Goal: Transaction & Acquisition: Book appointment/travel/reservation

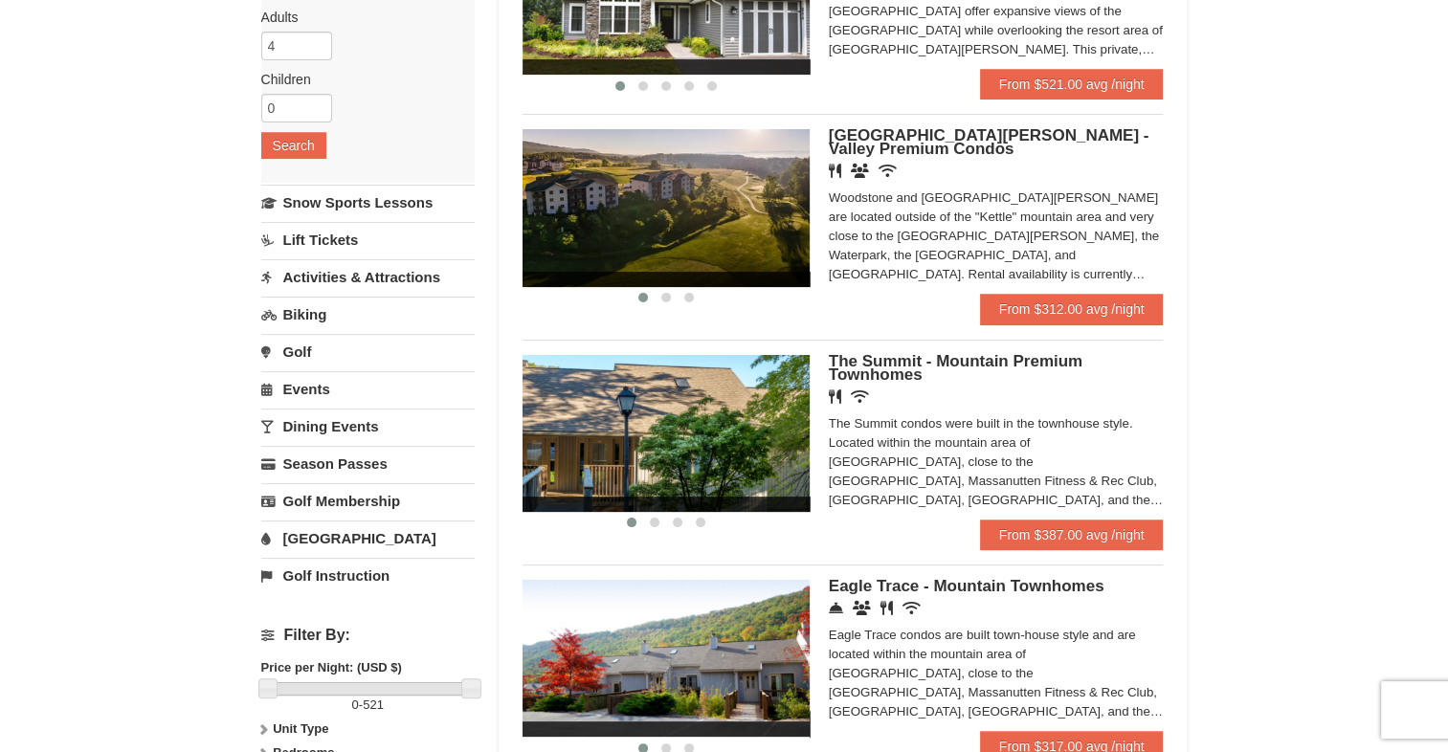
scroll to position [287, 0]
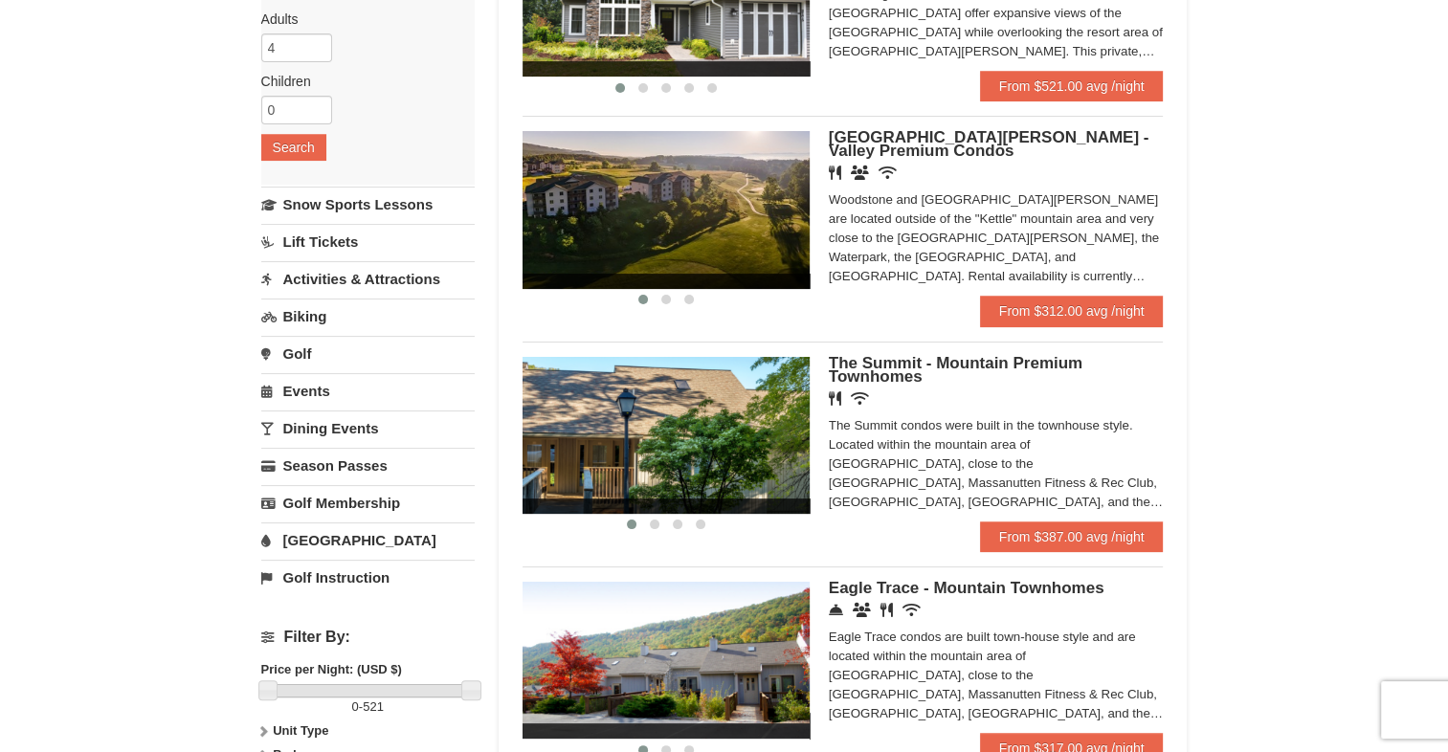
click at [843, 159] on span "Woodstone Meadows - Valley Premium Condos" at bounding box center [989, 144] width 321 height 32
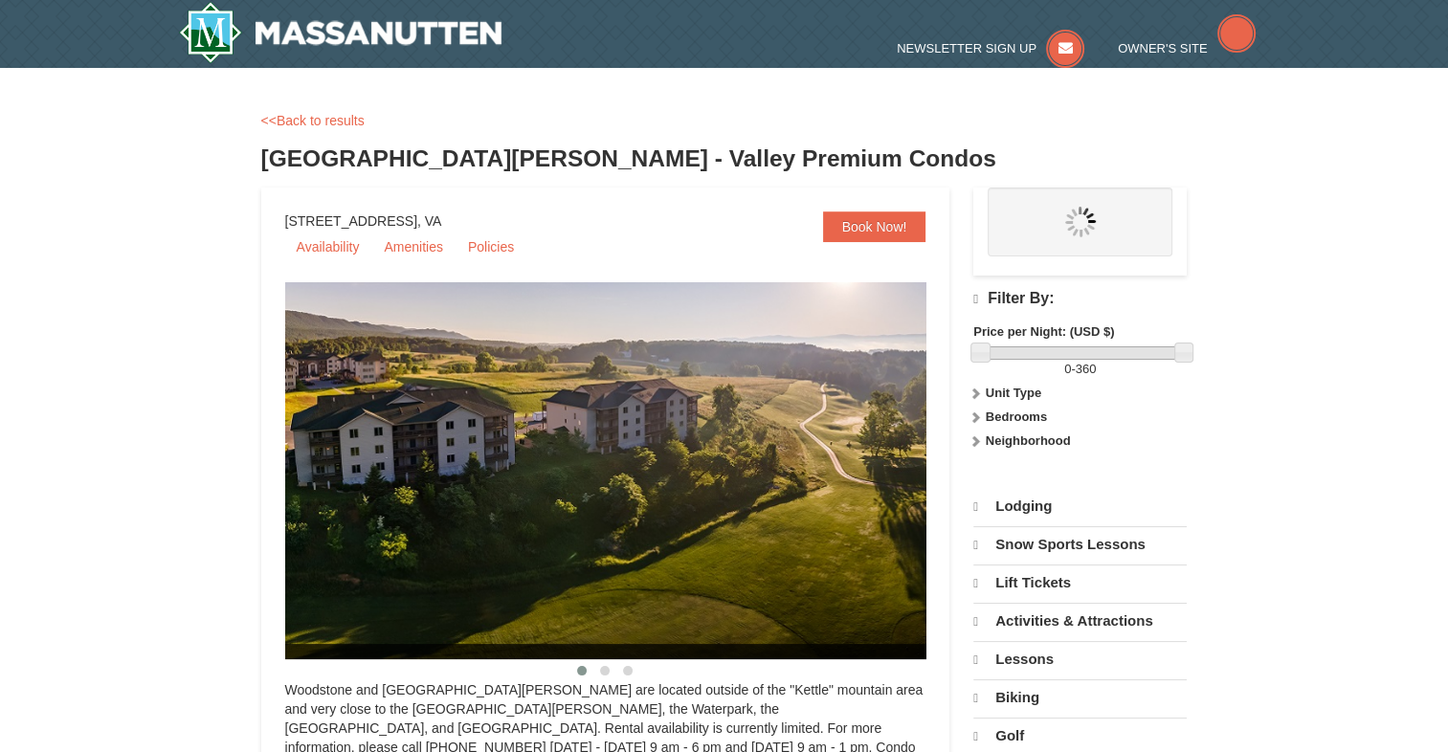
select select "9"
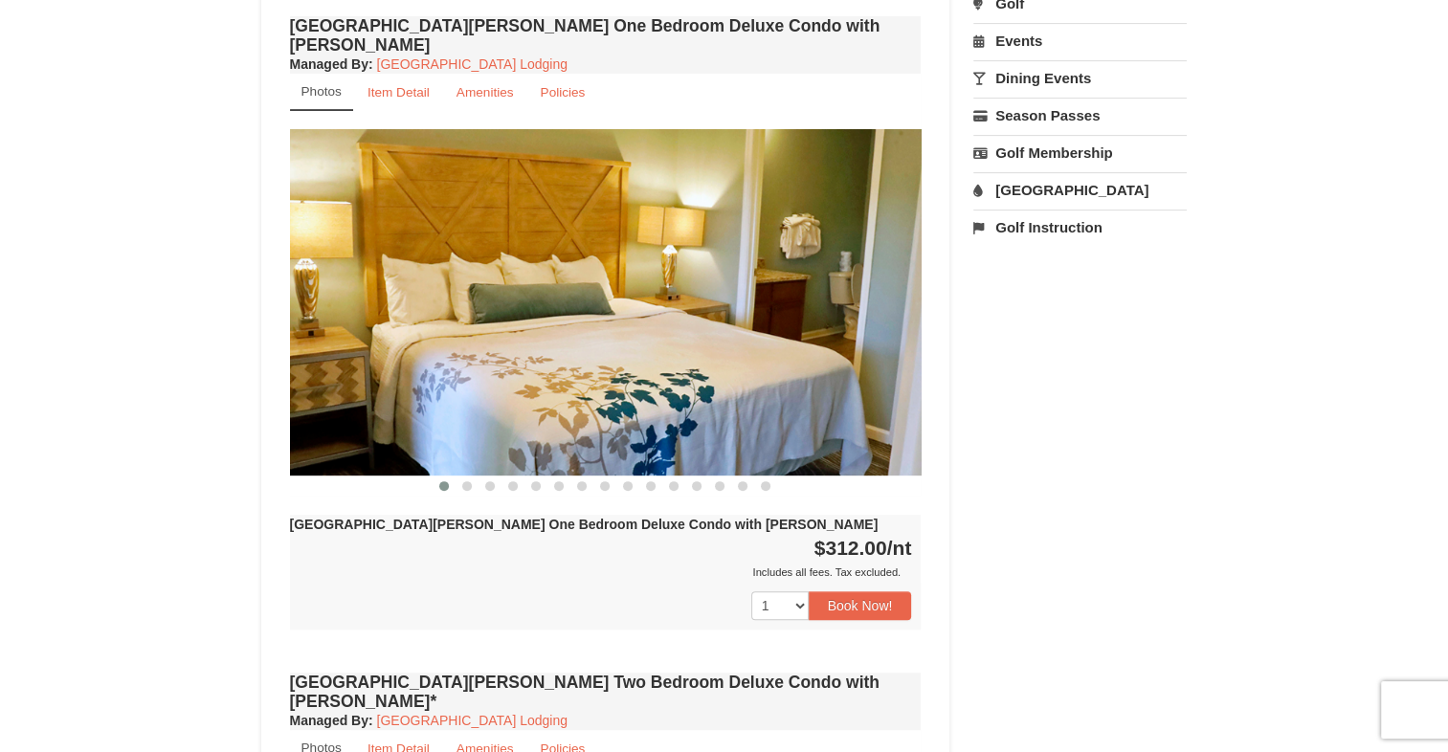
scroll to position [673, 0]
click at [869, 298] on img at bounding box center [606, 302] width 632 height 345
click at [468, 482] on span at bounding box center [467, 487] width 10 height 10
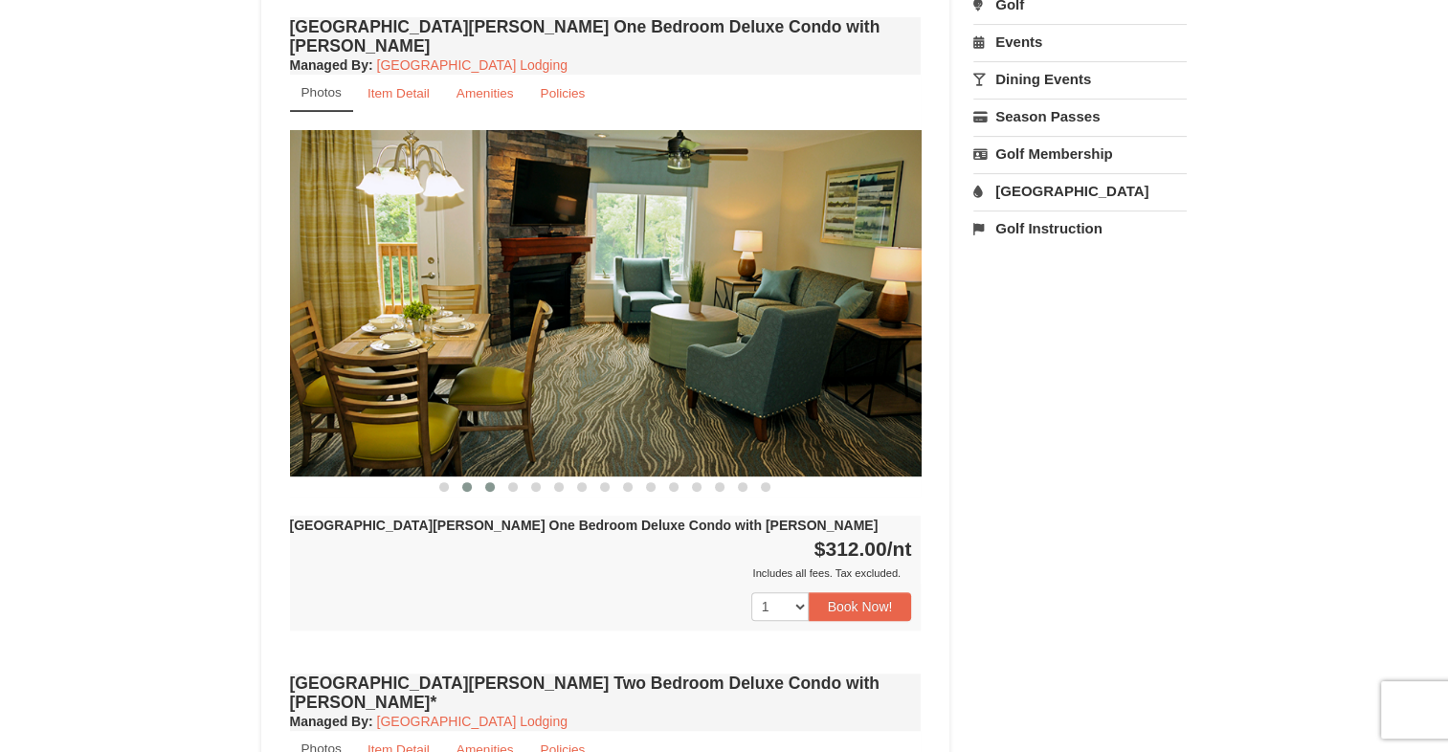
click at [490, 482] on span at bounding box center [490, 487] width 10 height 10
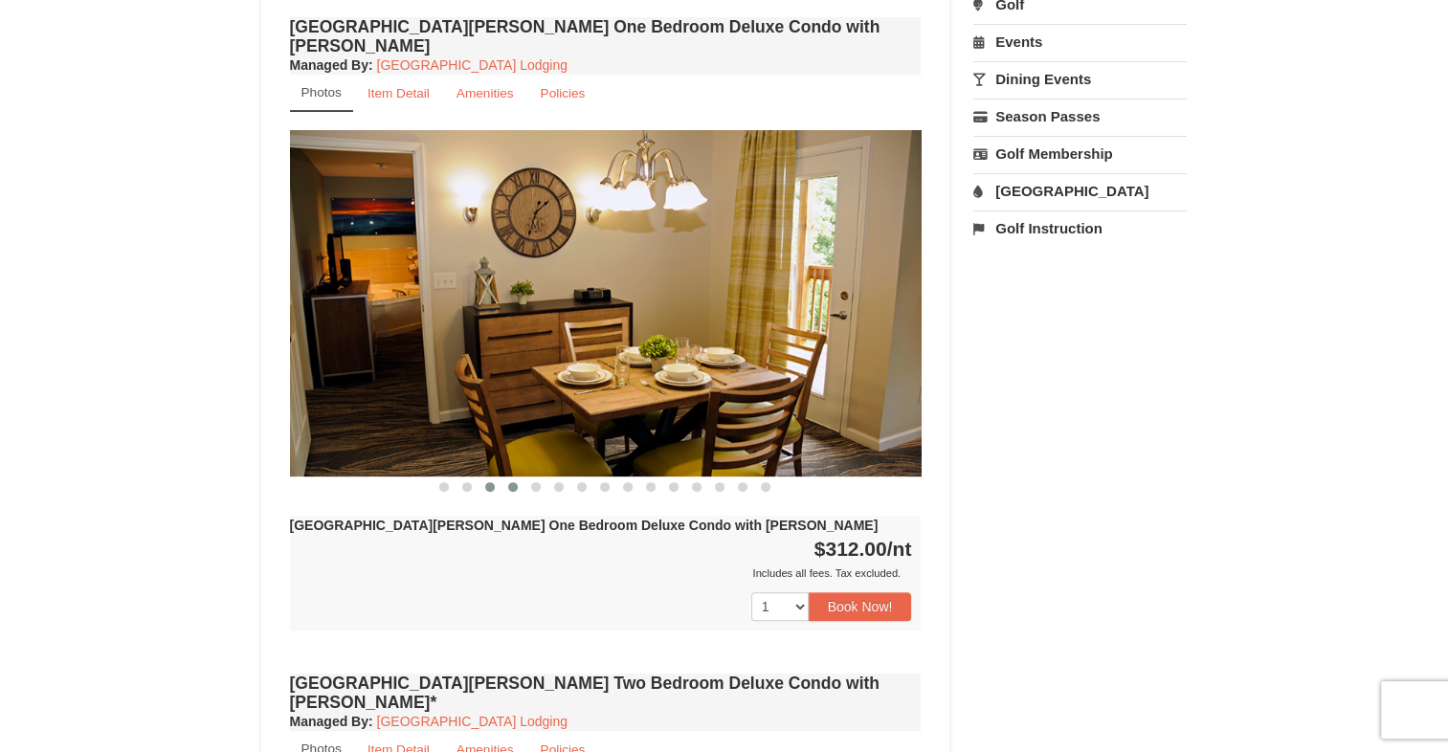
click at [513, 482] on span at bounding box center [513, 487] width 10 height 10
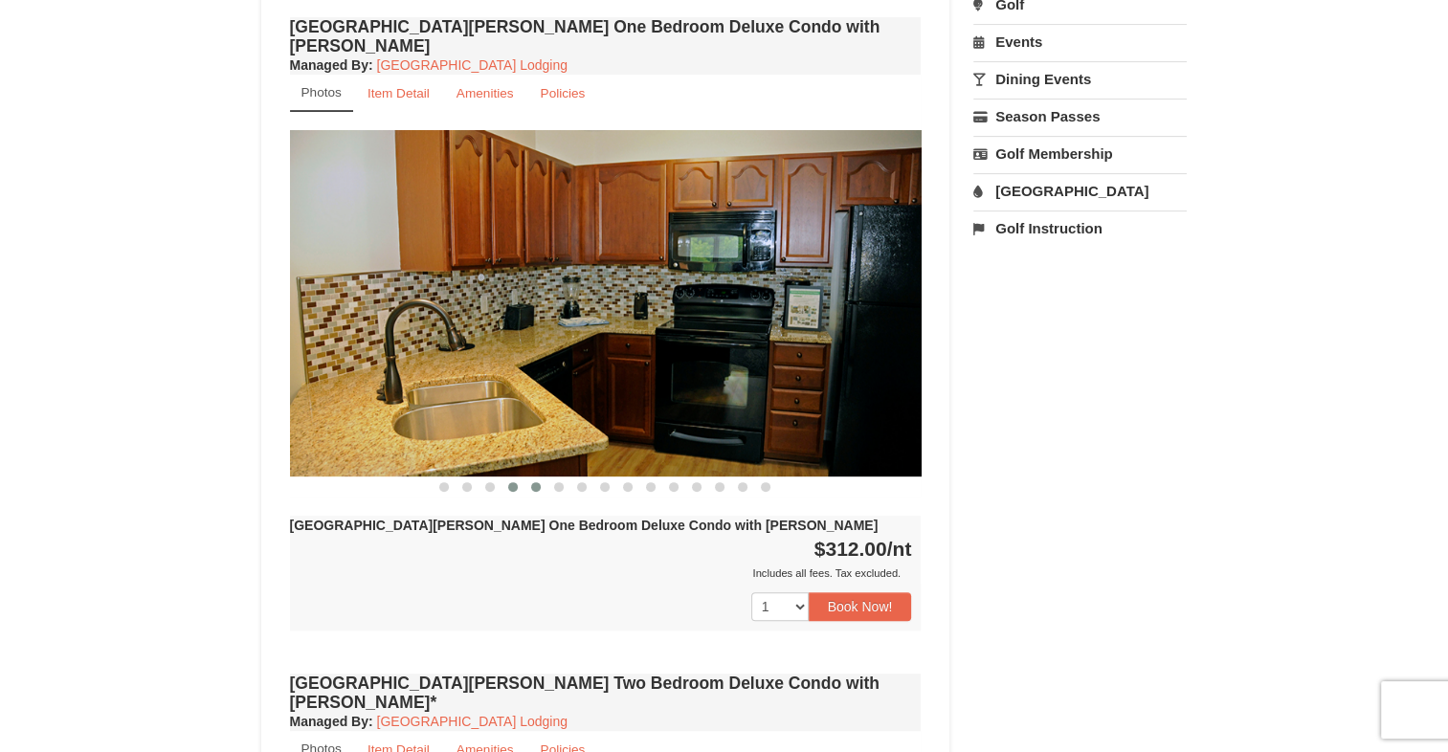
click at [537, 482] on span at bounding box center [536, 487] width 10 height 10
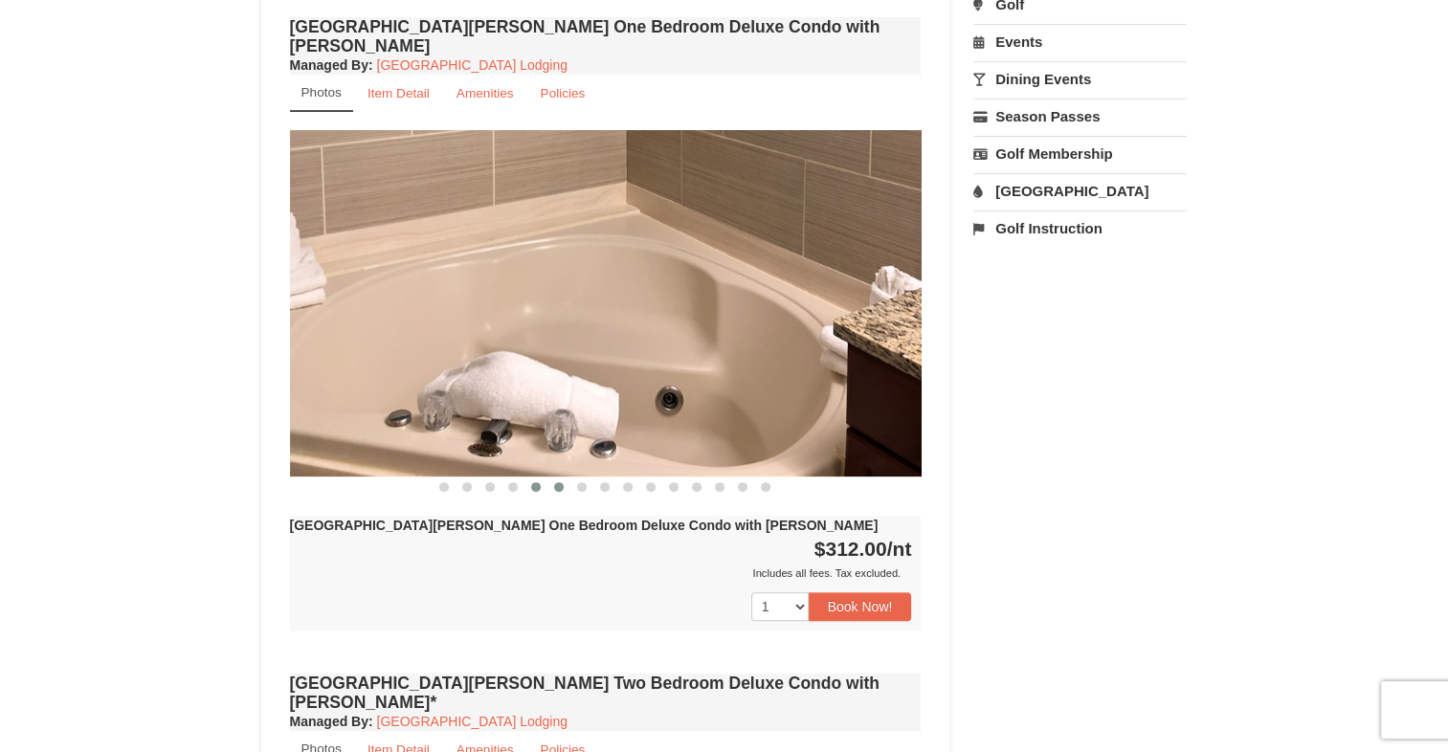
click at [554, 482] on span at bounding box center [559, 487] width 10 height 10
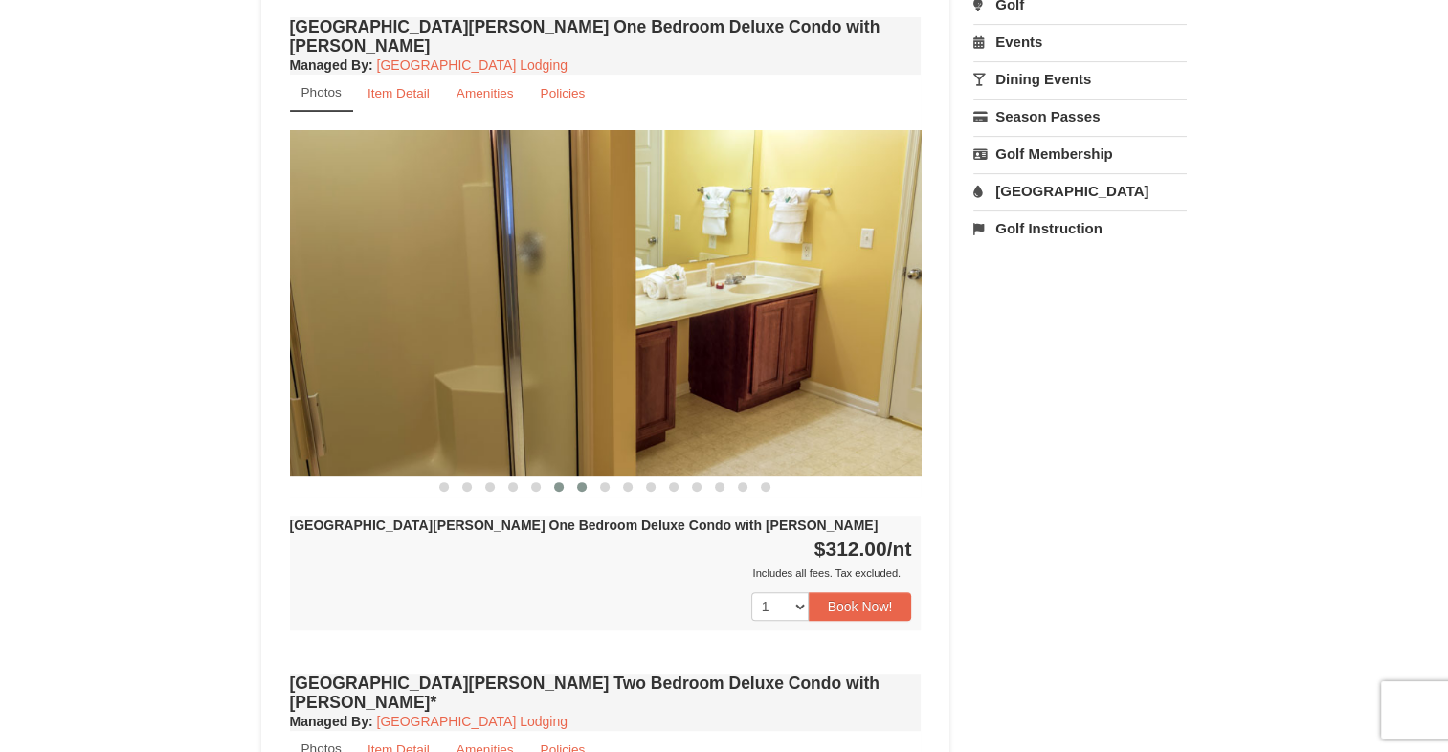
click at [585, 482] on span at bounding box center [582, 487] width 10 height 10
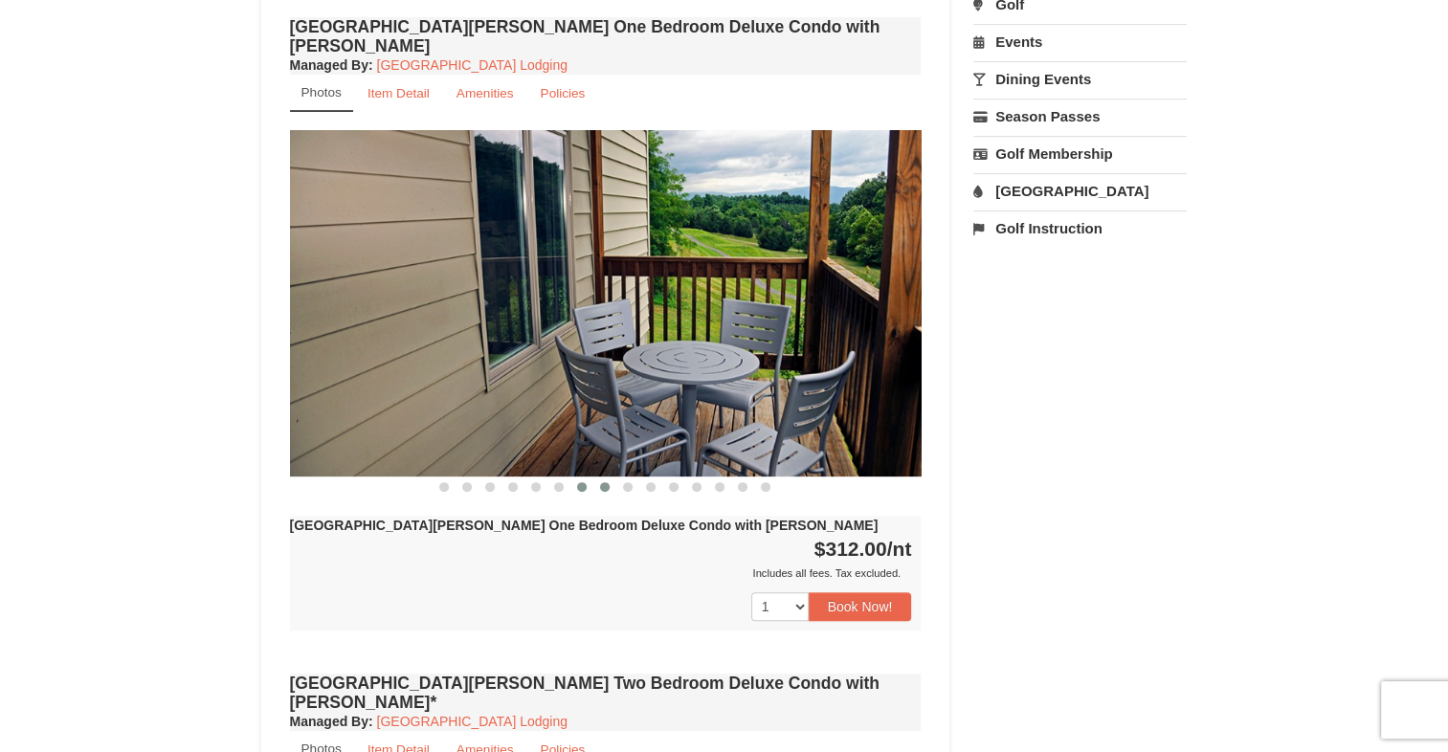
click at [601, 478] on button at bounding box center [604, 487] width 23 height 19
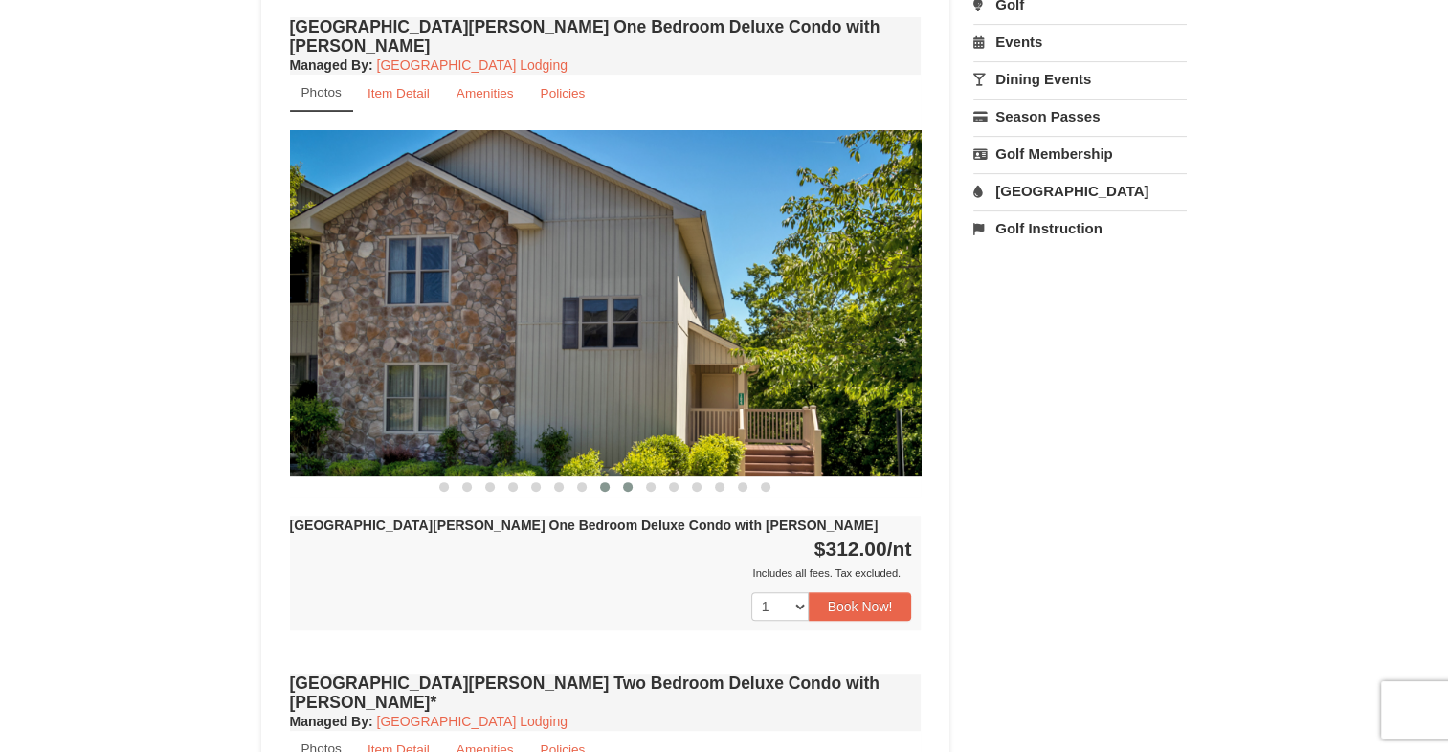
click at [628, 482] on span at bounding box center [628, 487] width 10 height 10
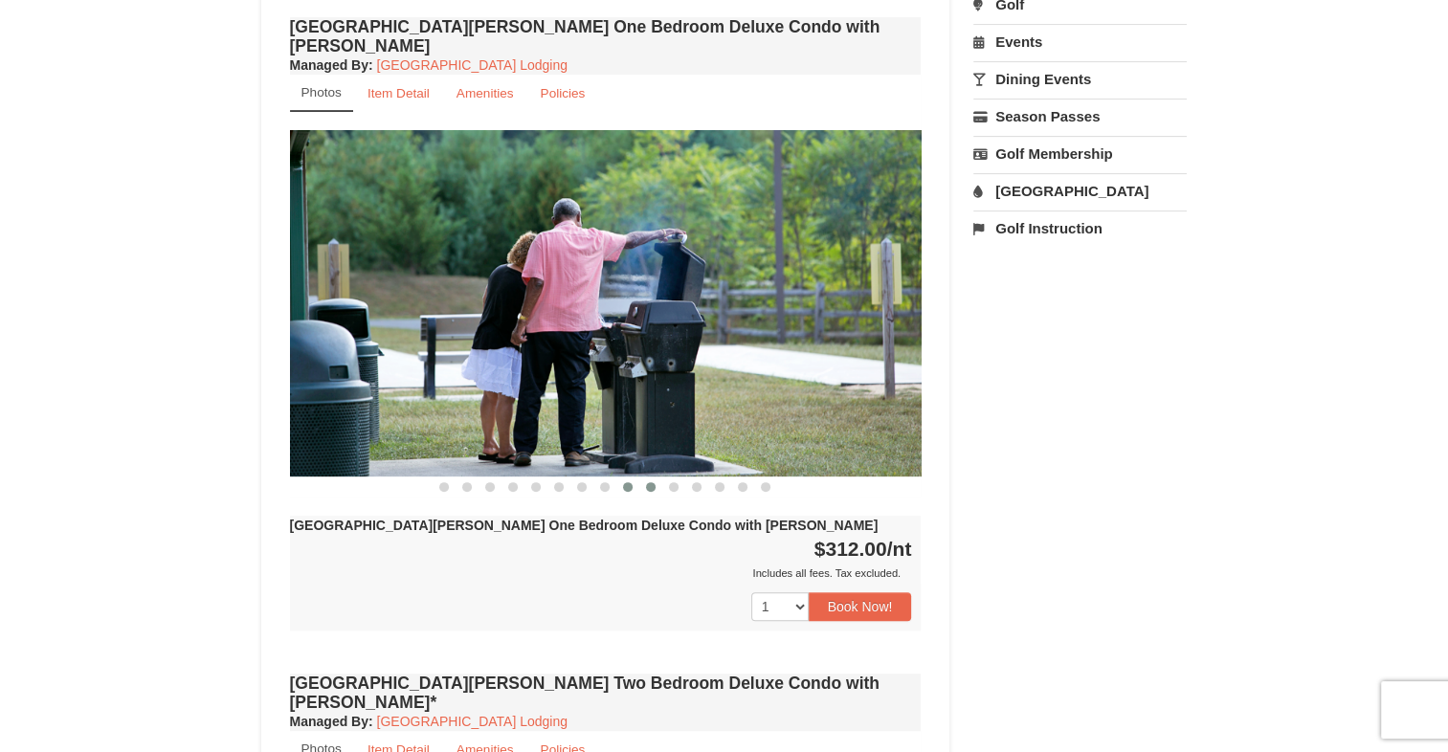
click at [650, 482] on span at bounding box center [651, 487] width 10 height 10
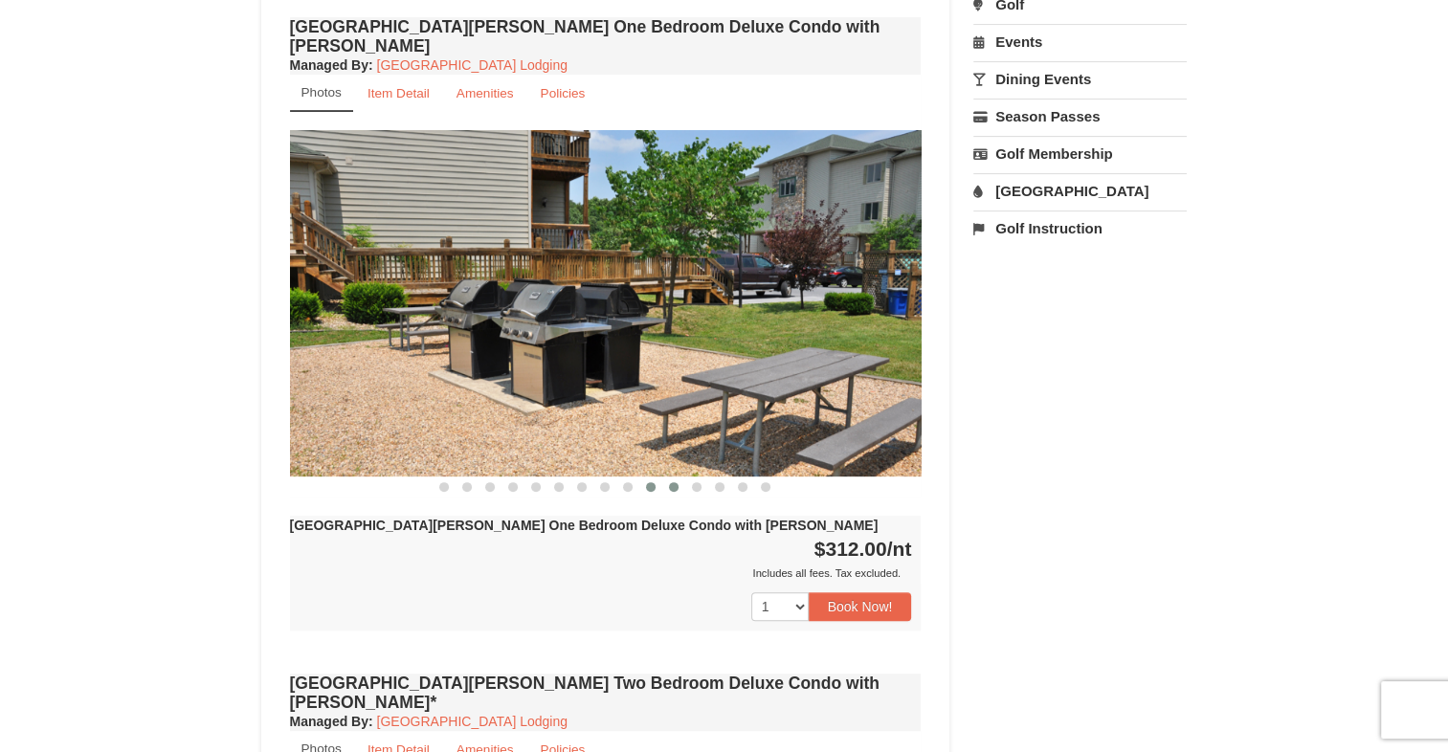
click at [668, 478] on button at bounding box center [673, 487] width 23 height 19
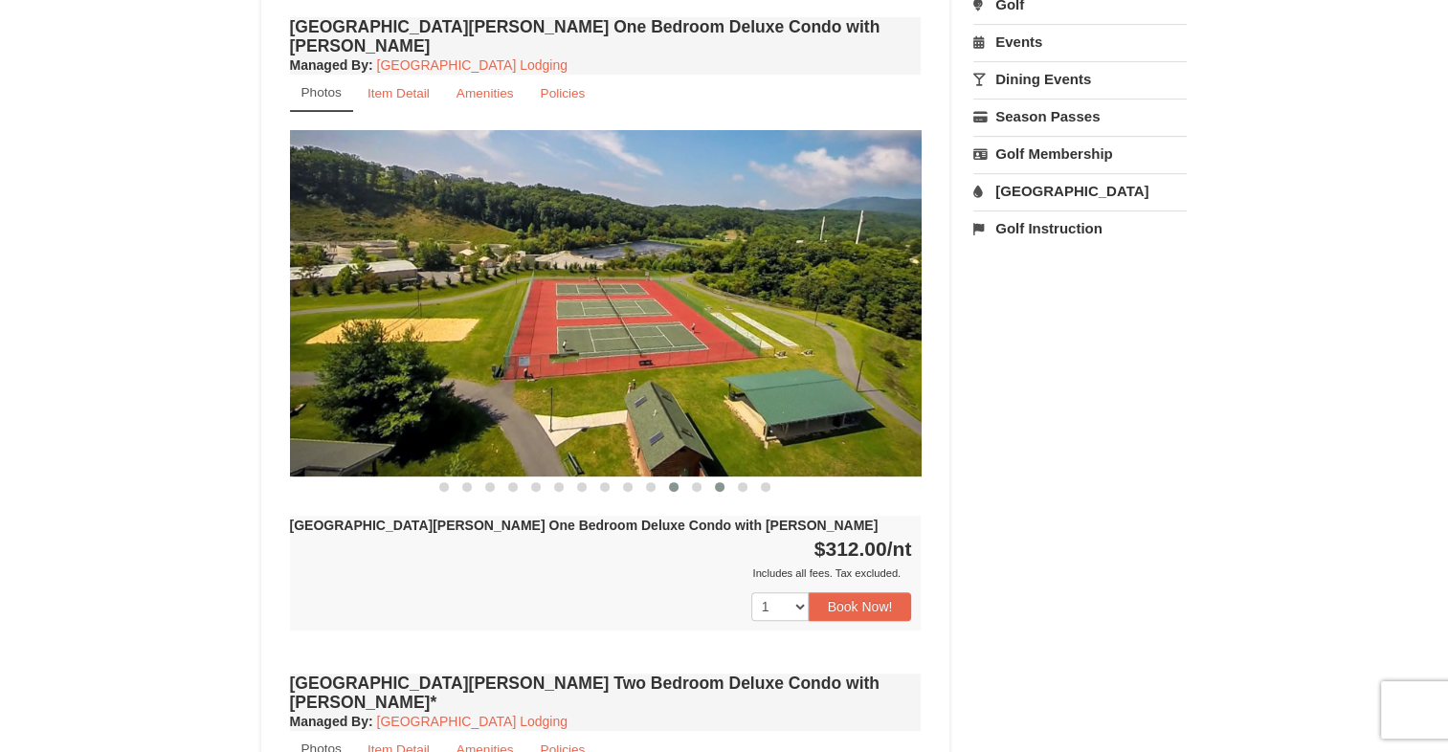
click at [710, 478] on button at bounding box center [719, 487] width 23 height 19
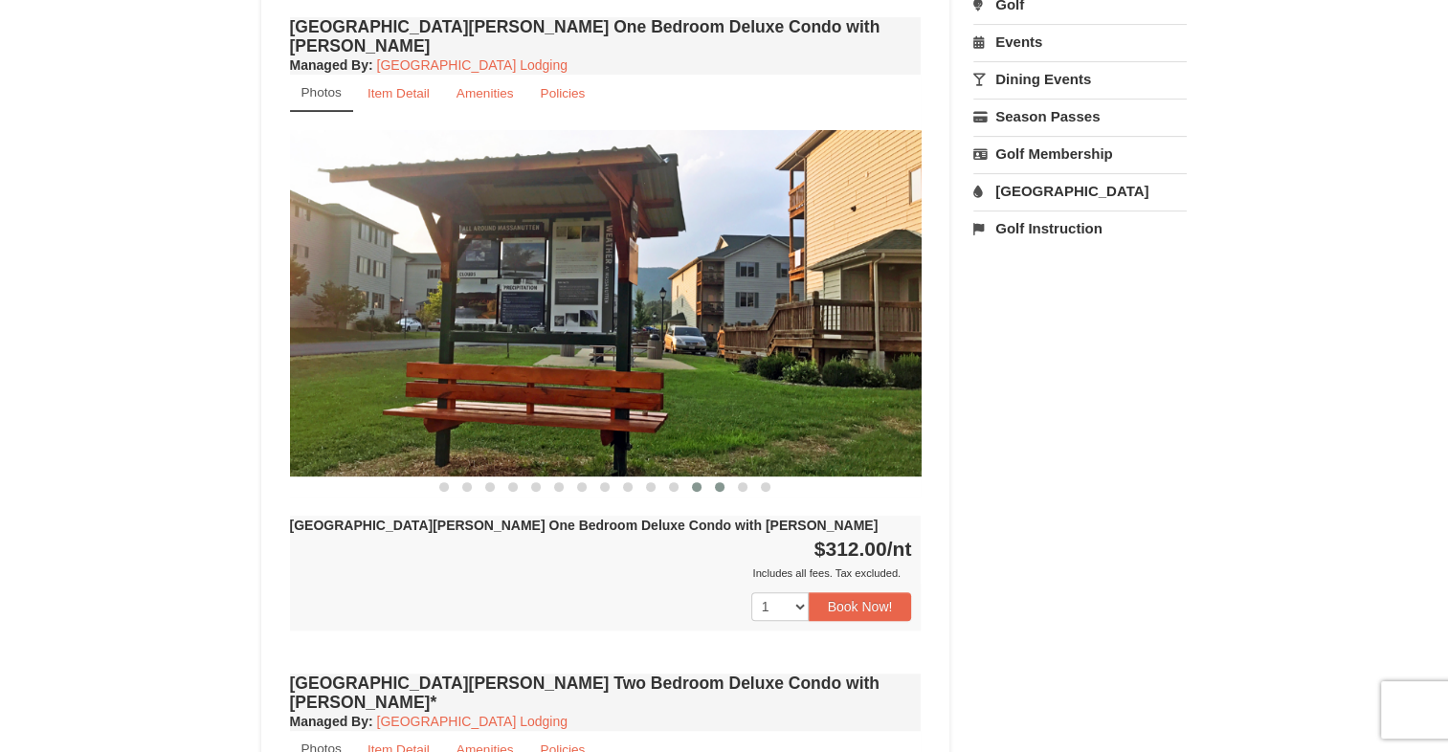
click at [693, 482] on span at bounding box center [697, 487] width 10 height 10
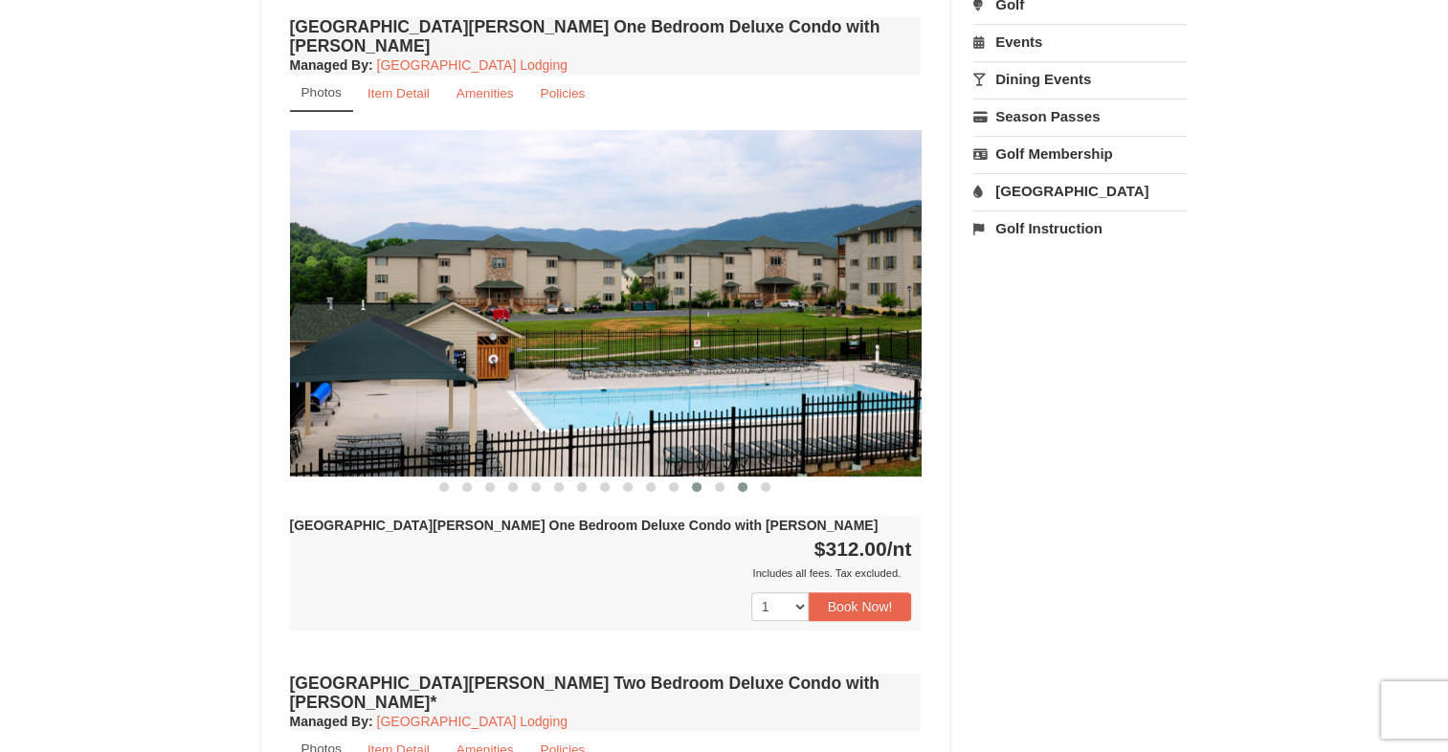
click at [741, 482] on span at bounding box center [743, 487] width 10 height 10
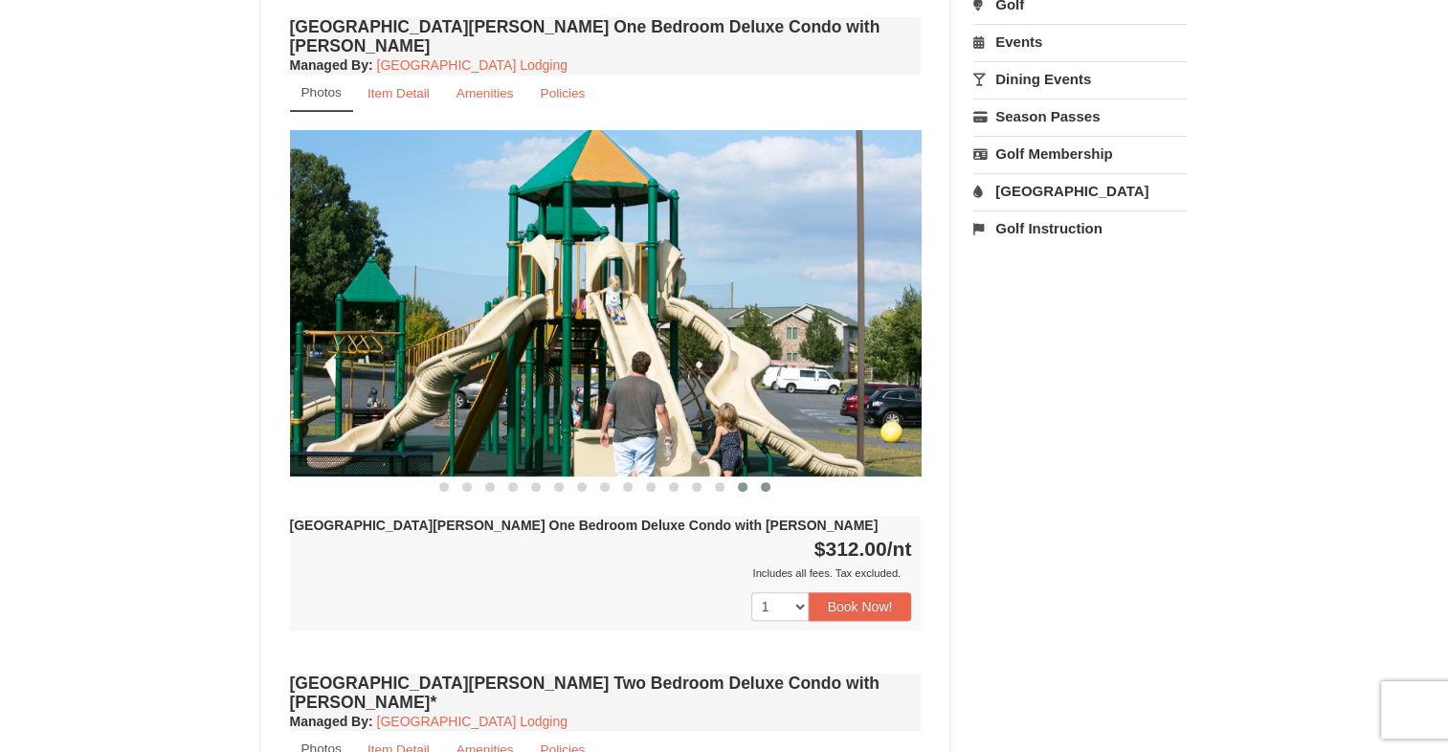
click at [769, 478] on button at bounding box center [765, 487] width 23 height 19
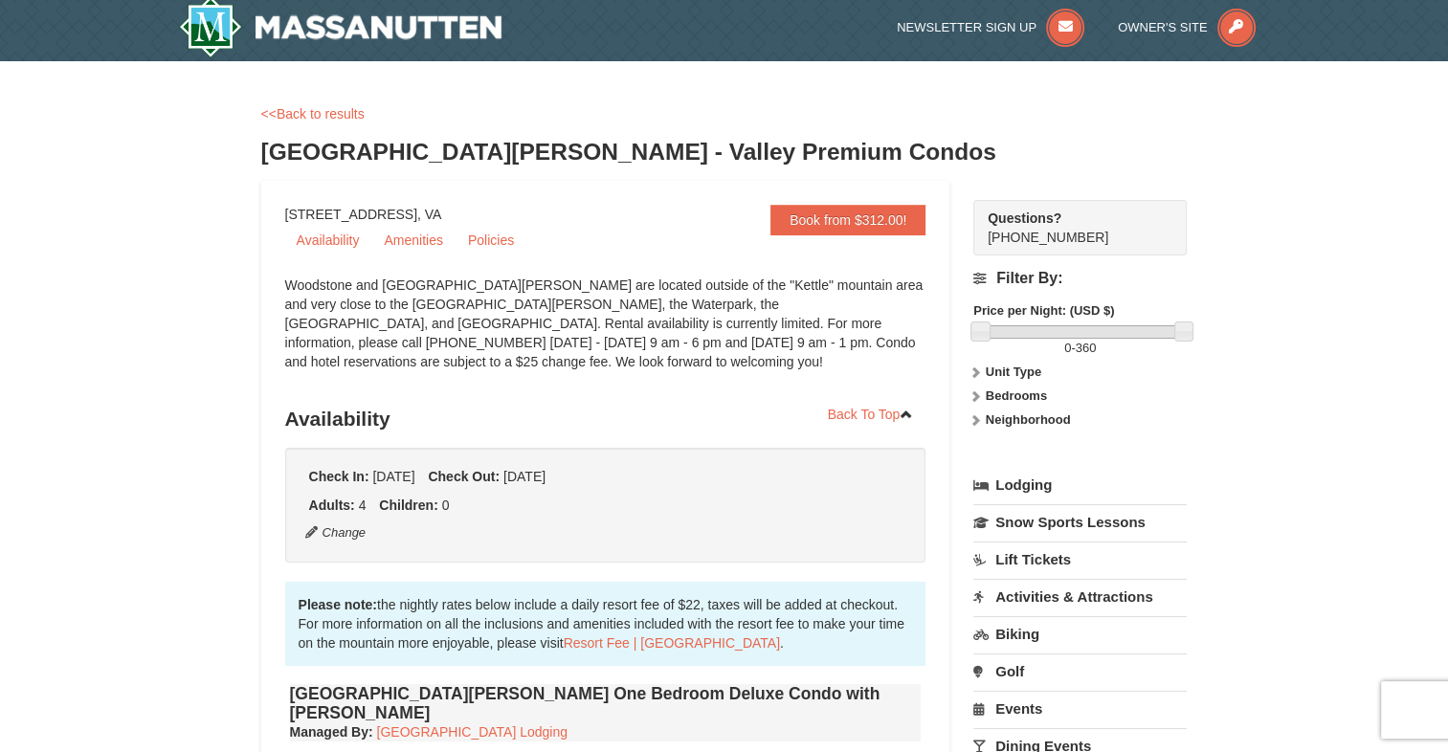
scroll to position [0, 0]
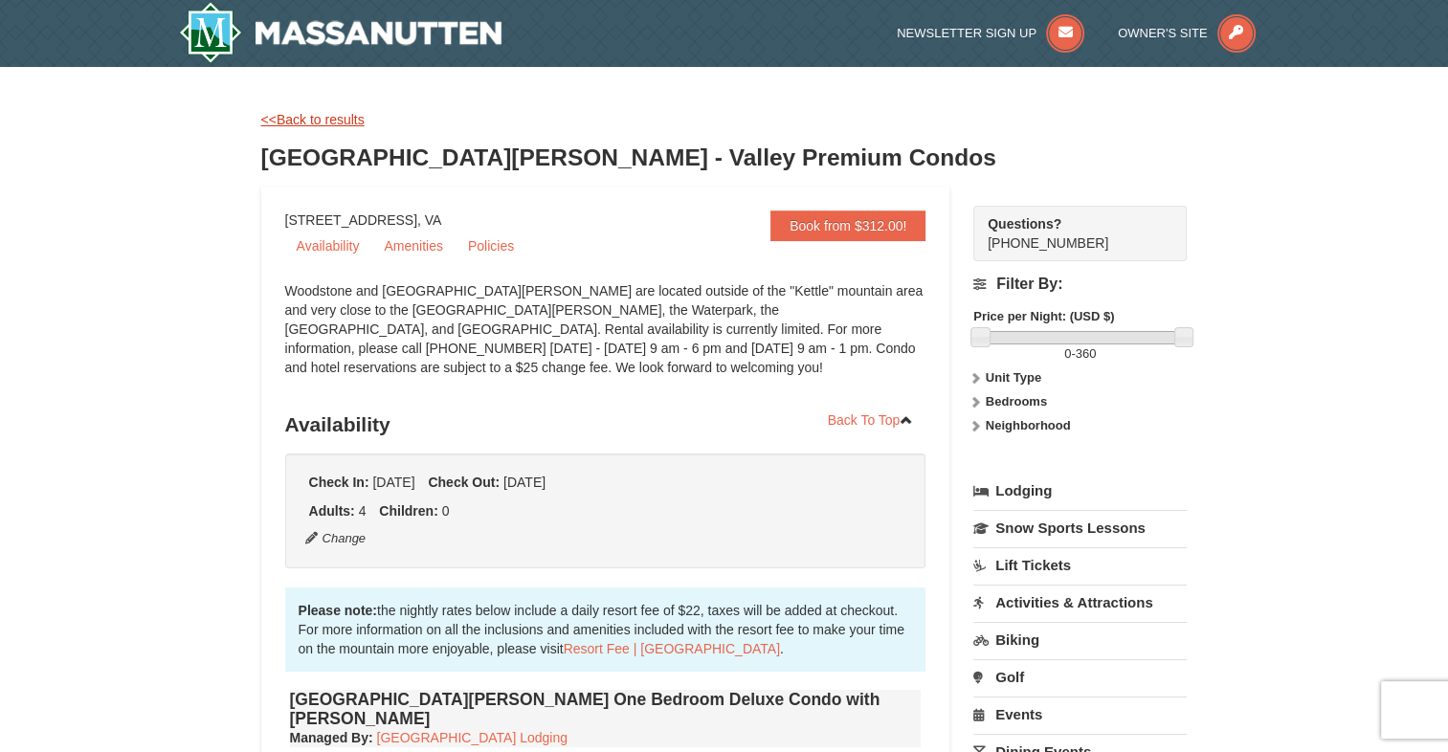
click at [322, 114] on link "<<Back to results" at bounding box center [312, 119] width 103 height 15
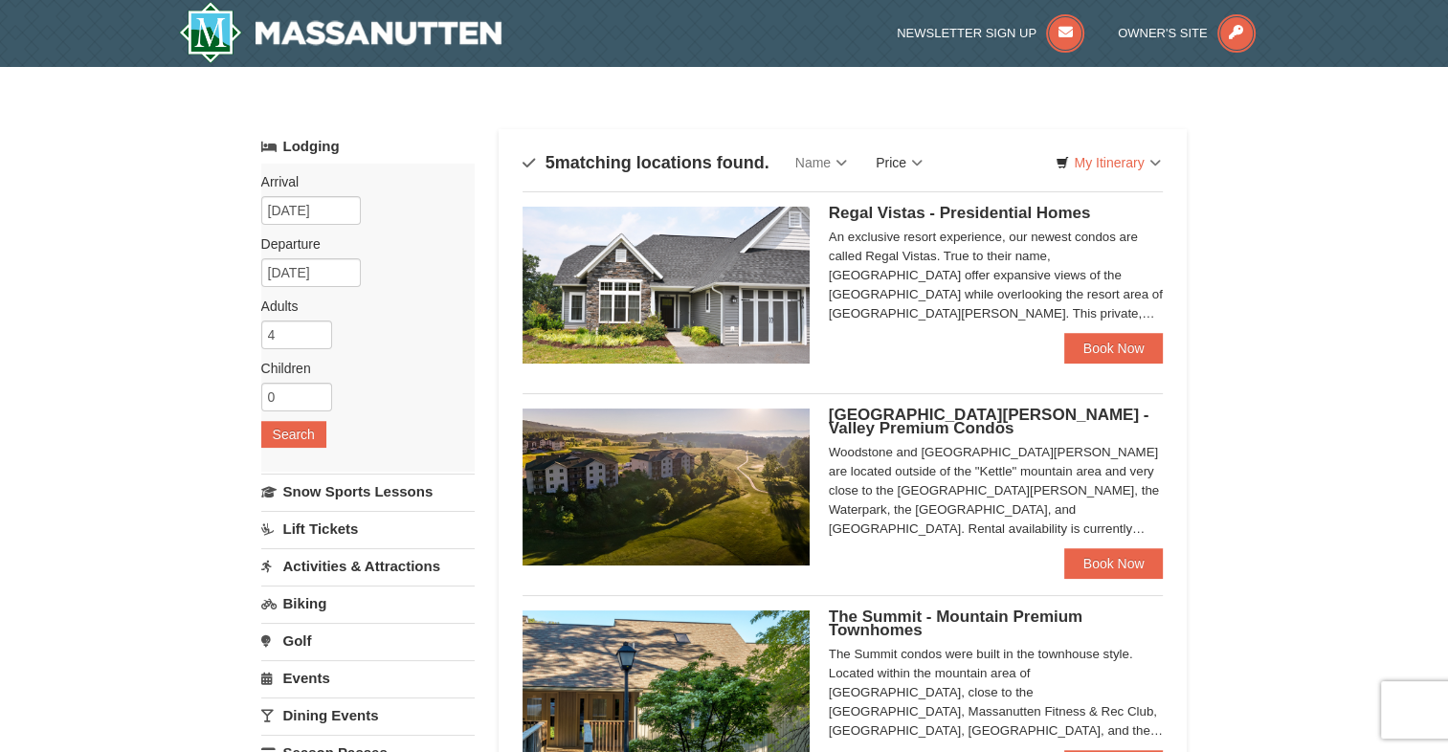
click at [913, 163] on link "Price" at bounding box center [899, 163] width 76 height 38
click at [913, 198] on link "Price (Low to High)" at bounding box center [938, 201] width 153 height 25
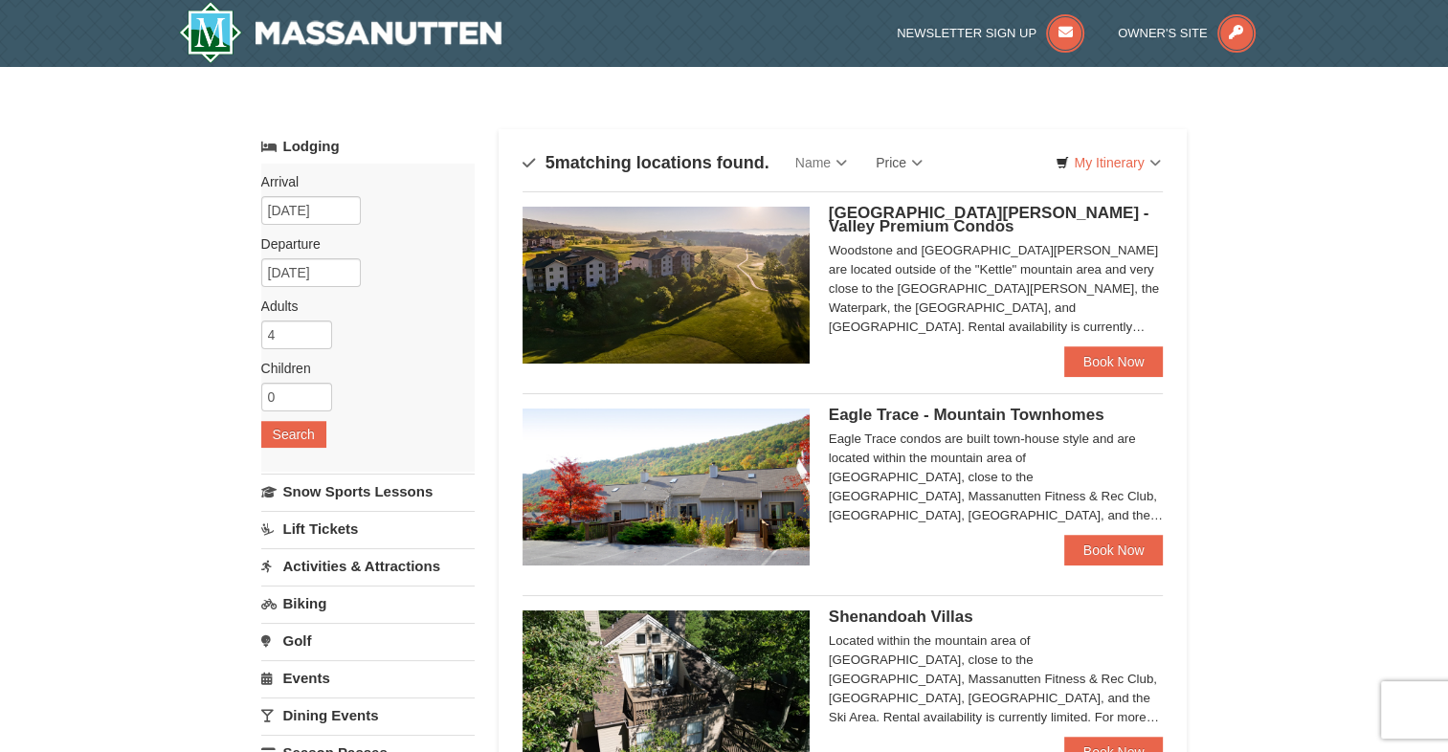
click at [1341, 319] on div "× Categories Map List Filter My Itinerary Questions? 1-540-289-9441 Lodging Arr…" at bounding box center [724, 660] width 1448 height 1187
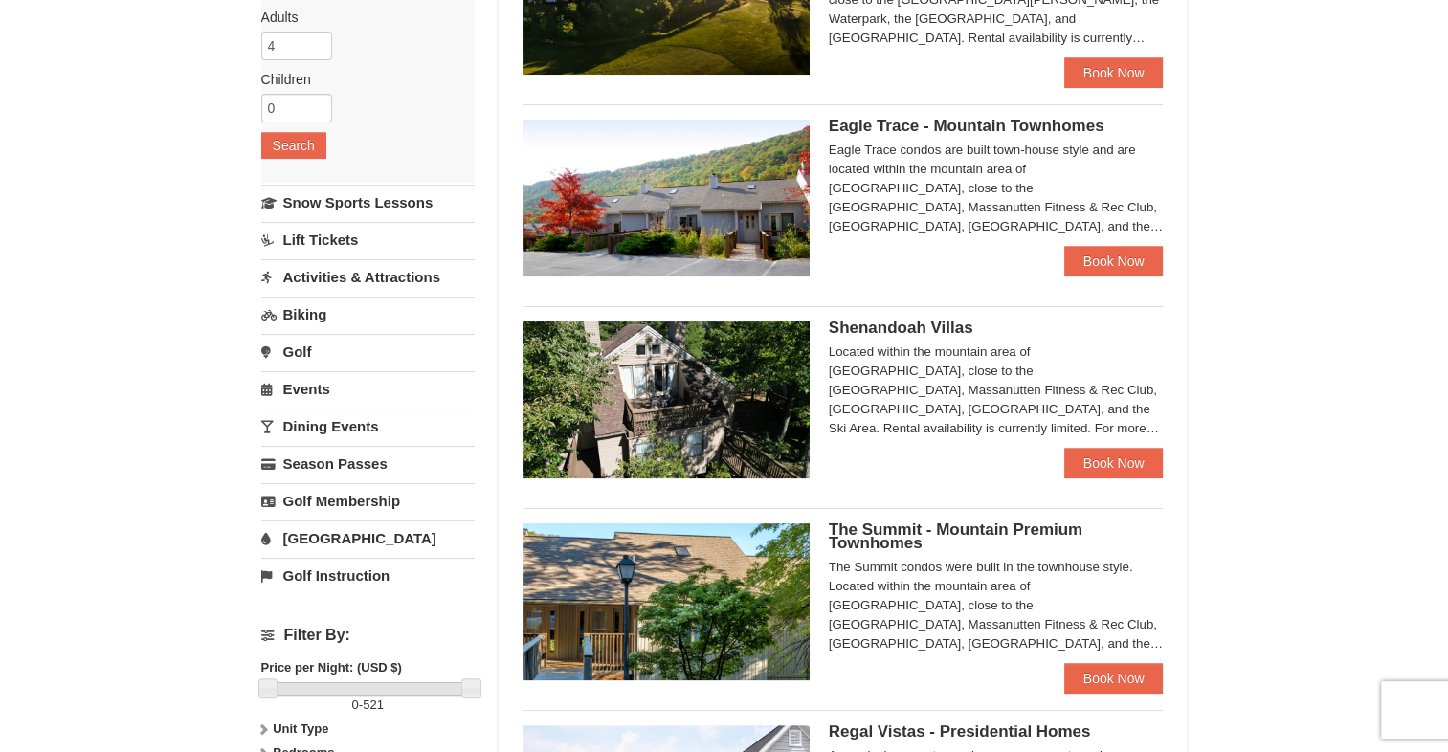
scroll to position [291, 0]
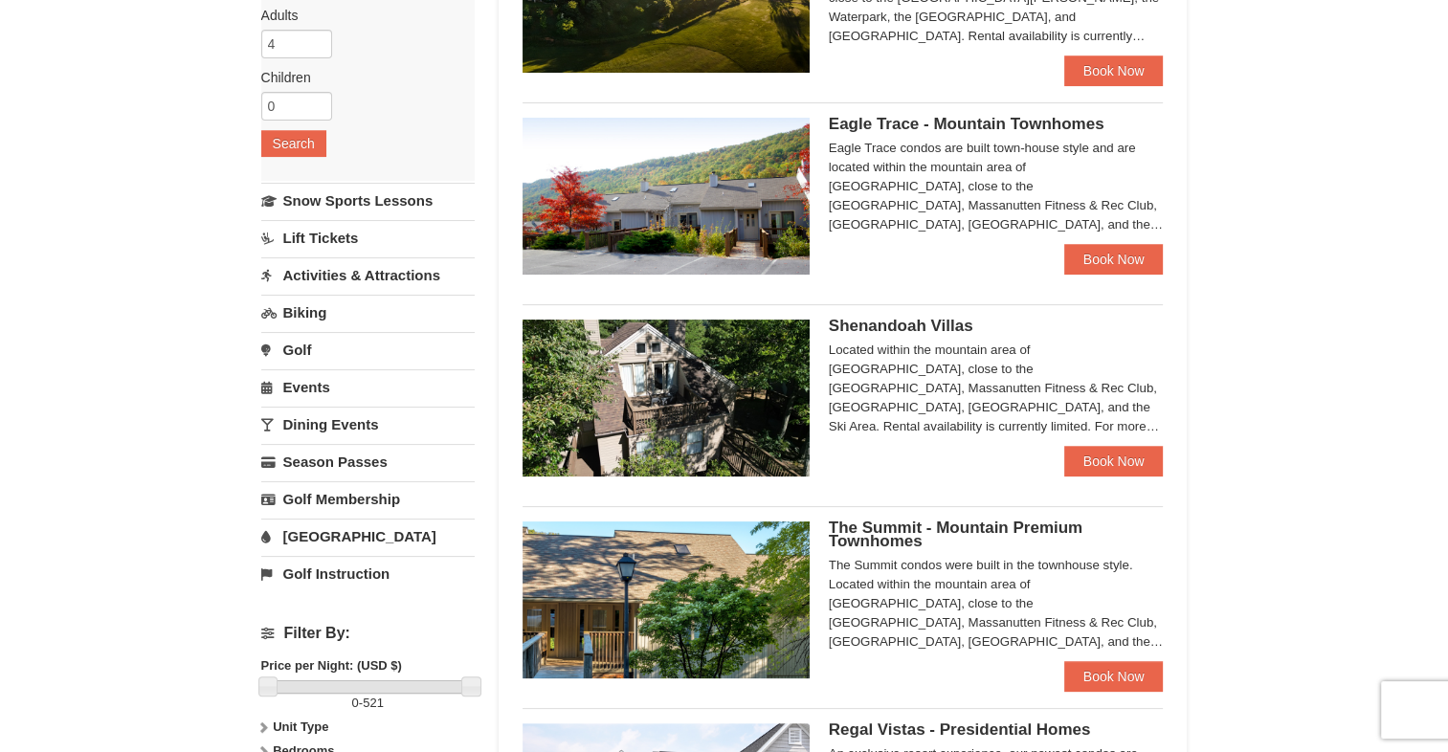
click at [676, 383] on img at bounding box center [666, 398] width 287 height 157
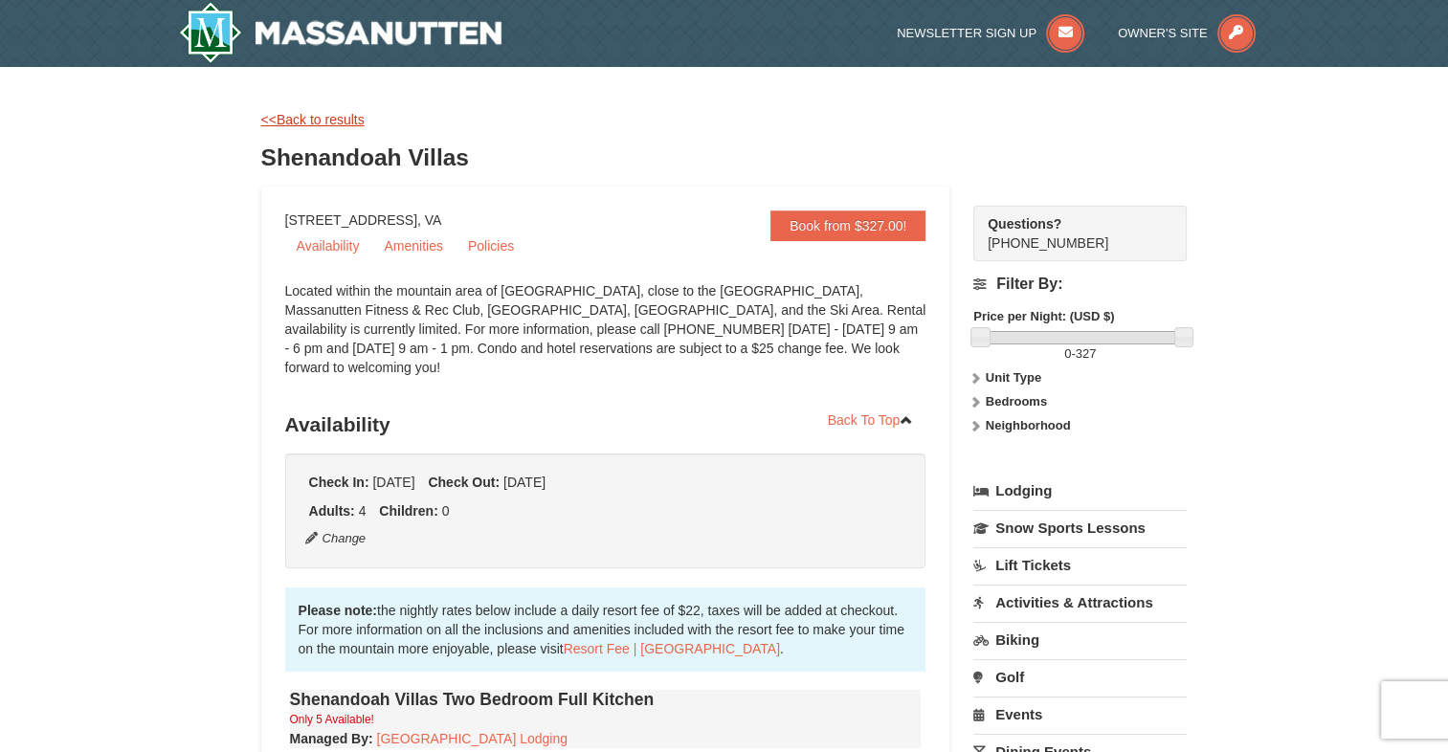
click at [310, 125] on link "<<Back to results" at bounding box center [312, 119] width 103 height 15
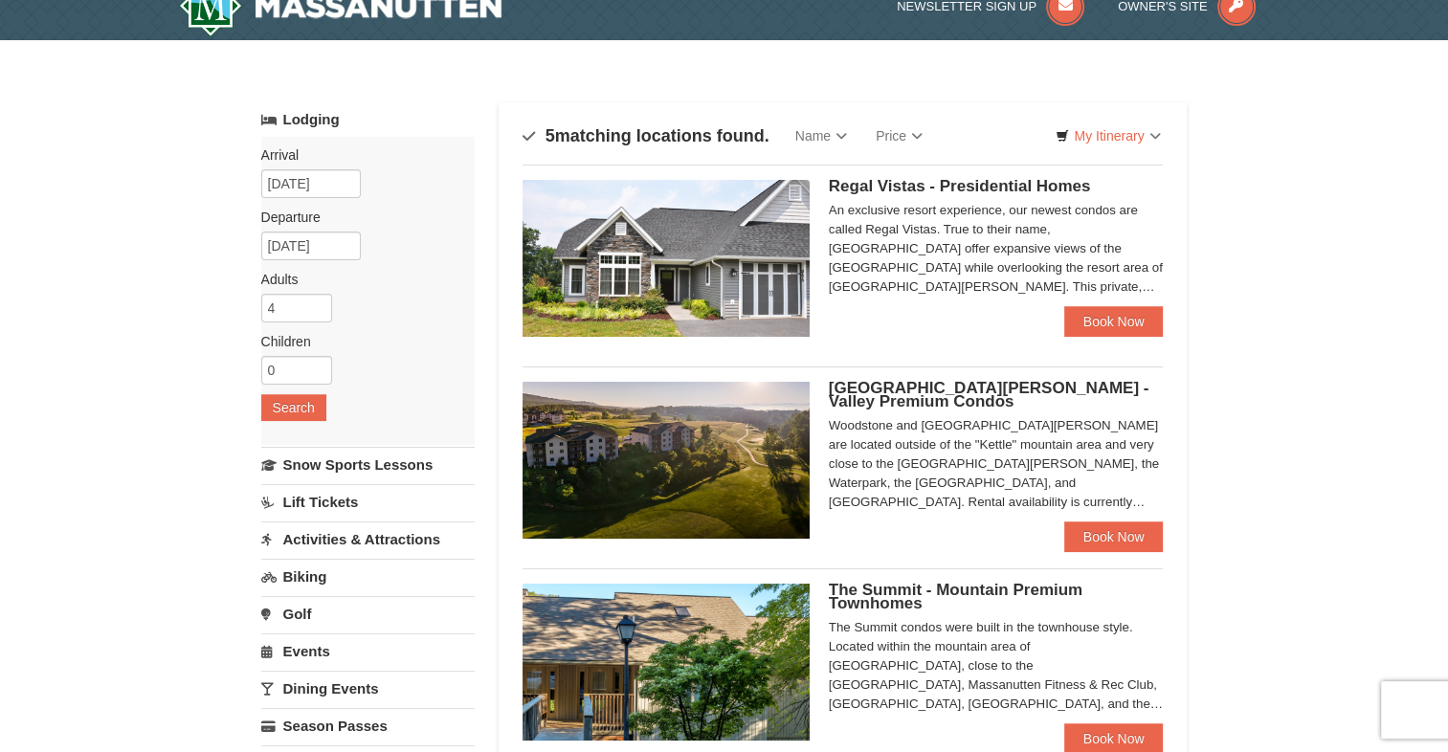
scroll to position [11, 0]
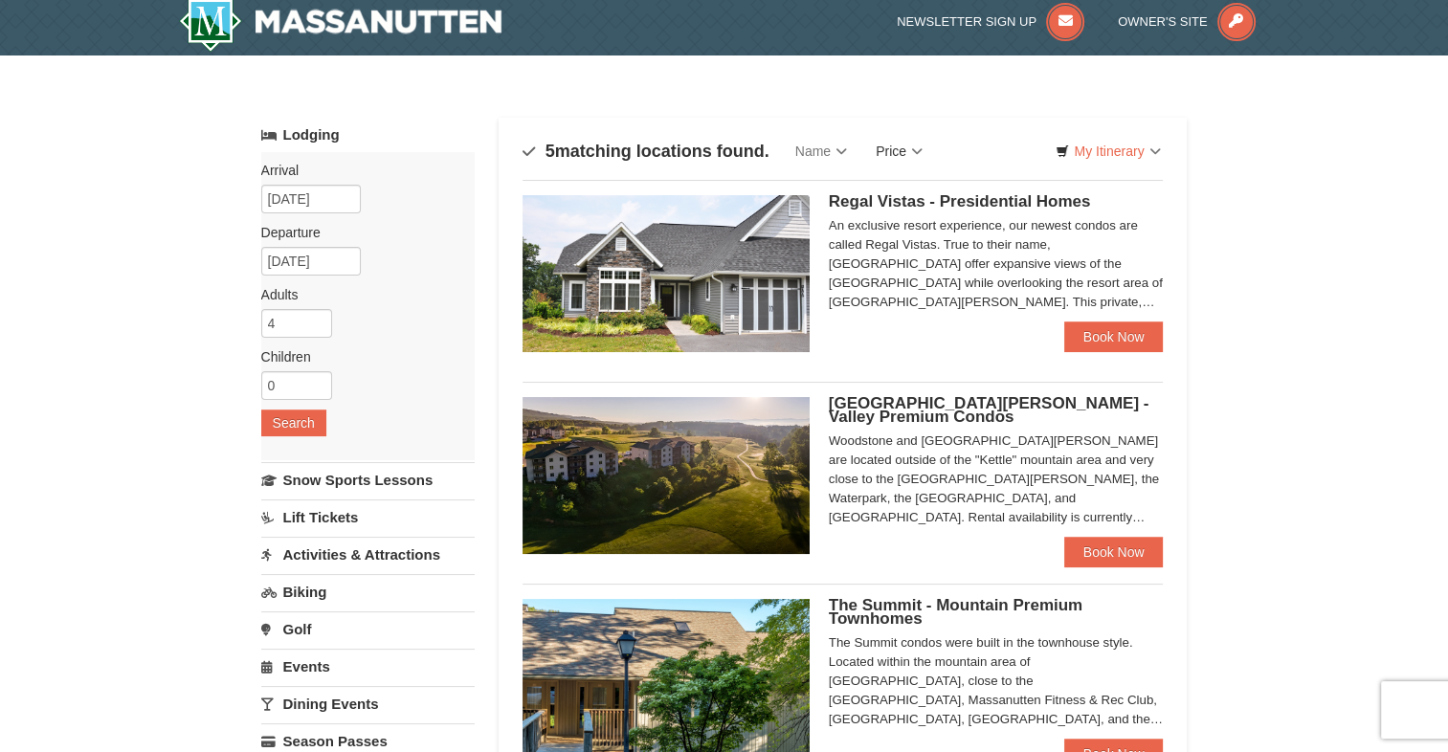
click at [899, 145] on link "Price" at bounding box center [899, 151] width 76 height 38
click at [928, 196] on link "Price (Low to High)" at bounding box center [938, 190] width 153 height 25
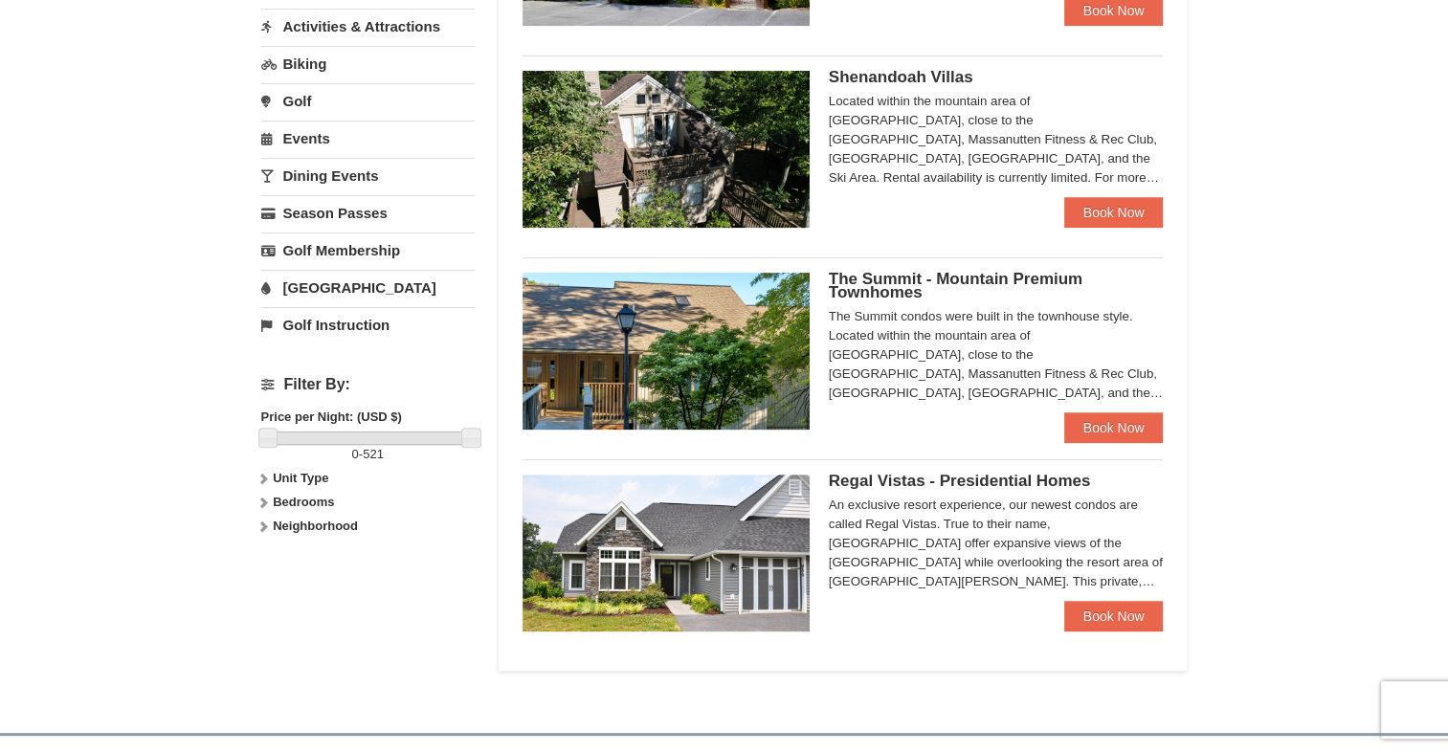
scroll to position [542, 0]
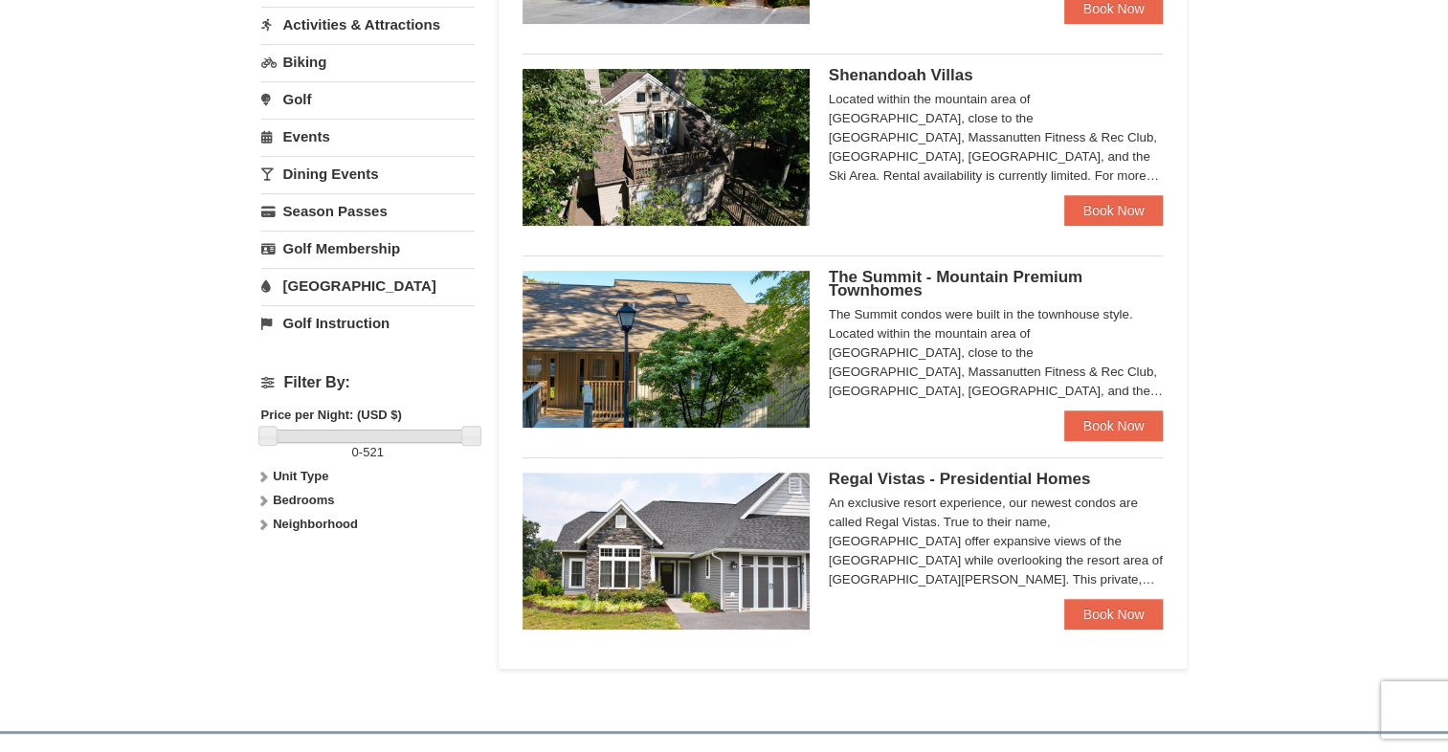
click at [787, 325] on img at bounding box center [666, 349] width 287 height 157
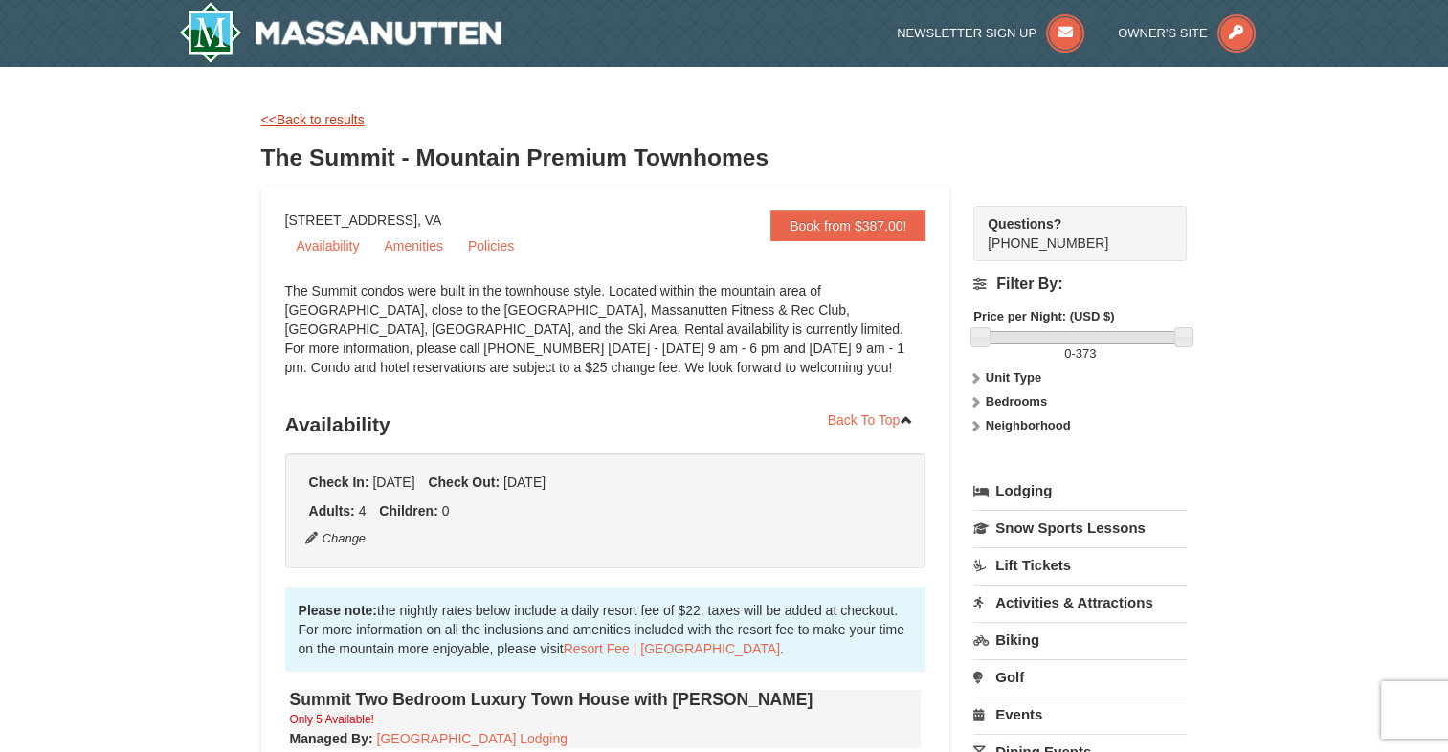
click at [315, 112] on link "<<Back to results" at bounding box center [312, 119] width 103 height 15
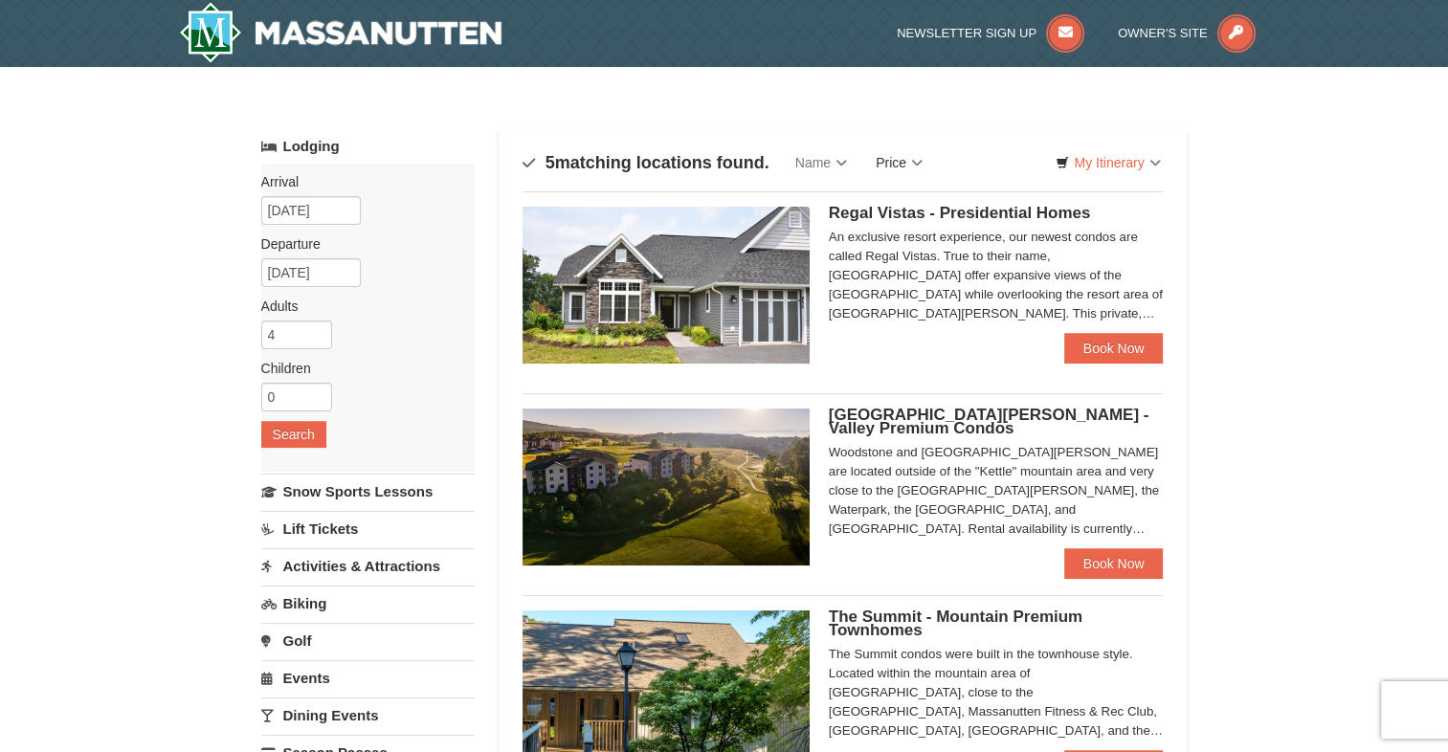
click at [915, 162] on link "Price" at bounding box center [899, 163] width 76 height 38
click at [916, 189] on link "Price (Low to High)" at bounding box center [938, 201] width 153 height 25
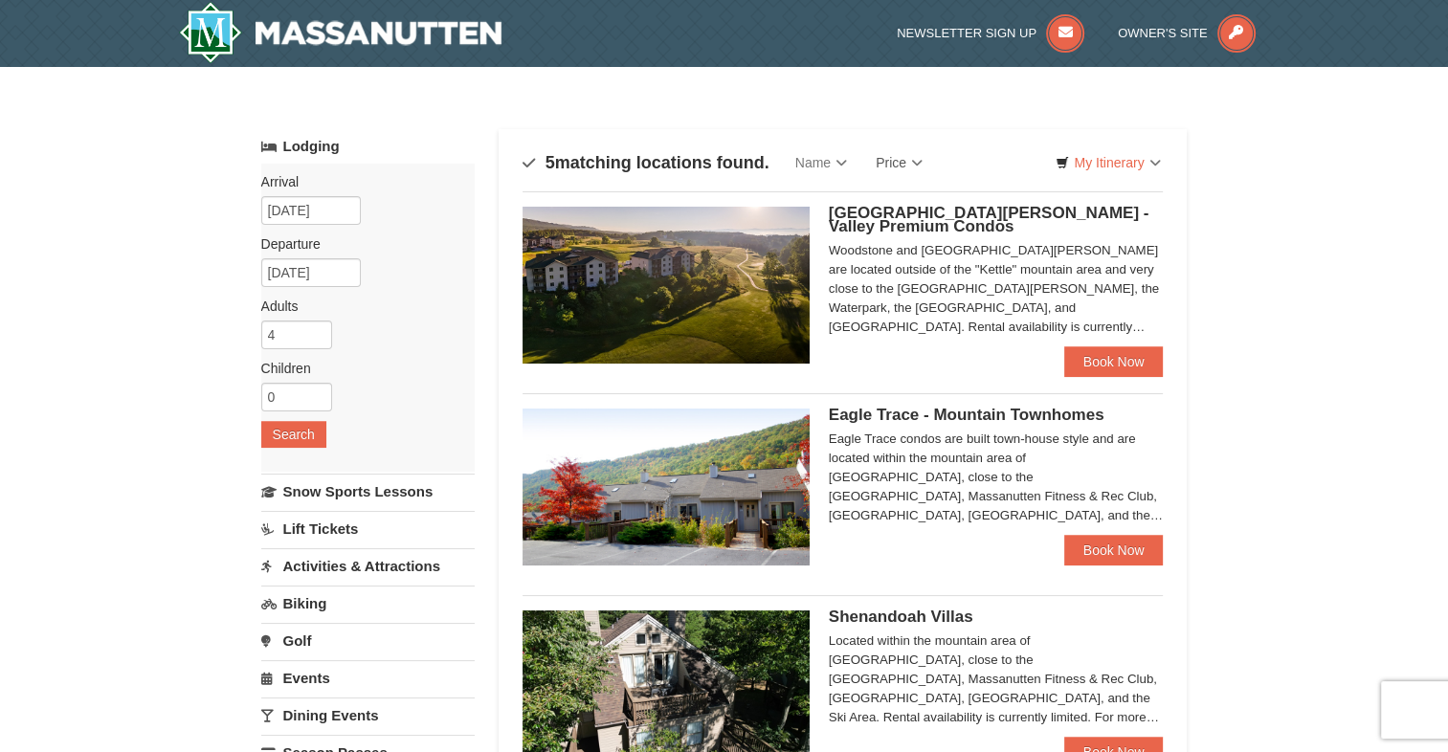
click at [758, 309] on img at bounding box center [666, 285] width 287 height 157
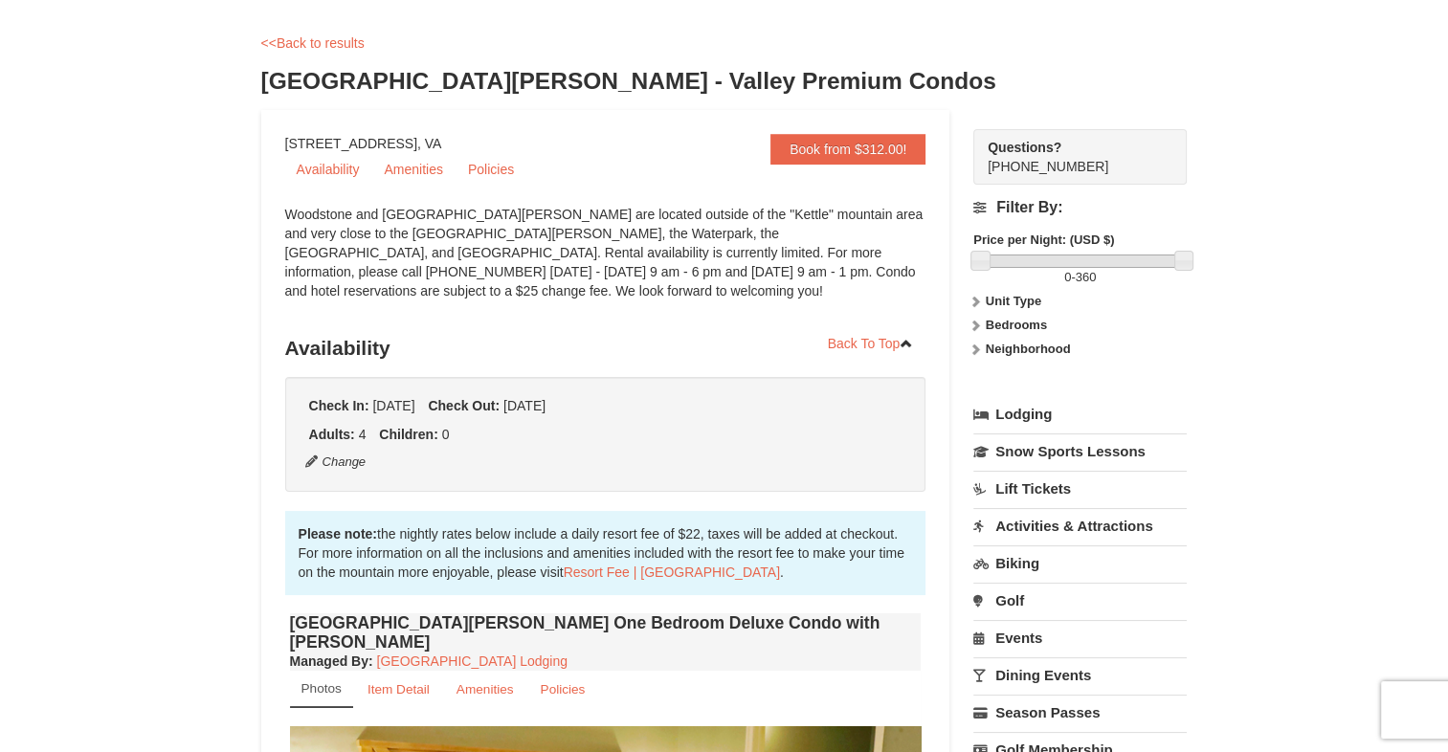
scroll to position [75, 0]
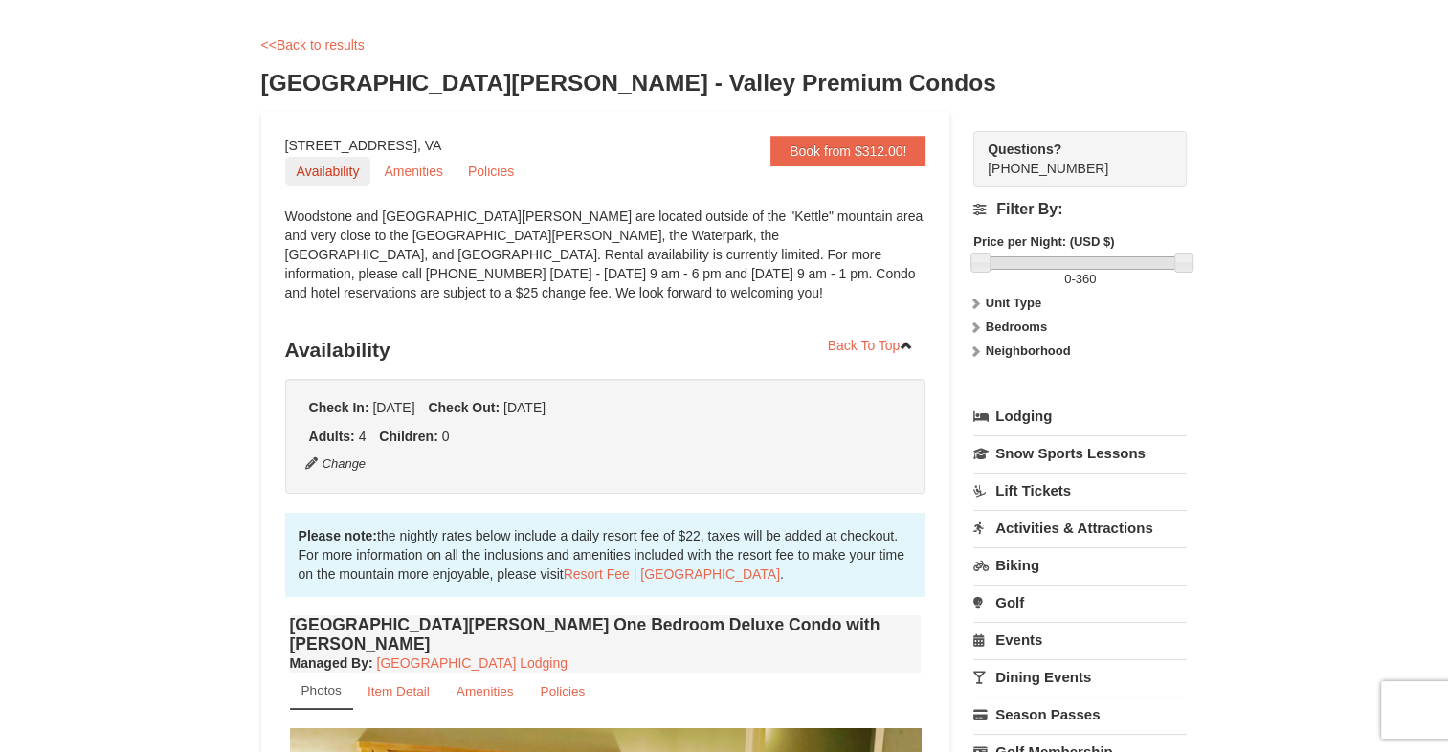
click at [331, 170] on link "Availability" at bounding box center [328, 171] width 86 height 29
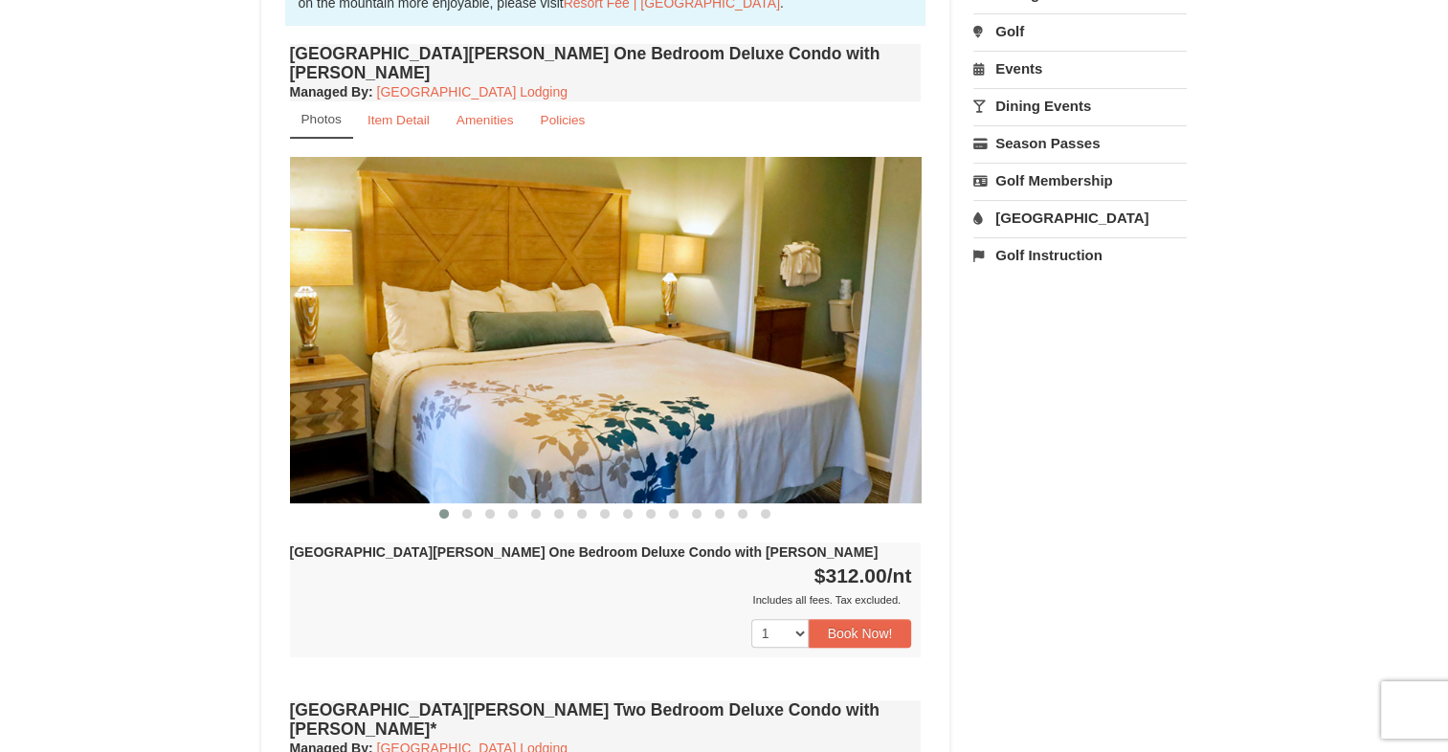
scroll to position [645, 0]
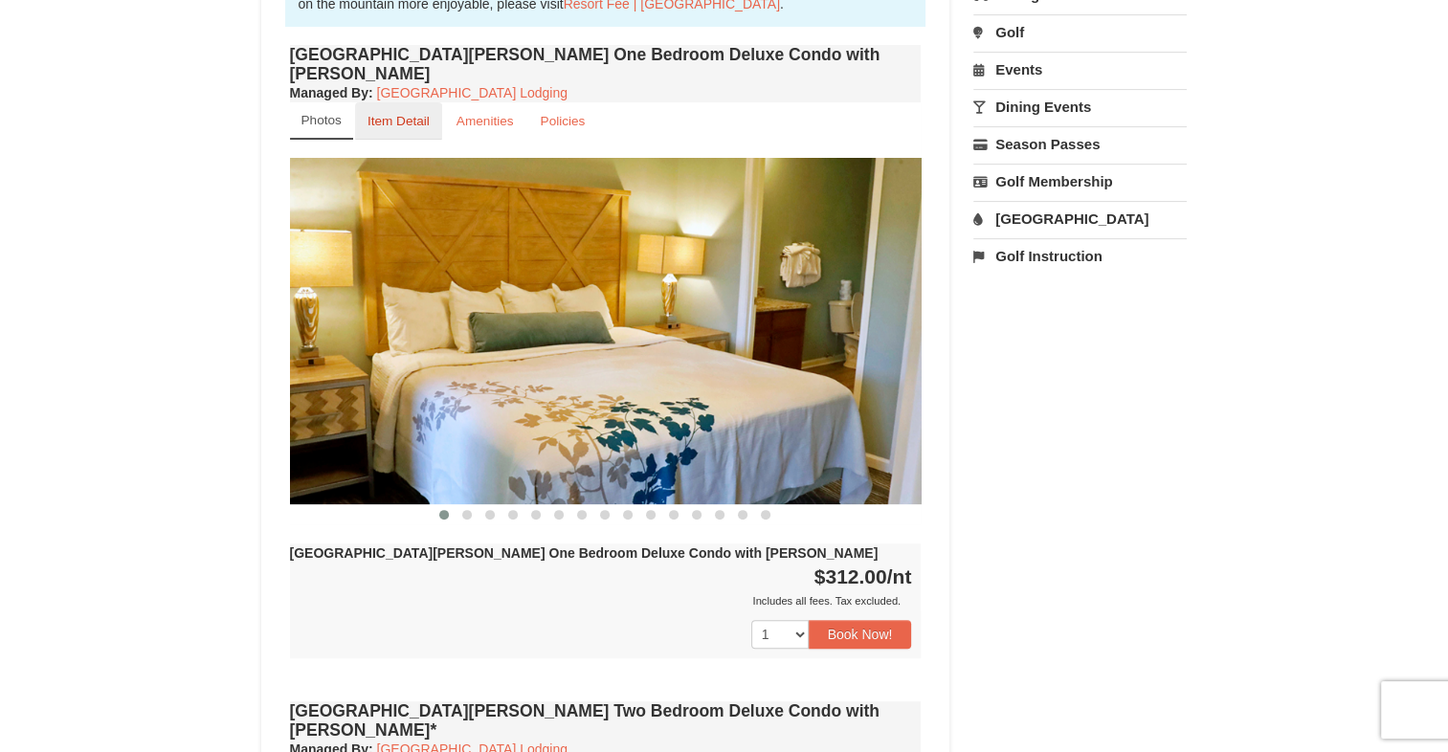
click at [394, 114] on small "Item Detail" at bounding box center [398, 121] width 62 height 14
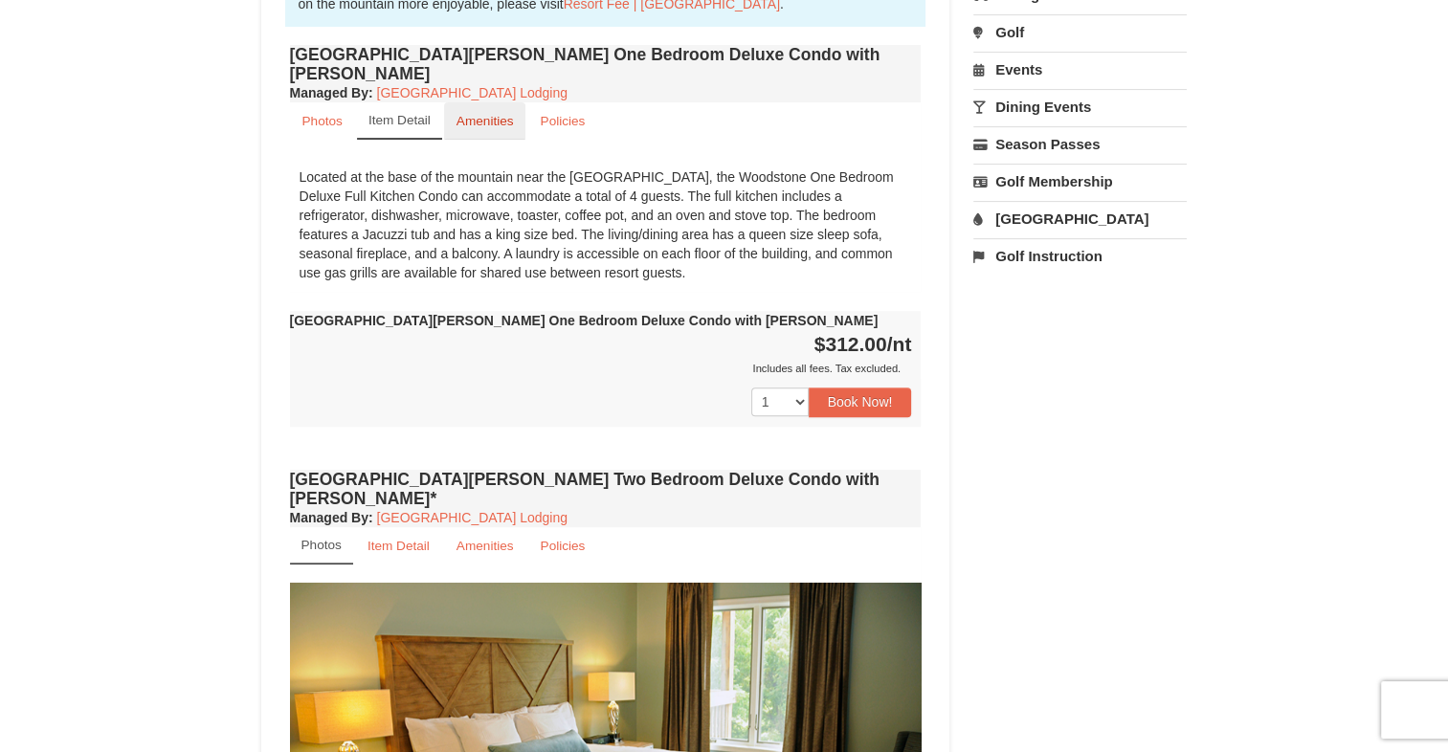
click at [483, 114] on small "Amenities" at bounding box center [484, 121] width 57 height 14
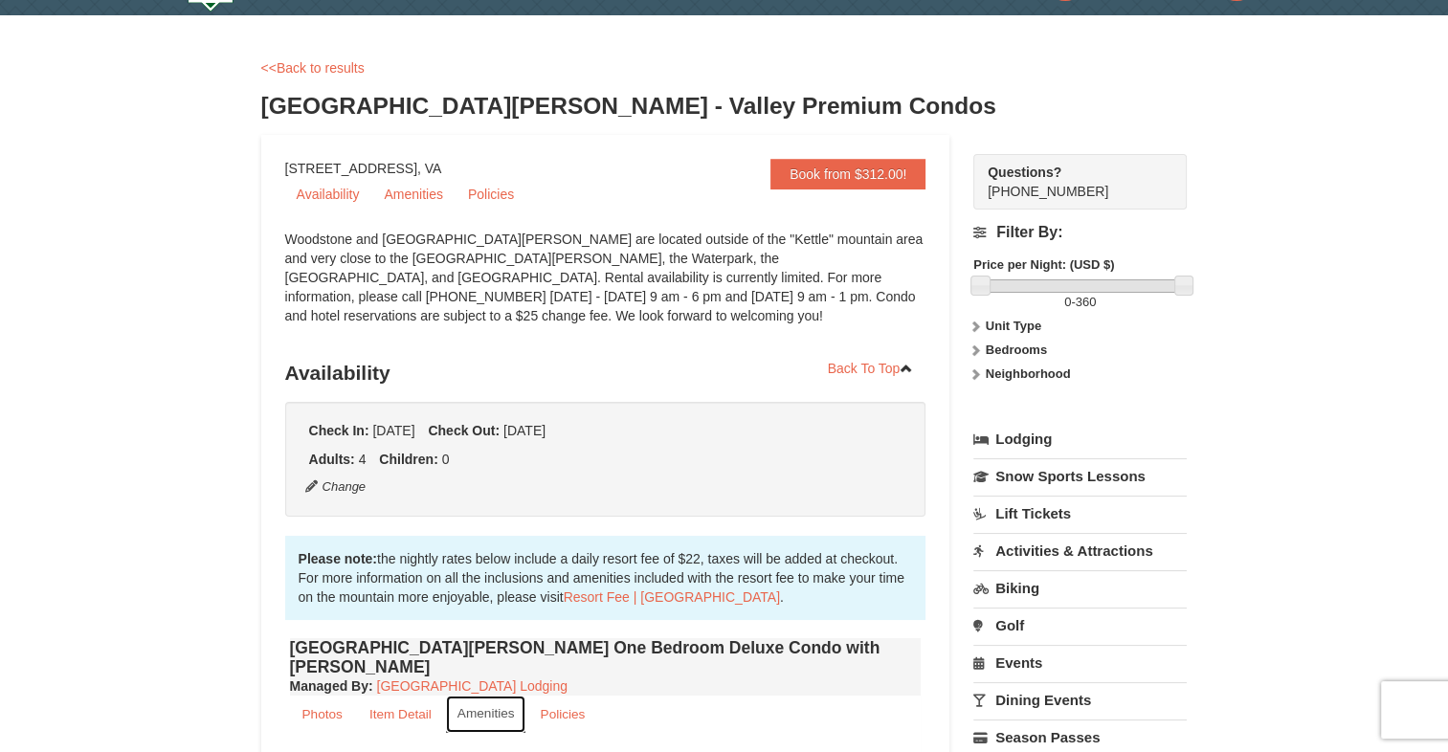
scroll to position [0, 0]
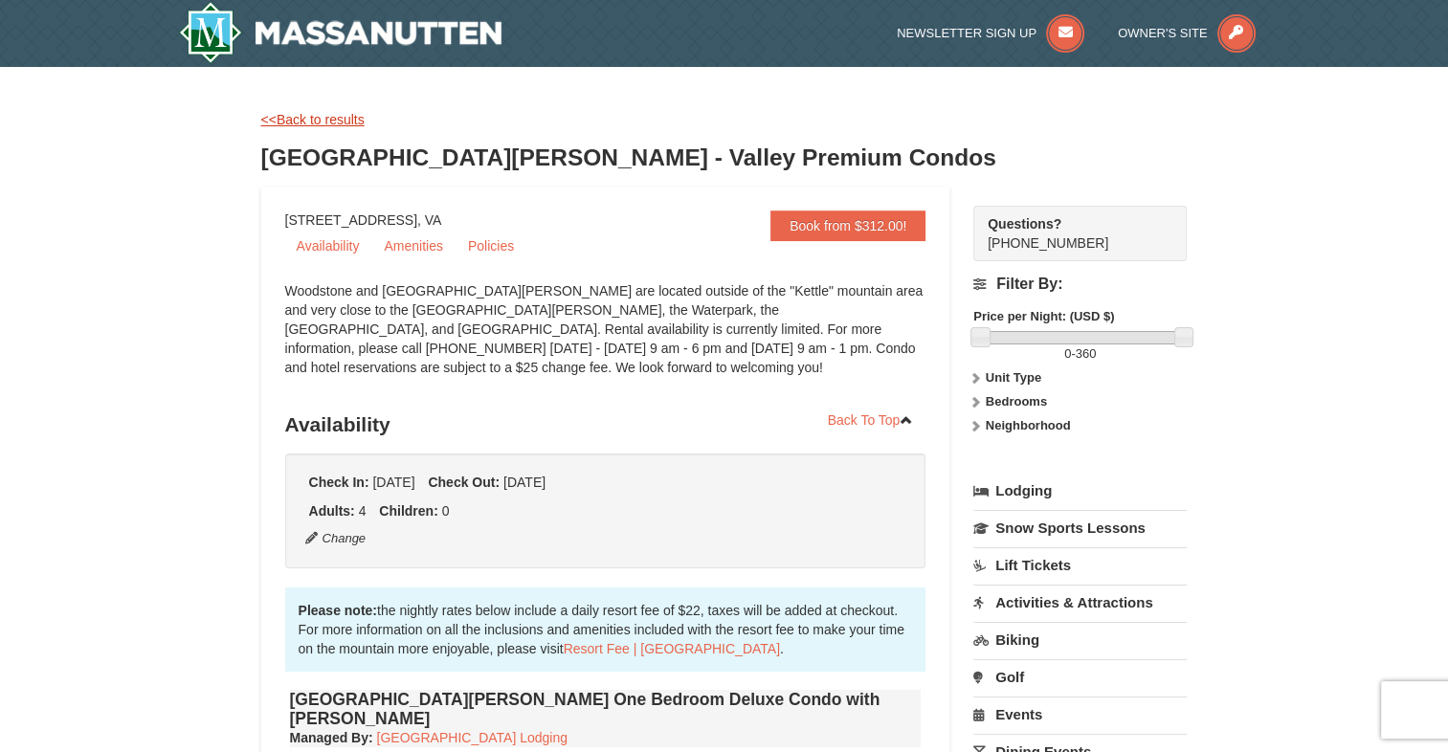
click at [302, 122] on link "<<Back to results" at bounding box center [312, 119] width 103 height 15
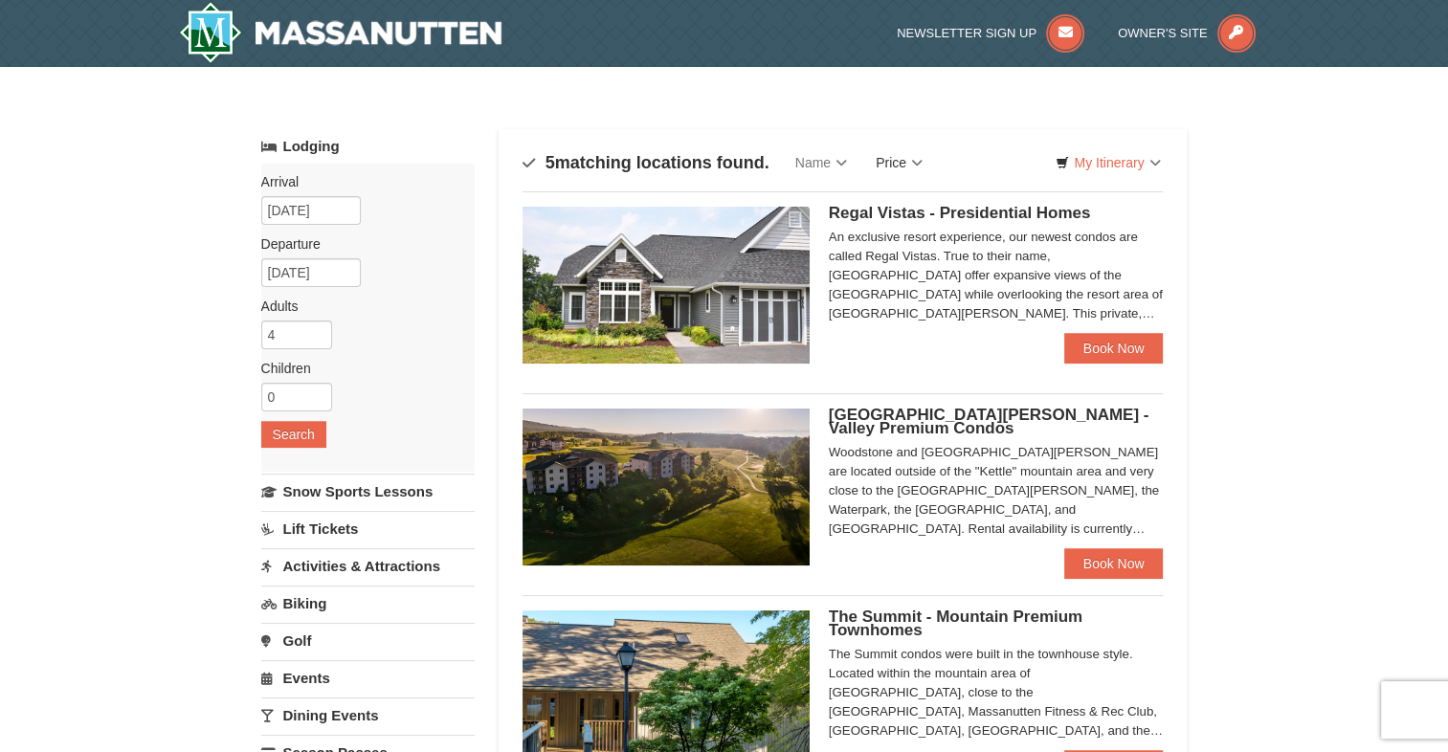
click at [902, 167] on link "Price" at bounding box center [899, 163] width 76 height 38
click at [907, 198] on link "Price (Low to High)" at bounding box center [938, 201] width 153 height 25
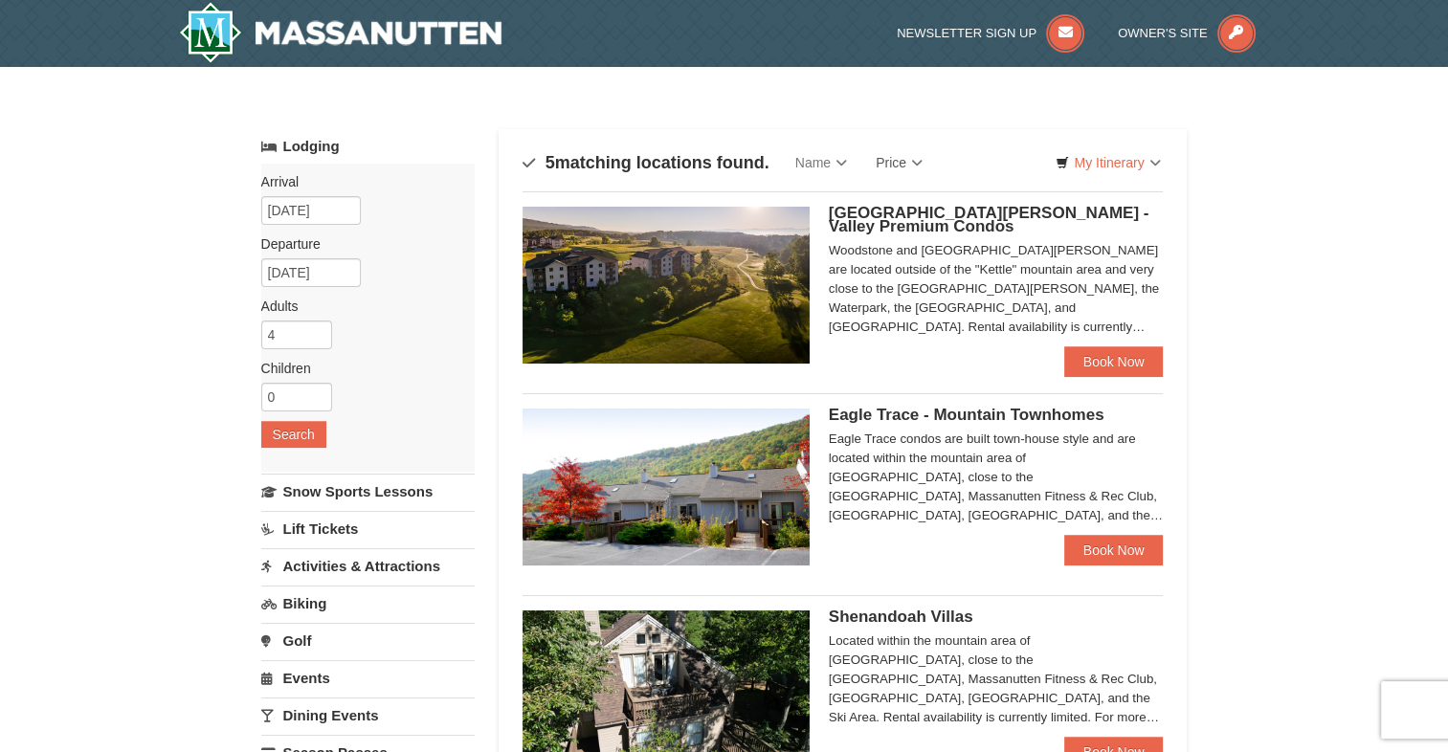
click at [759, 448] on img at bounding box center [666, 487] width 287 height 157
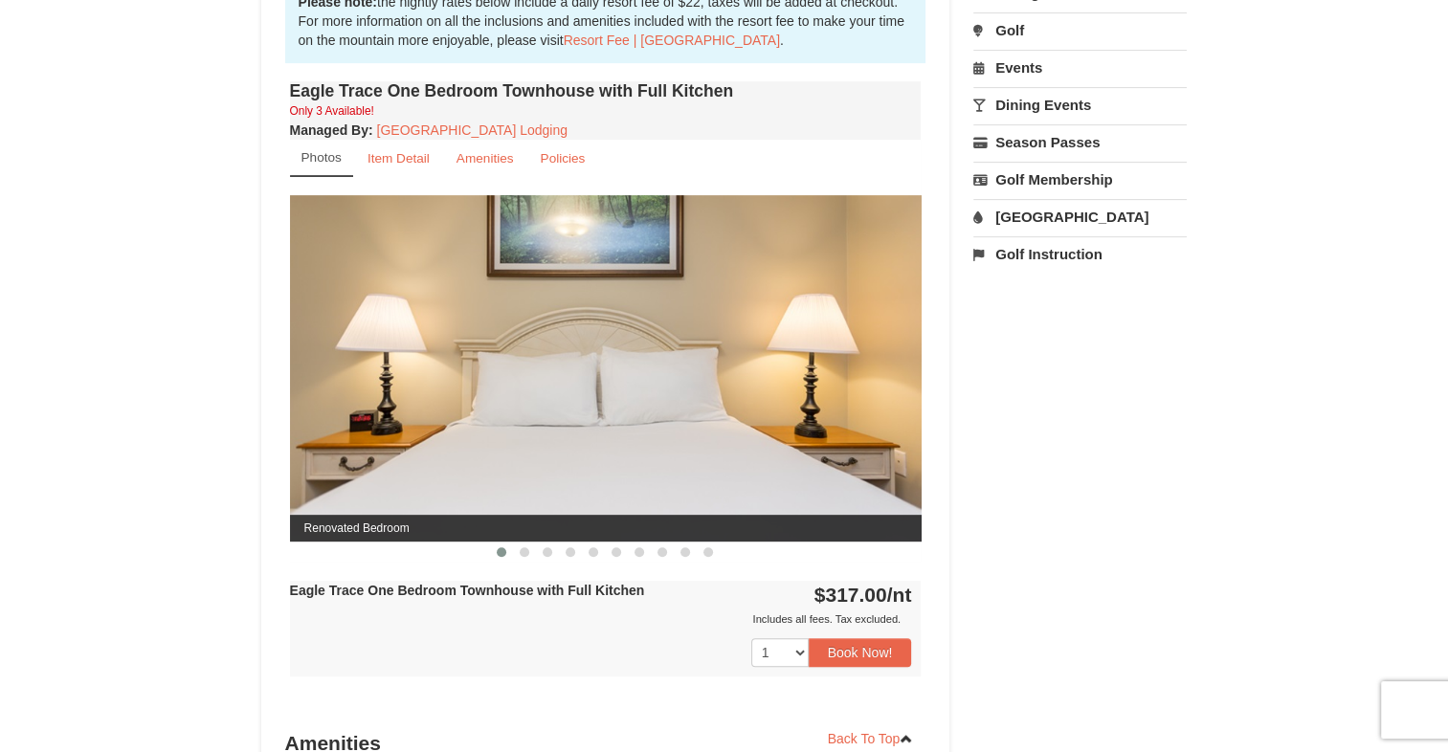
scroll to position [651, 0]
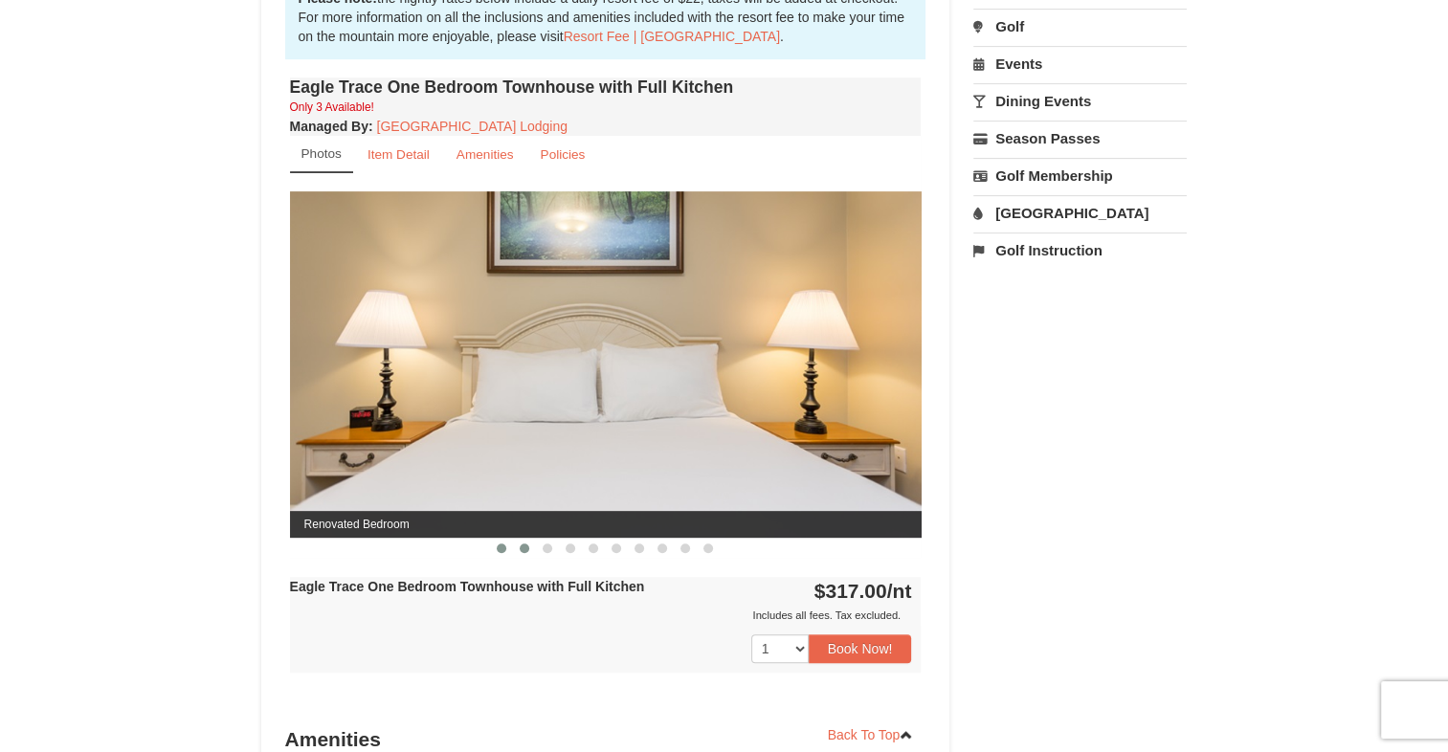
click at [524, 546] on span at bounding box center [525, 549] width 10 height 10
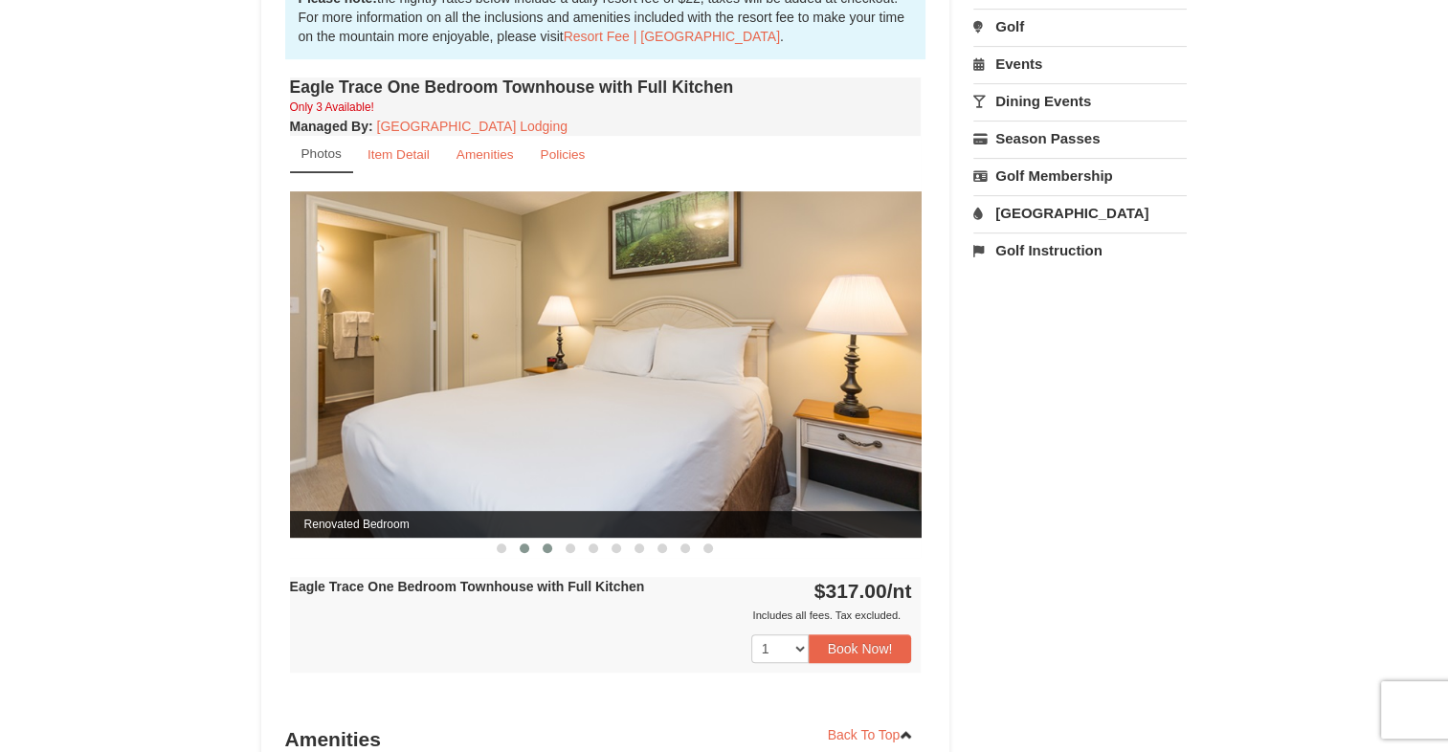
click at [549, 547] on span at bounding box center [548, 549] width 10 height 10
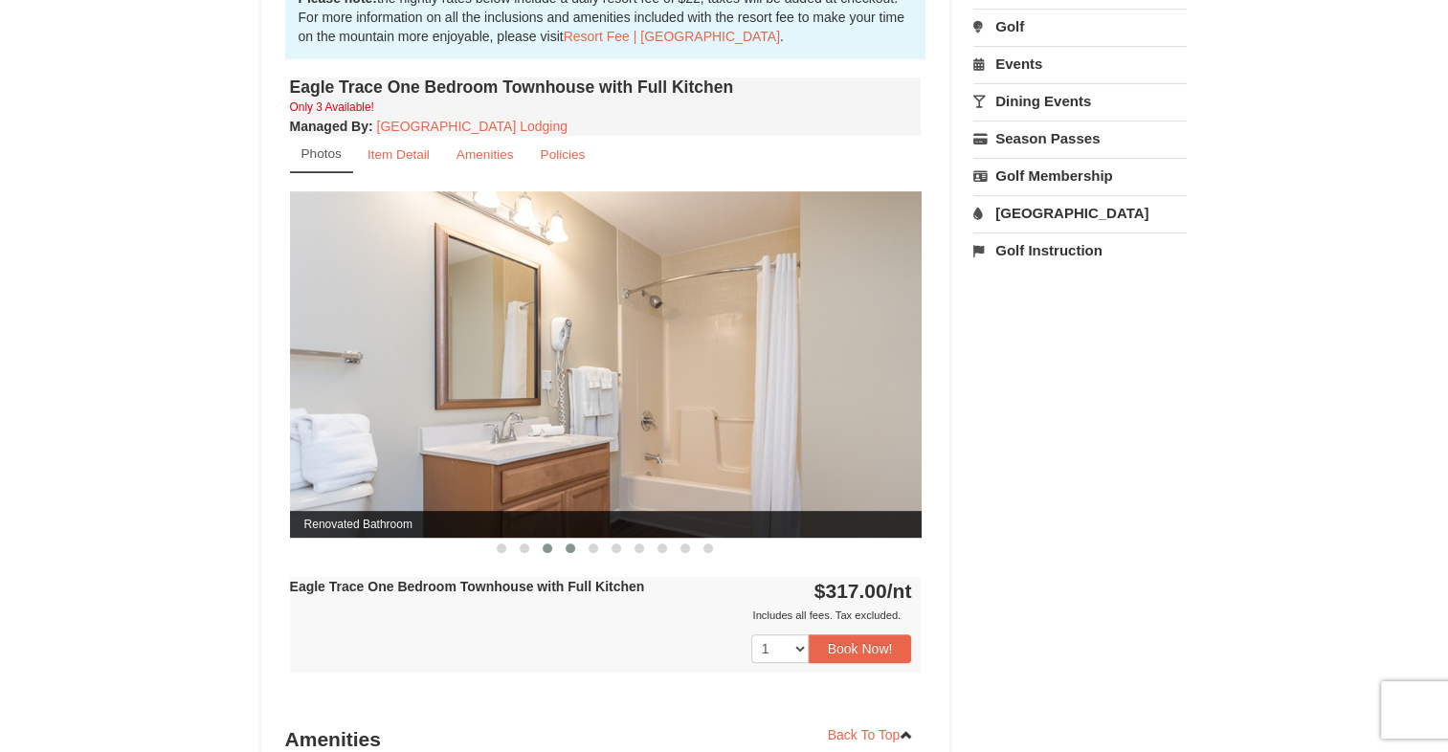
click at [567, 549] on button at bounding box center [570, 548] width 23 height 19
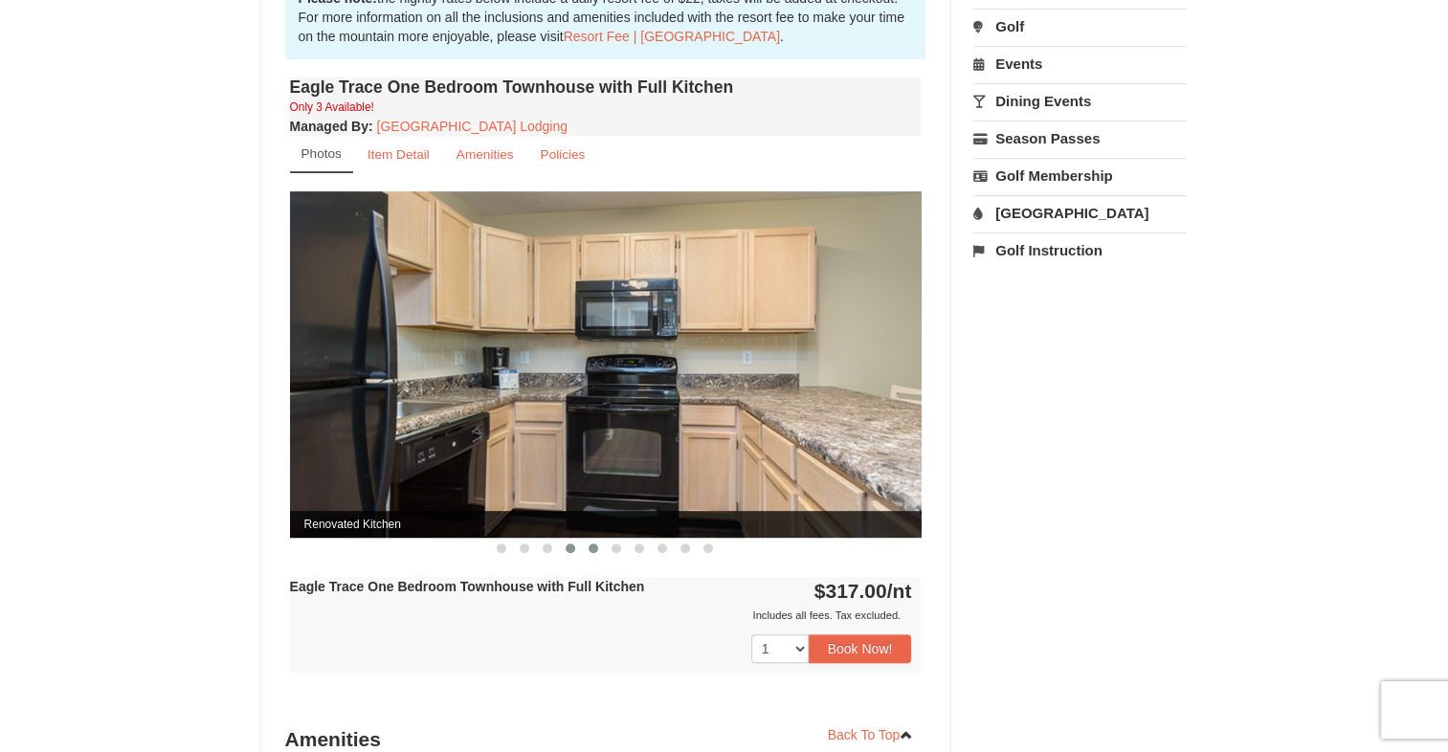
click at [587, 547] on button at bounding box center [593, 548] width 23 height 19
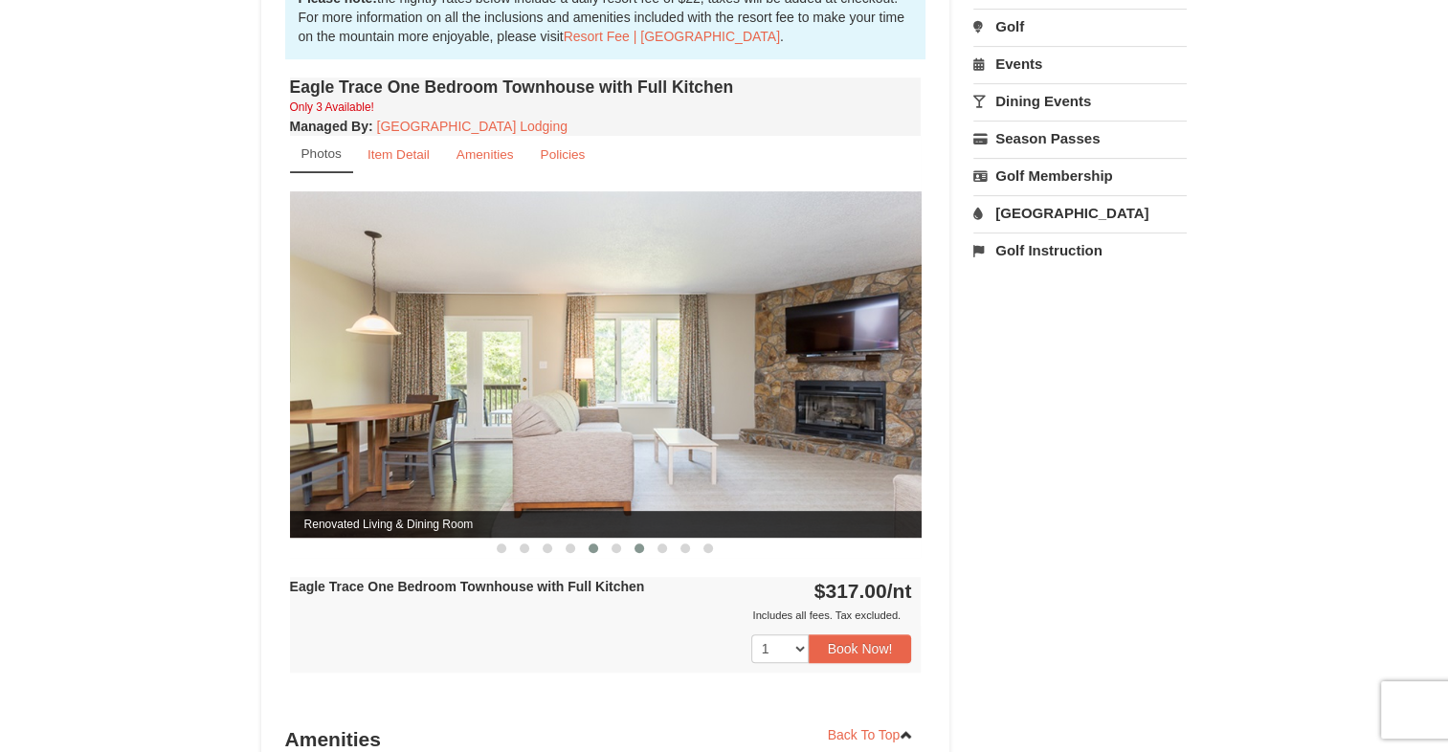
click at [640, 549] on span at bounding box center [639, 549] width 10 height 10
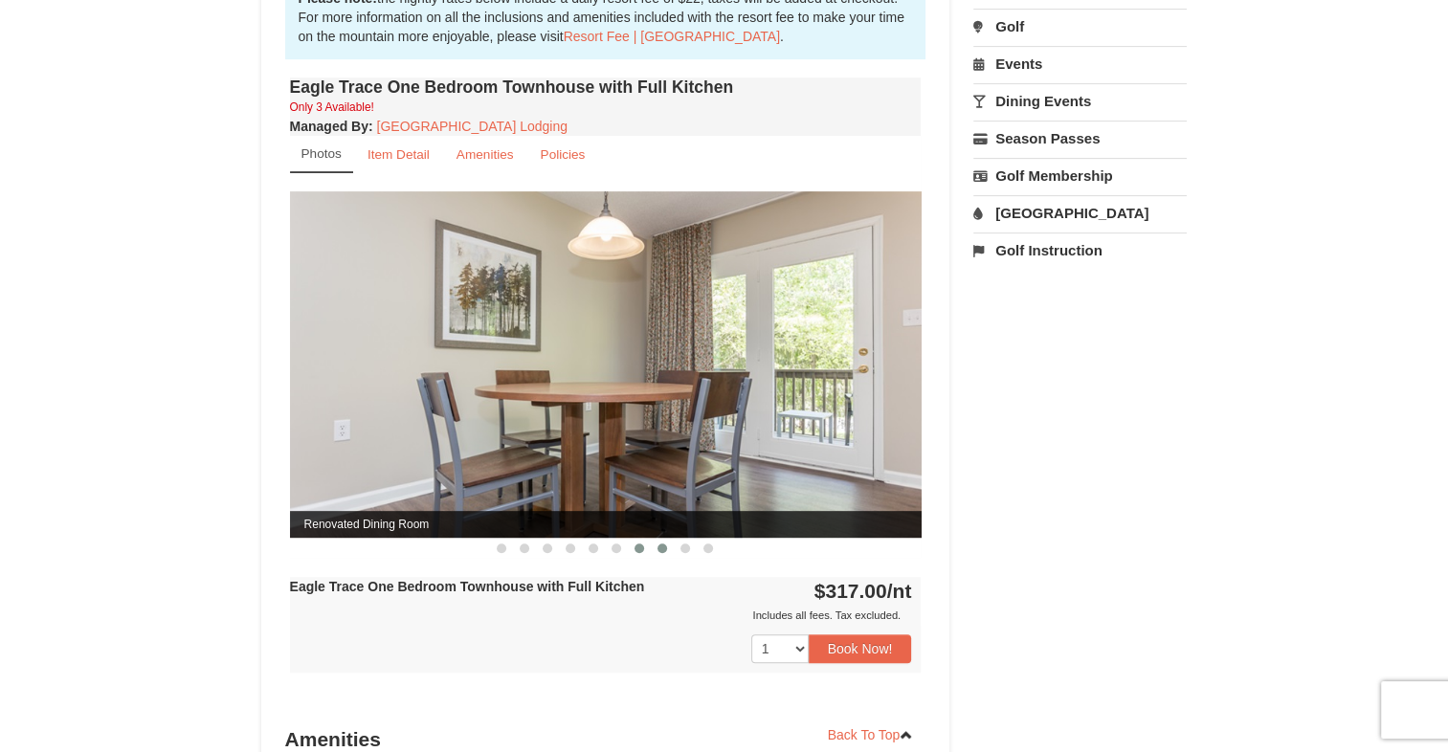
click at [659, 550] on button at bounding box center [662, 548] width 23 height 19
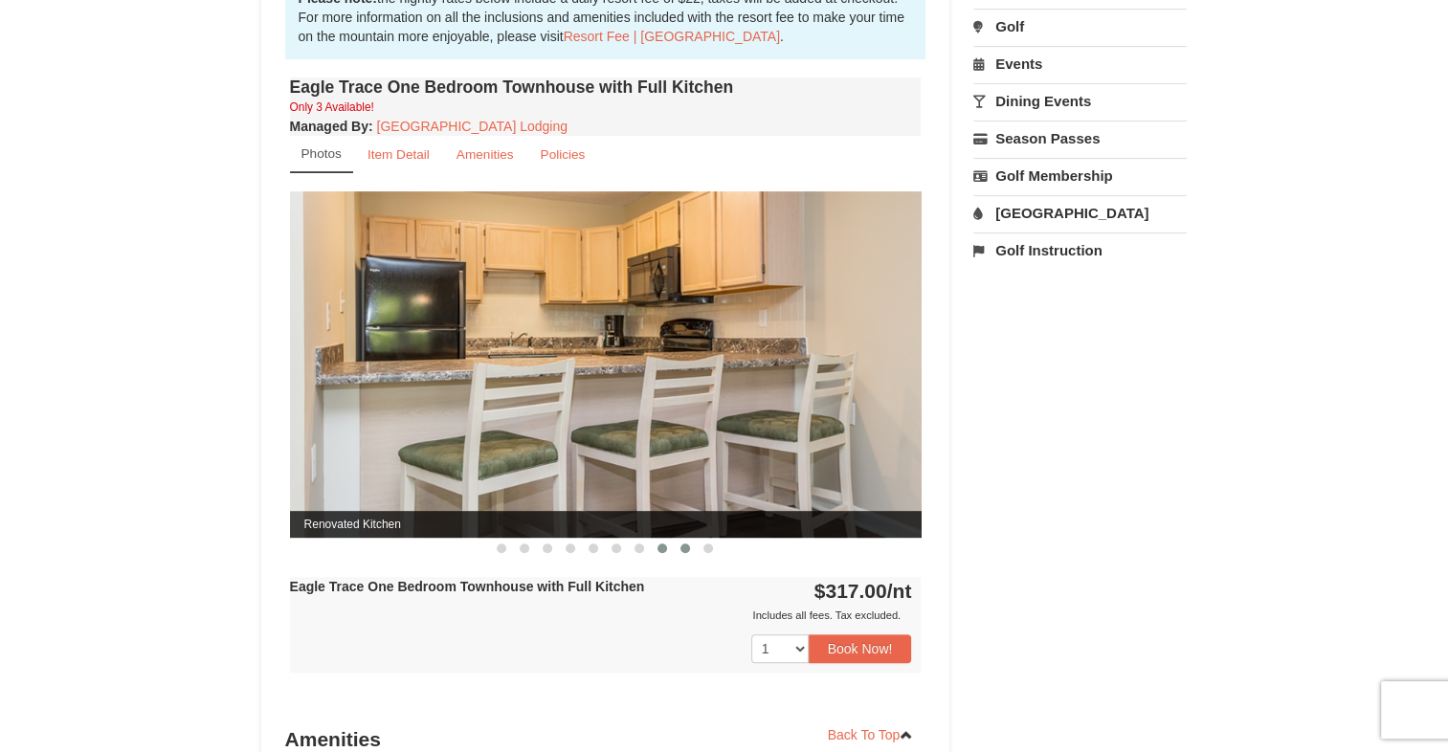
click at [684, 552] on button at bounding box center [685, 548] width 23 height 19
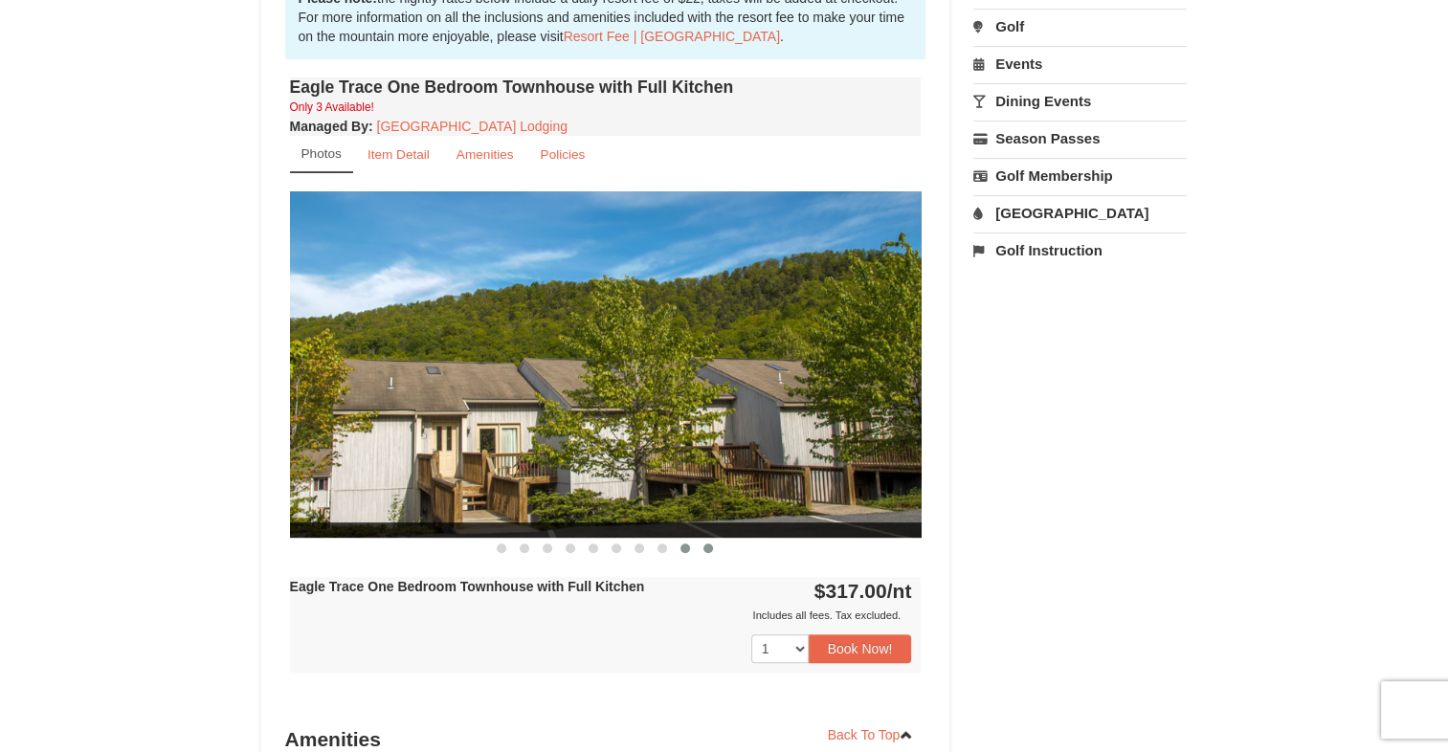
click at [710, 553] on button at bounding box center [708, 548] width 23 height 19
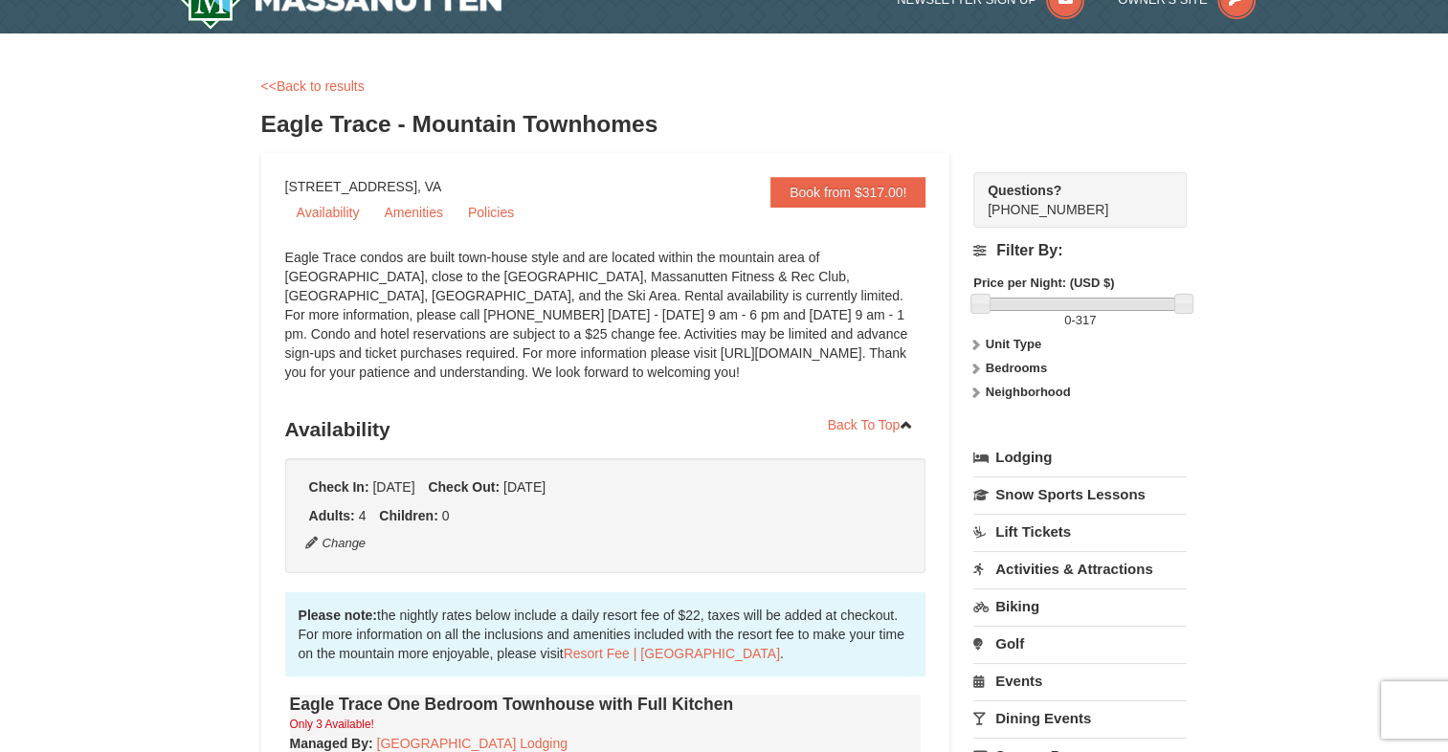
scroll to position [31, 0]
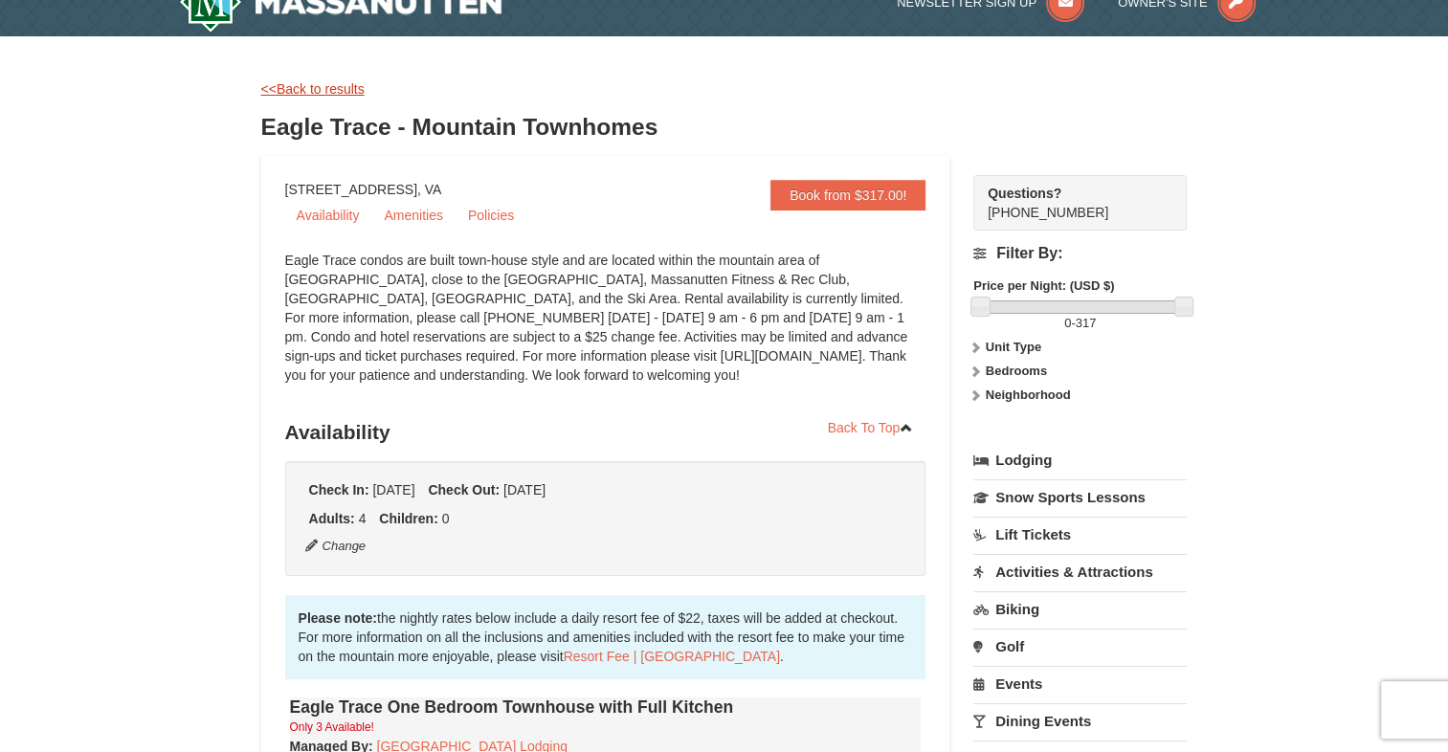
click at [324, 94] on link "<<Back to results" at bounding box center [312, 88] width 103 height 15
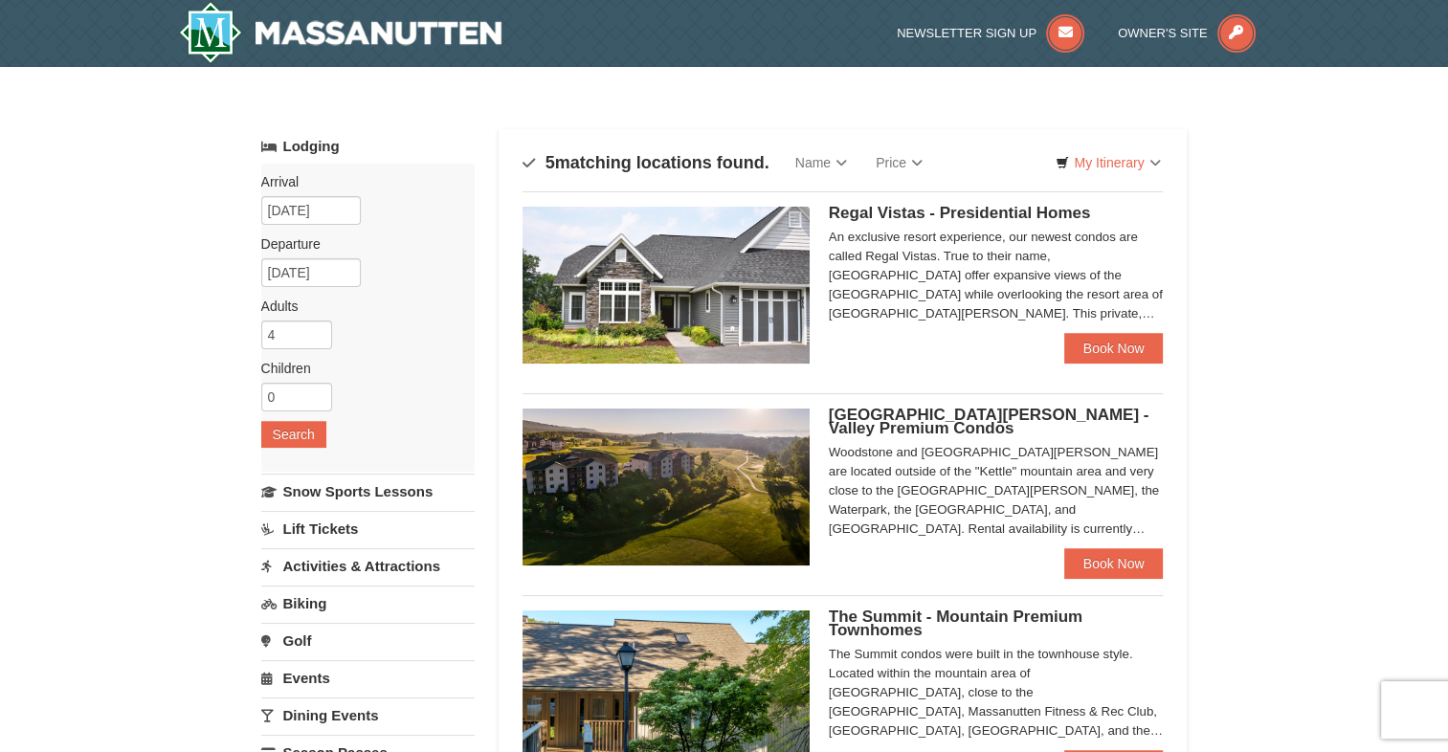
click at [923, 427] on h5 "[GEOGRAPHIC_DATA][PERSON_NAME] - Valley Premium Condos" at bounding box center [996, 422] width 335 height 27
click at [896, 163] on link "Price" at bounding box center [899, 163] width 76 height 38
click at [905, 198] on link "Price (Low to High)" at bounding box center [938, 201] width 153 height 25
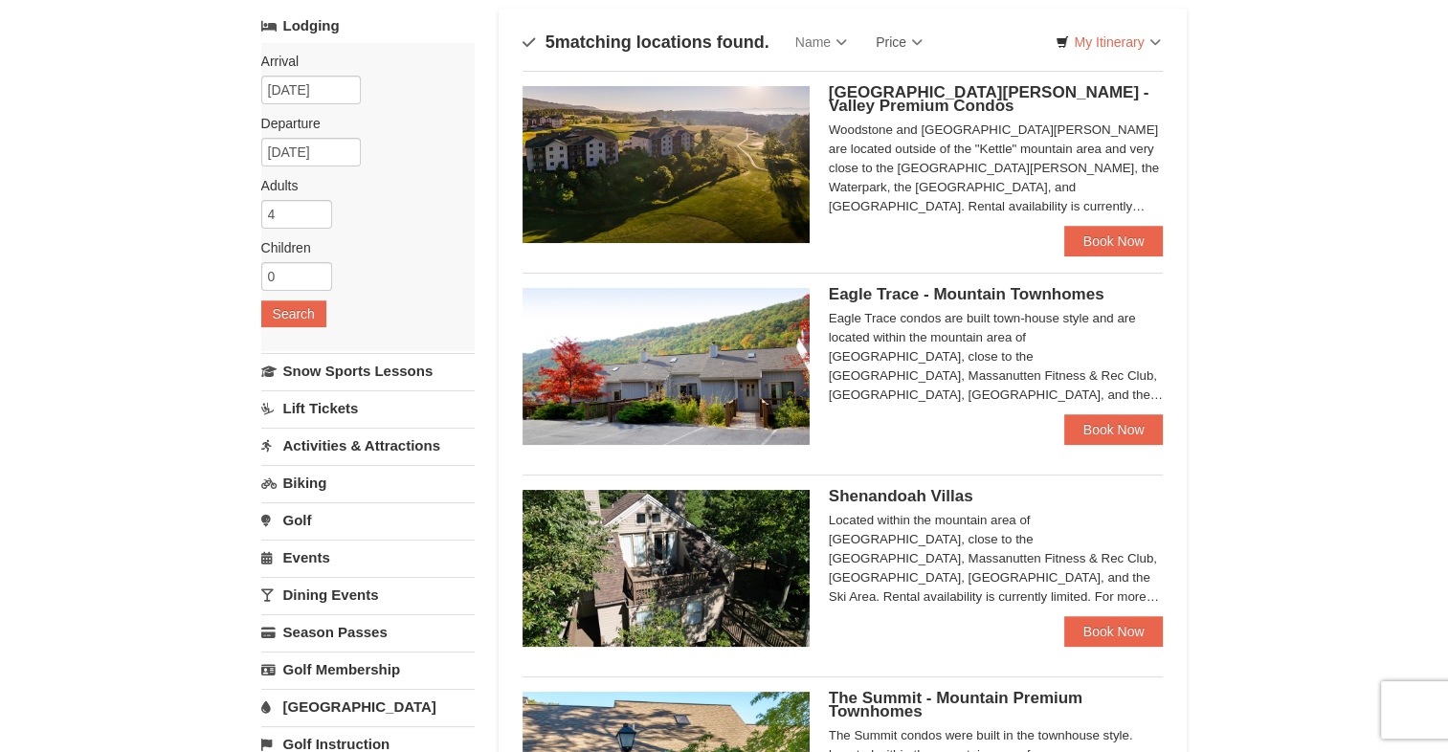
scroll to position [122, 0]
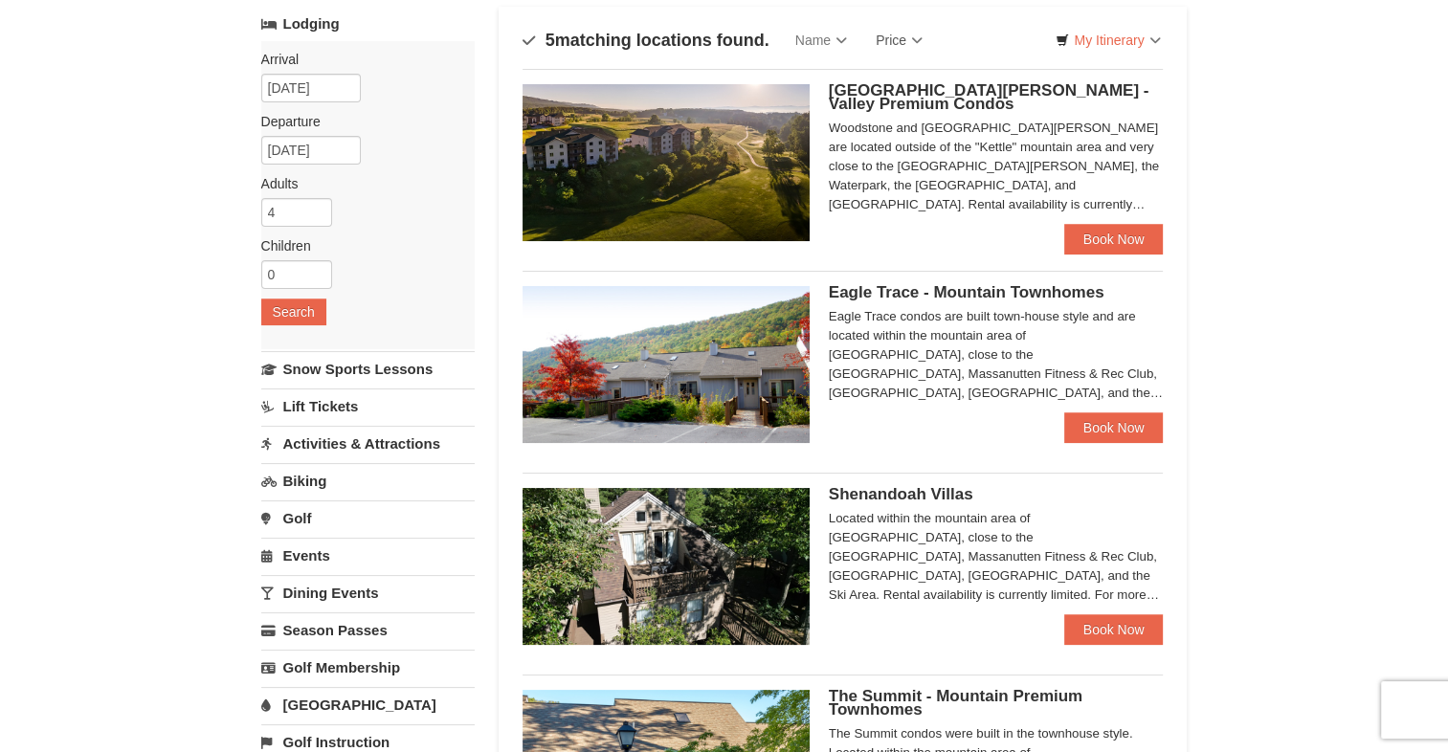
click at [750, 532] on img at bounding box center [666, 566] width 287 height 157
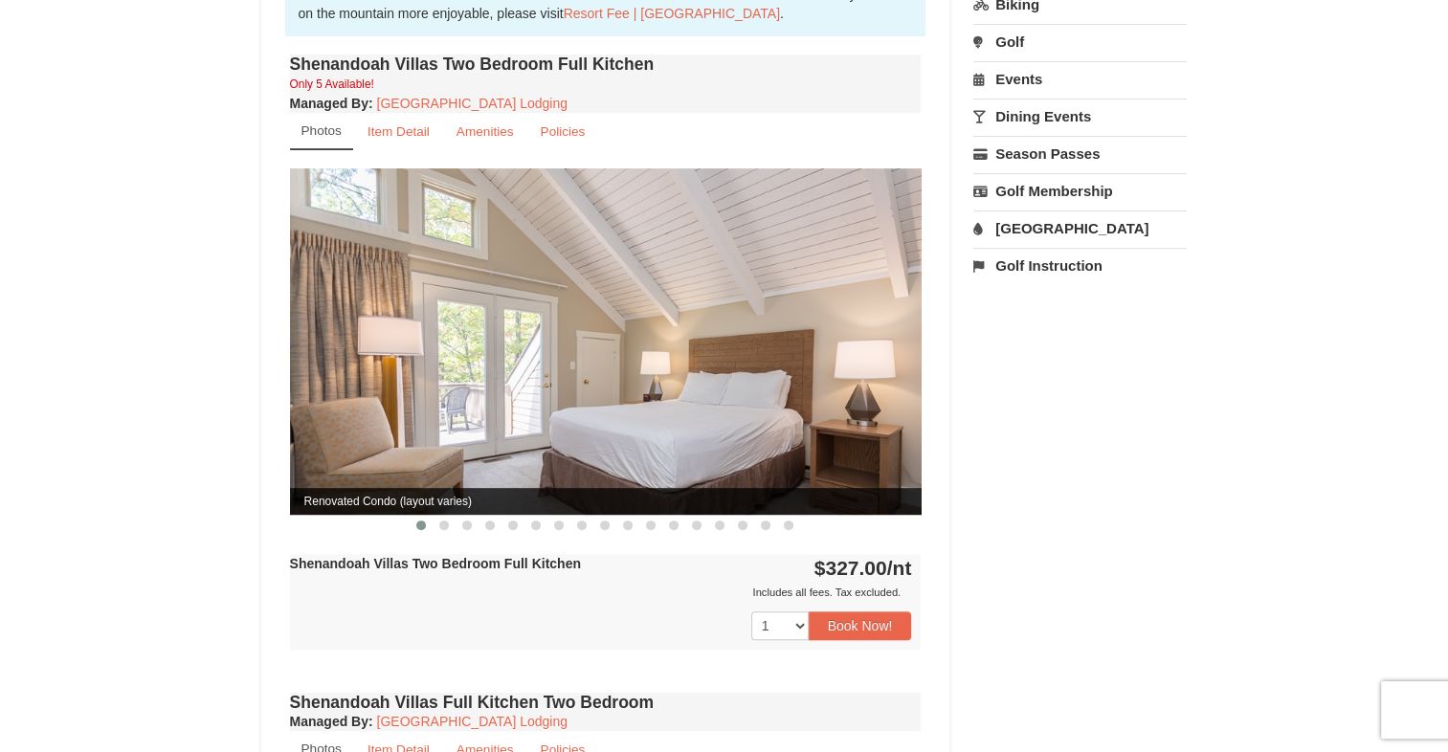
scroll to position [637, 0]
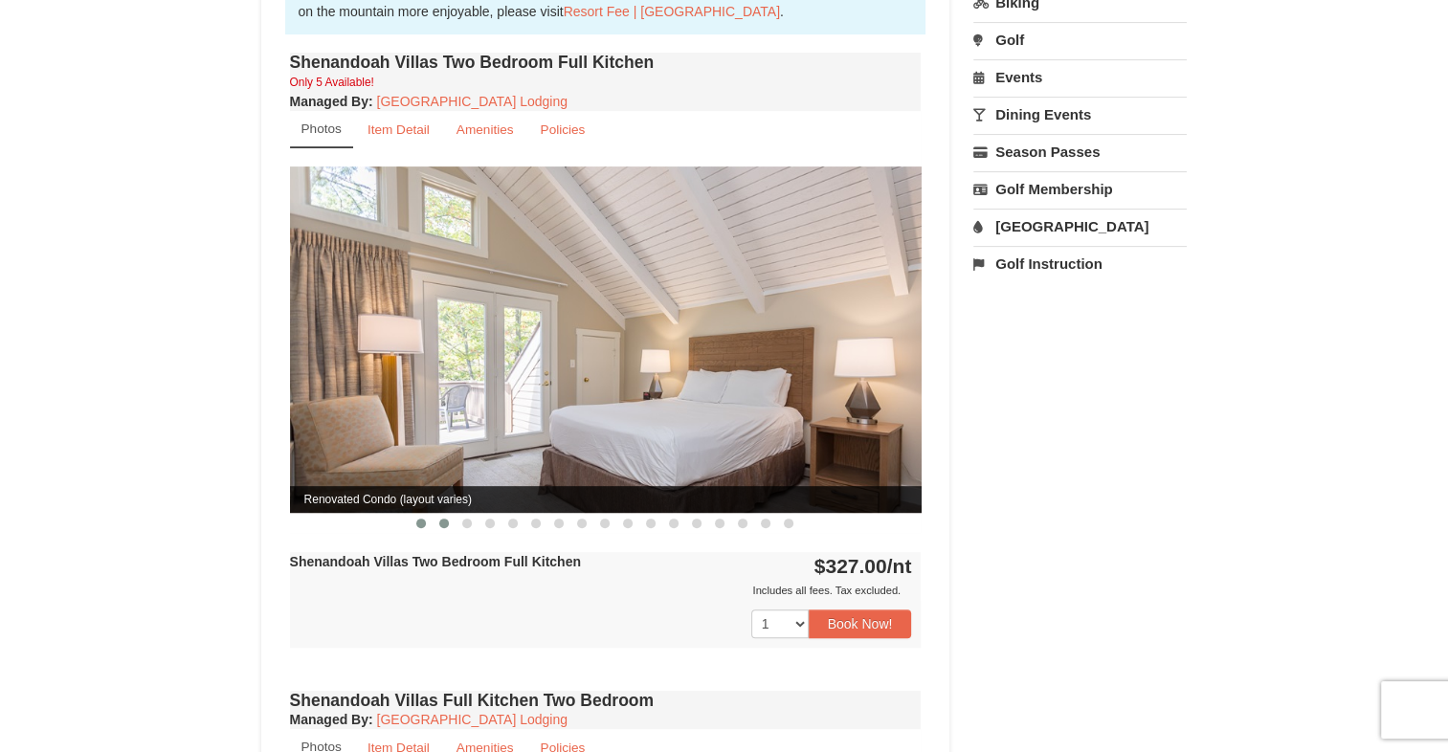
click at [448, 519] on span at bounding box center [444, 524] width 10 height 10
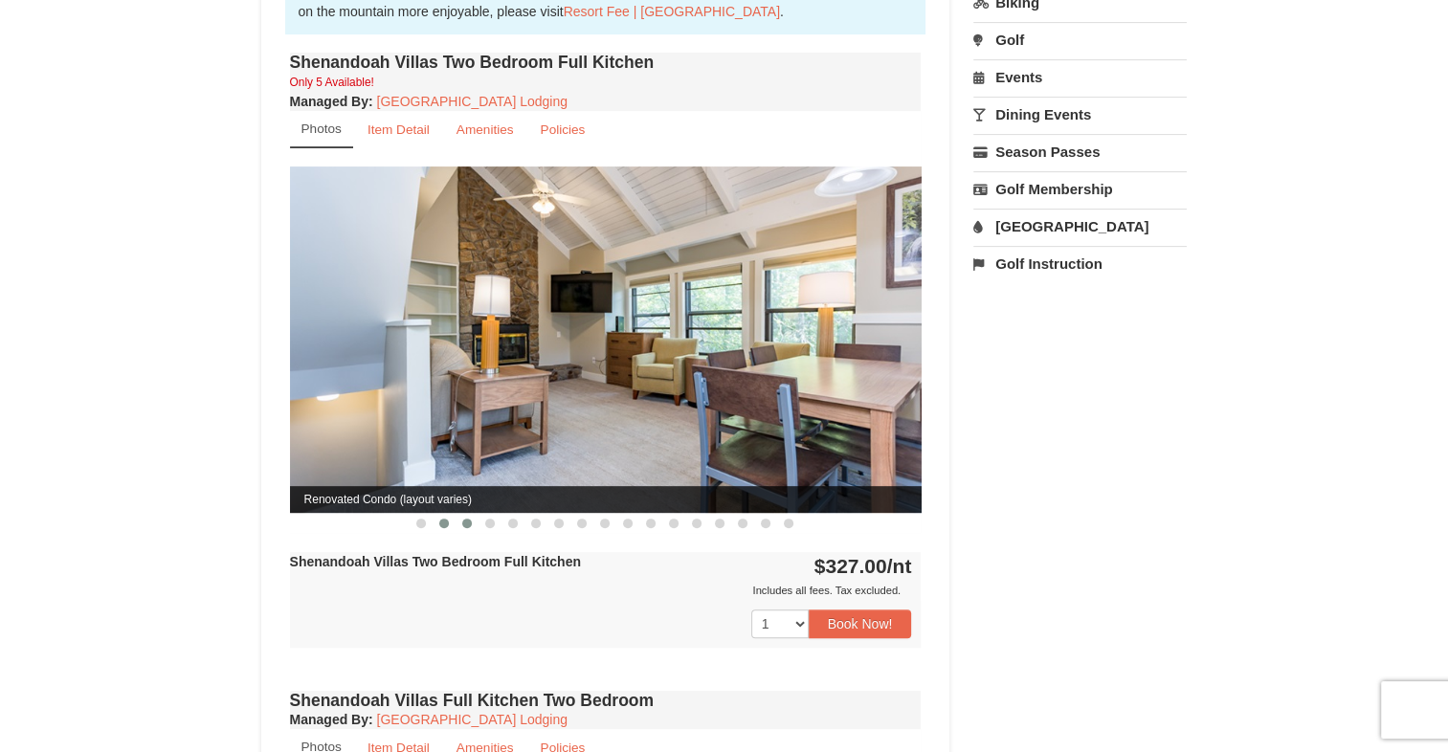
click at [467, 519] on span at bounding box center [467, 524] width 10 height 10
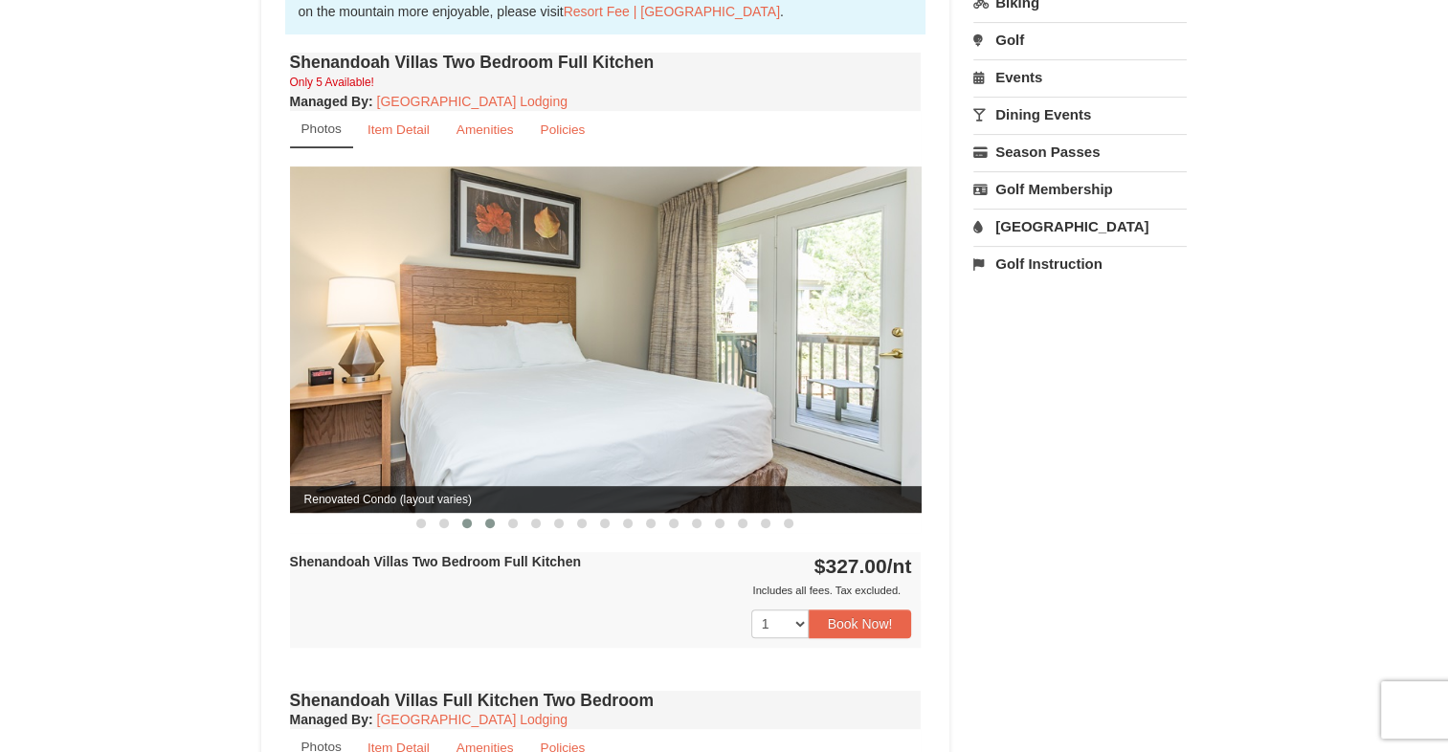
click at [493, 519] on span at bounding box center [490, 524] width 10 height 10
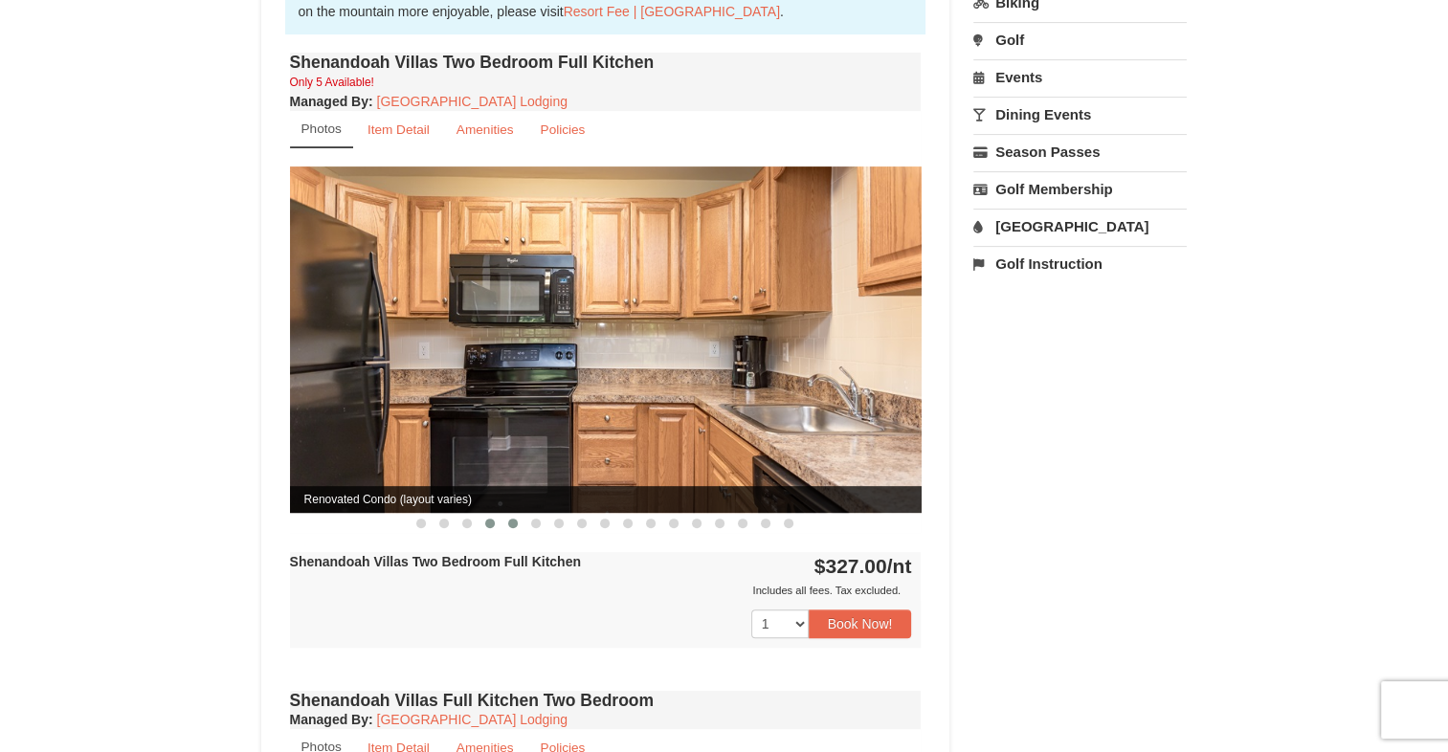
click at [513, 519] on span at bounding box center [513, 524] width 10 height 10
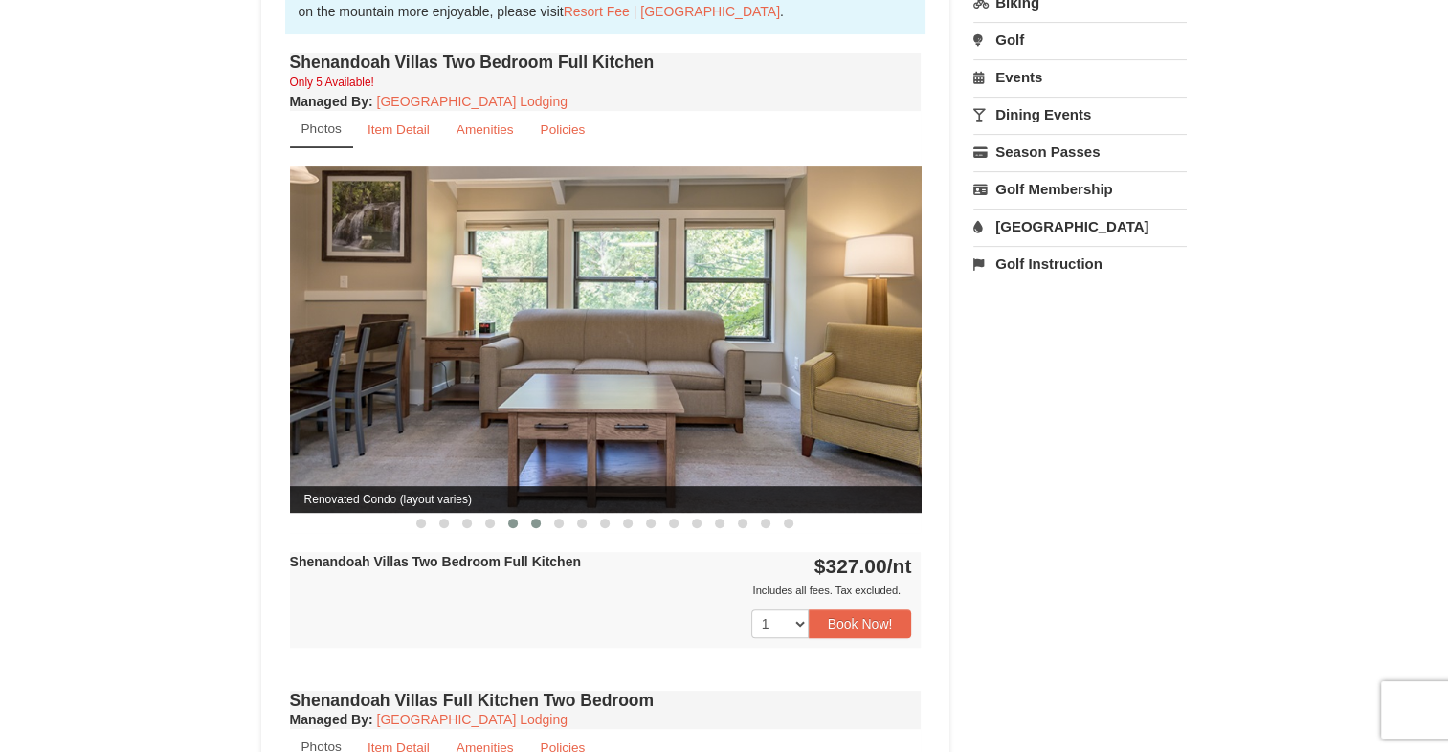
click at [535, 519] on span at bounding box center [536, 524] width 10 height 10
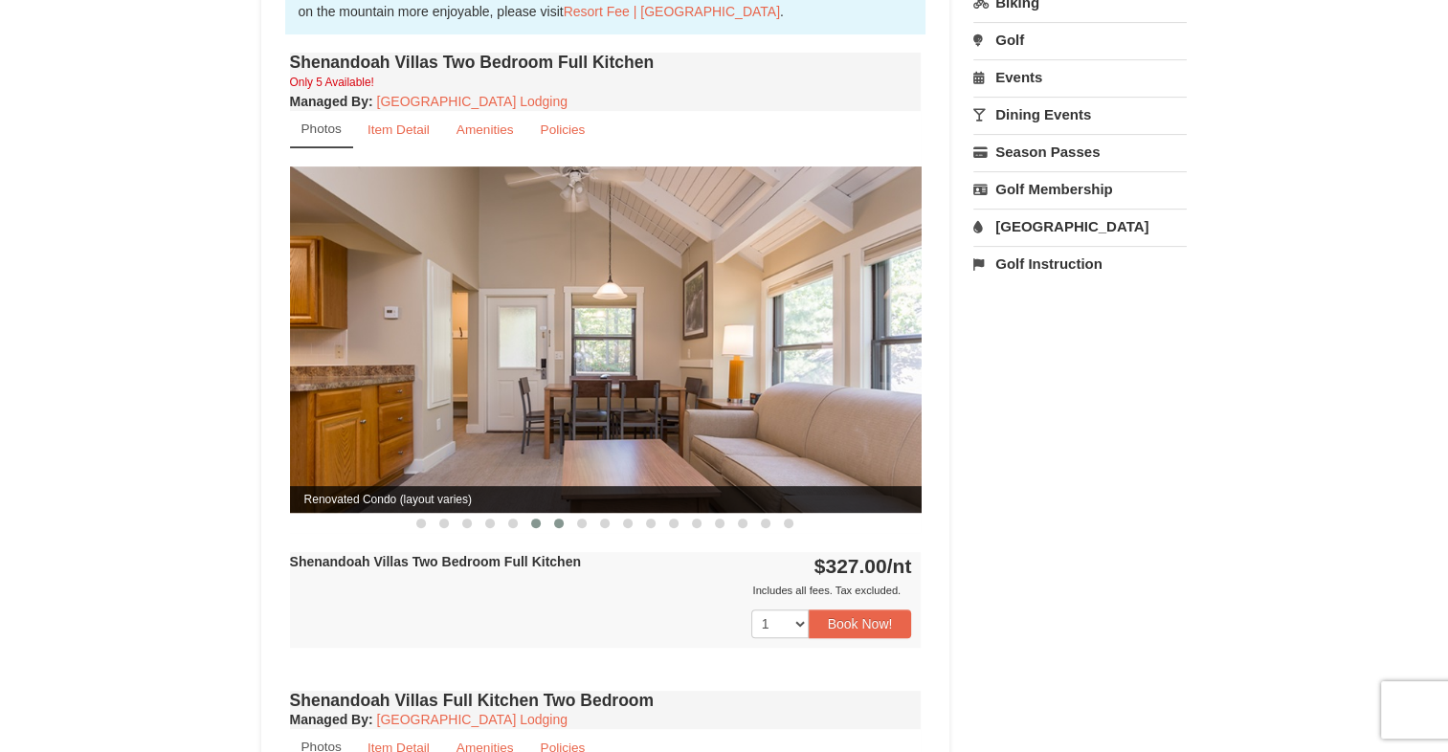
click at [563, 514] on button at bounding box center [558, 523] width 23 height 19
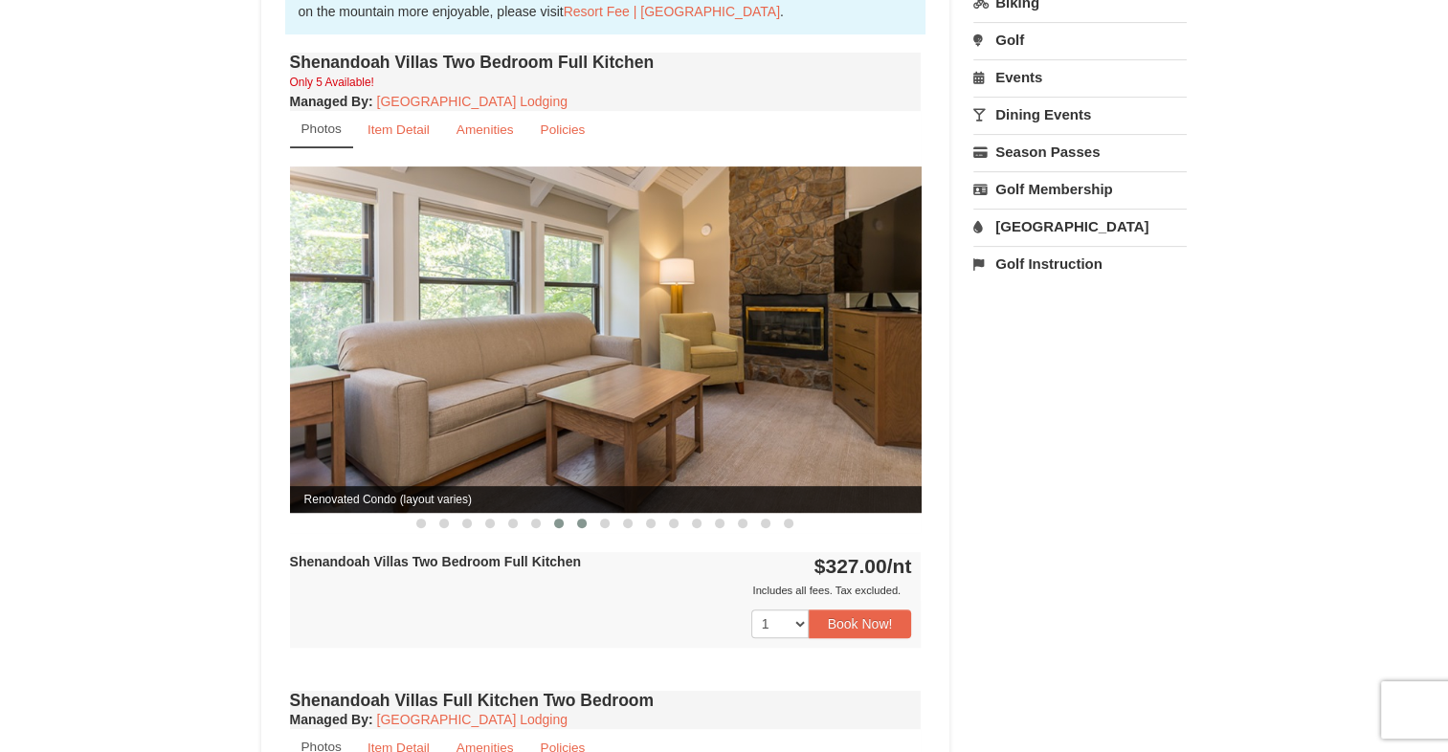
click at [586, 514] on button at bounding box center [581, 523] width 23 height 19
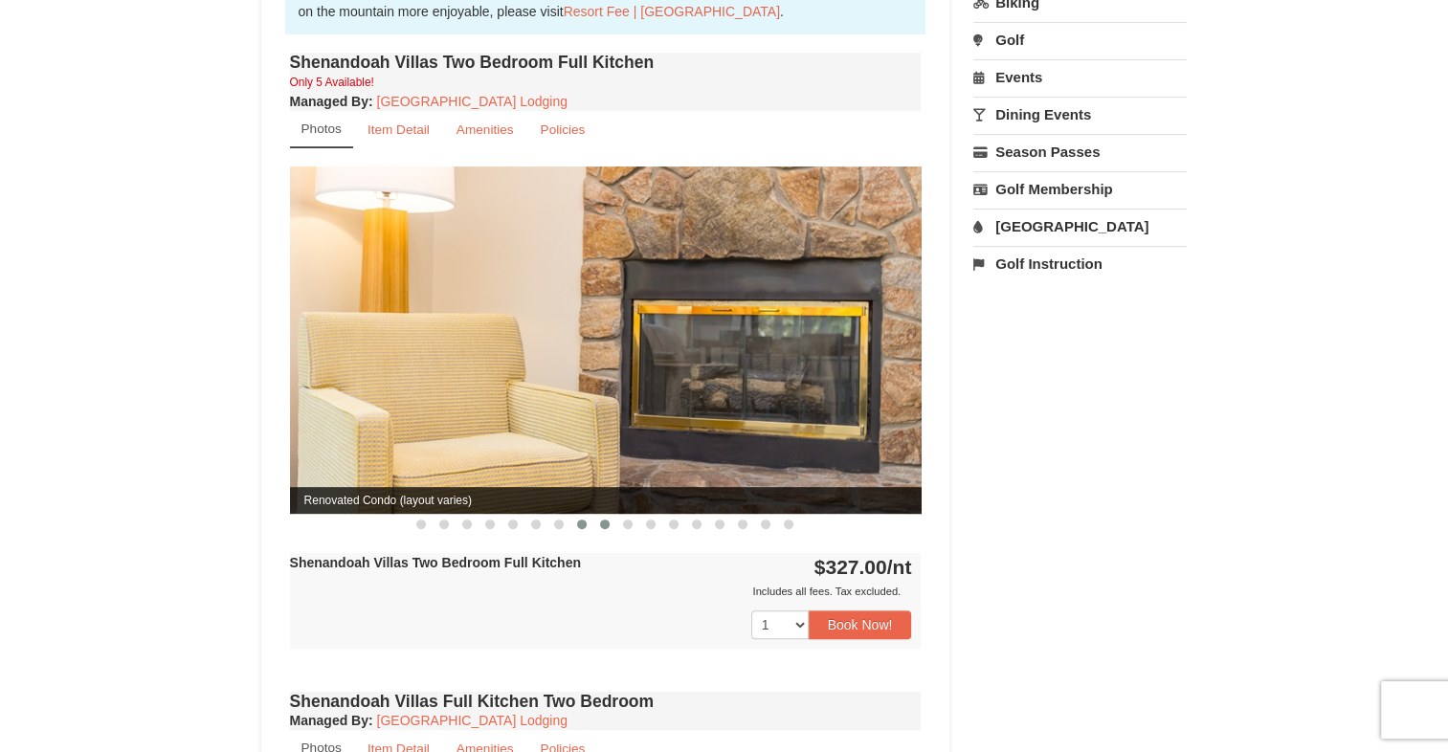
click at [601, 520] on span at bounding box center [605, 525] width 10 height 10
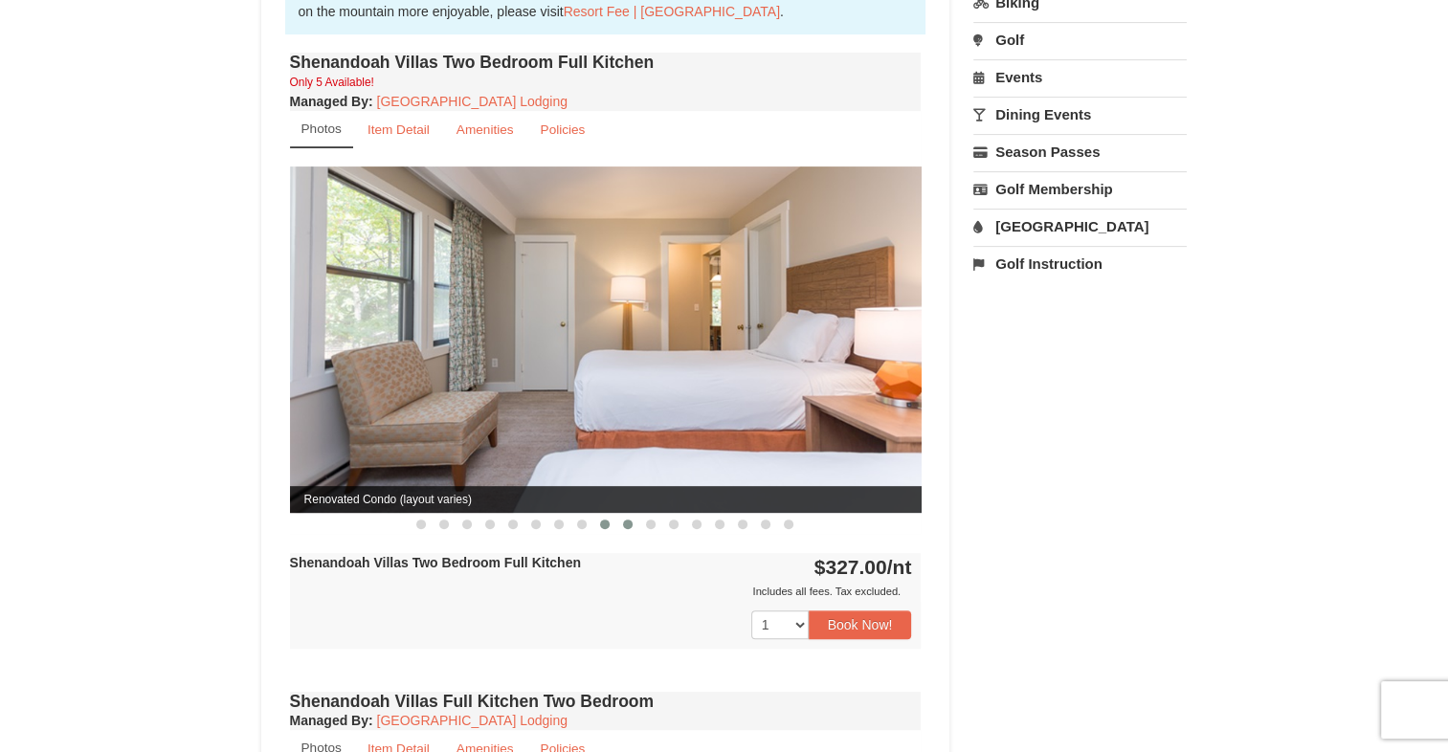
click at [624, 520] on span at bounding box center [628, 525] width 10 height 10
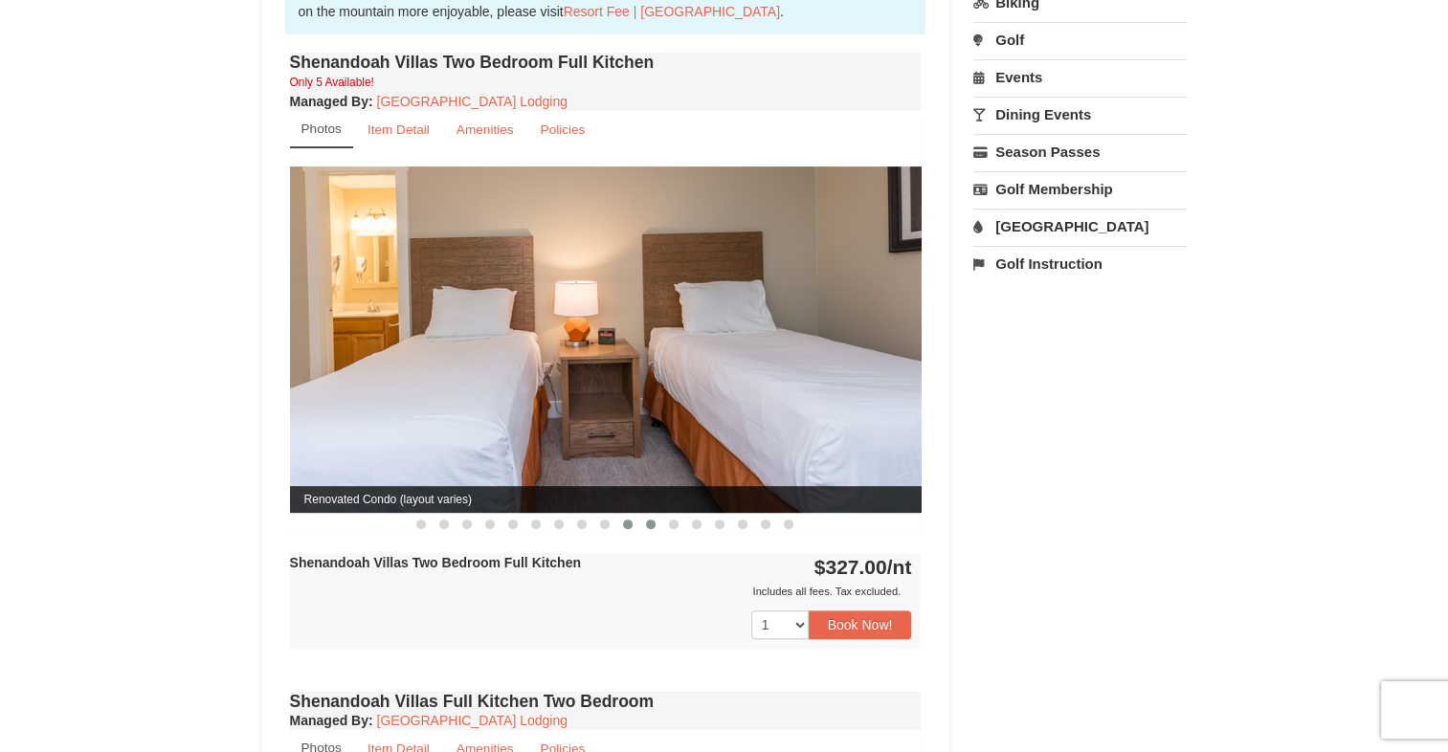
click at [645, 515] on button at bounding box center [650, 524] width 23 height 19
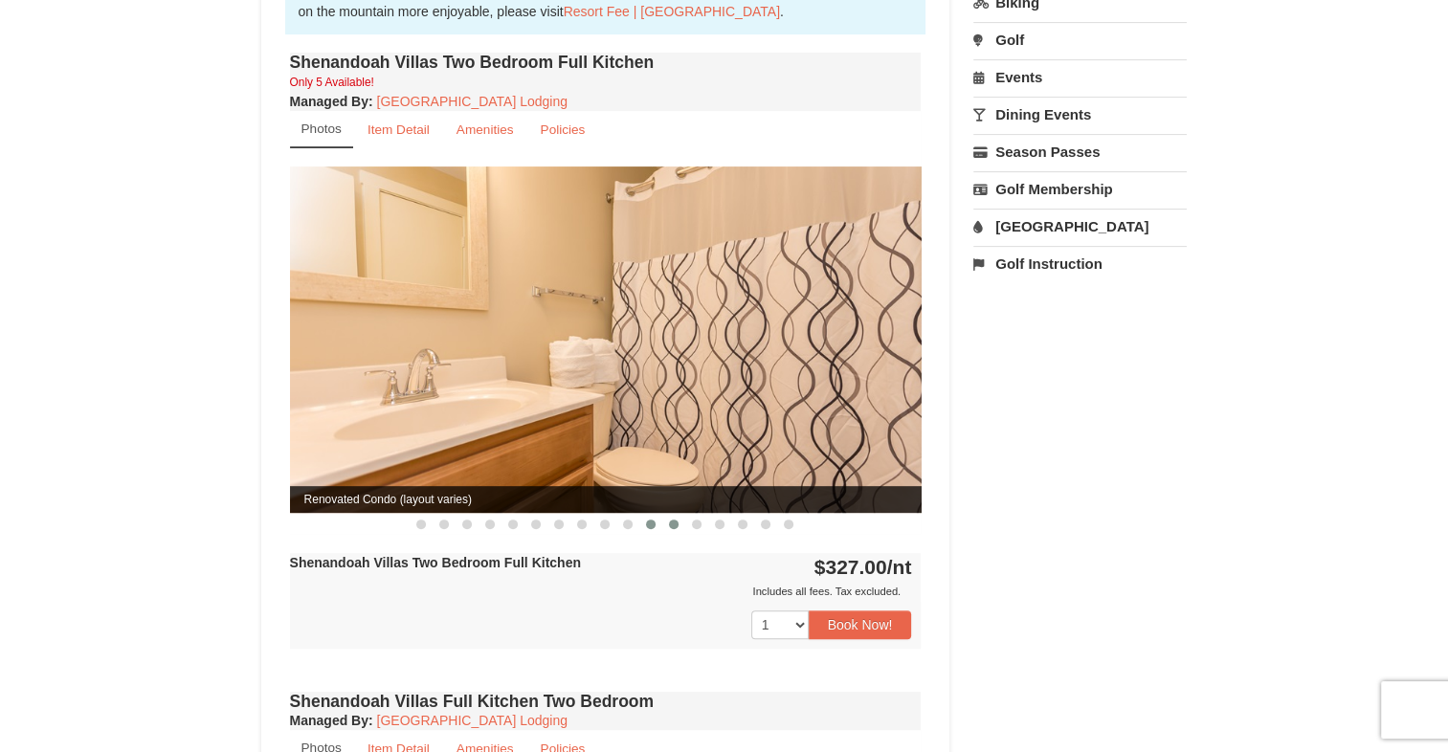
click at [675, 520] on span at bounding box center [674, 525] width 10 height 10
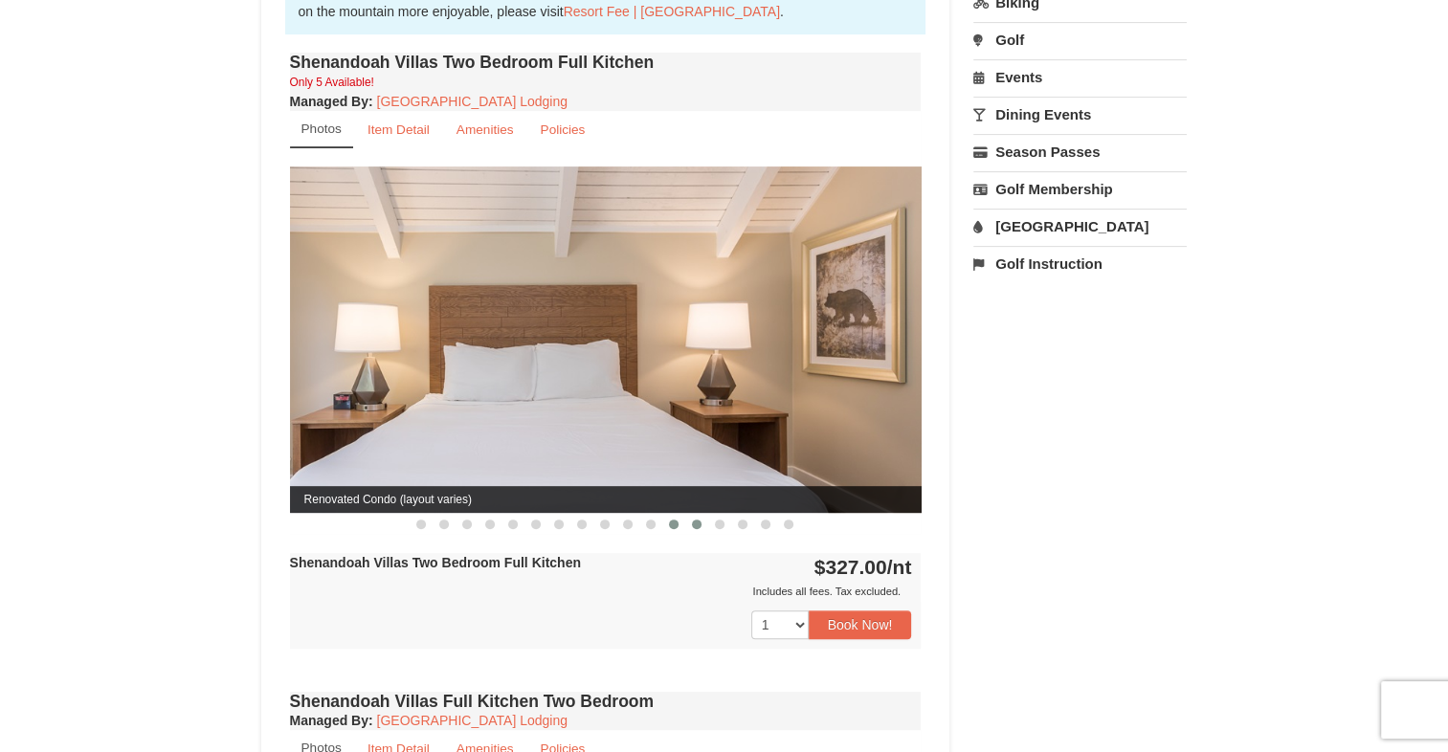
click at [691, 515] on button at bounding box center [696, 524] width 23 height 19
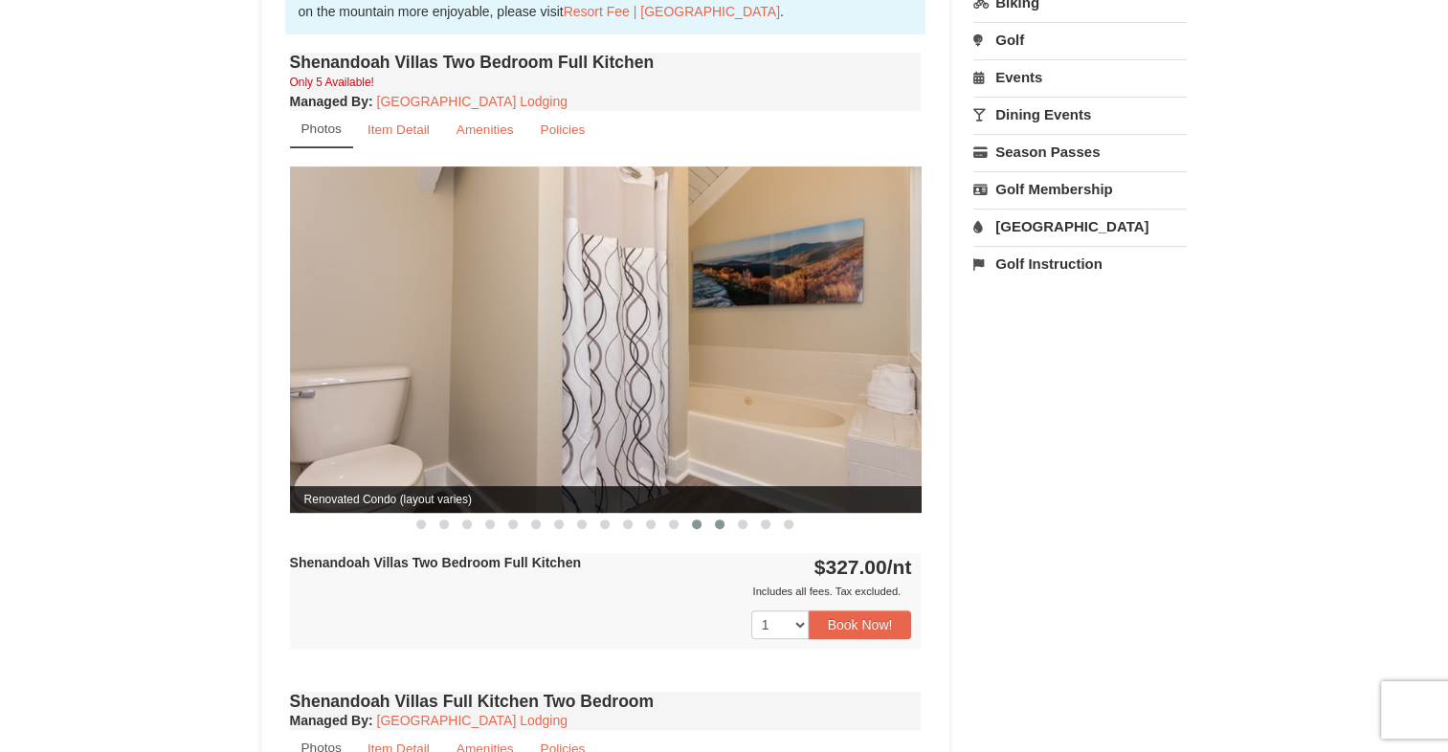
click at [715, 520] on span at bounding box center [720, 525] width 10 height 10
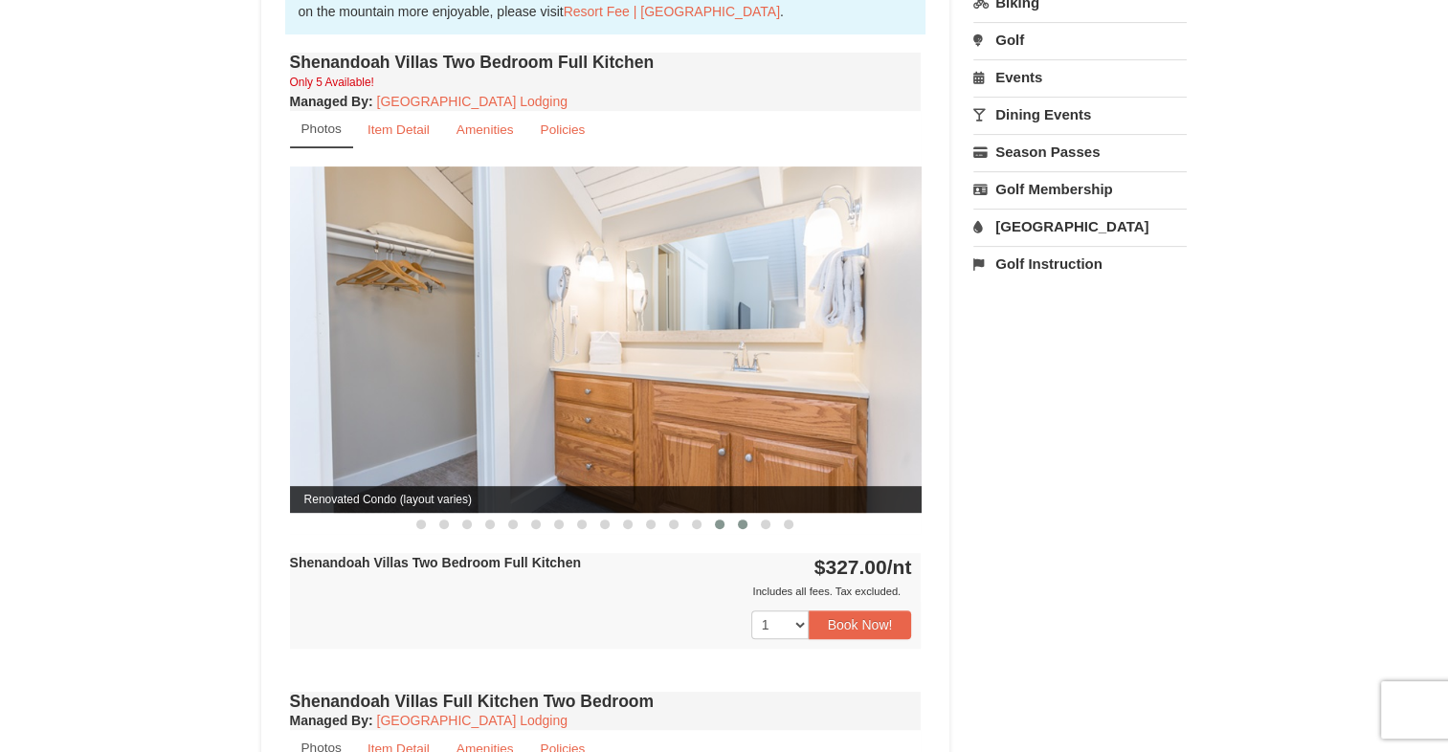
click at [734, 515] on button at bounding box center [742, 524] width 23 height 19
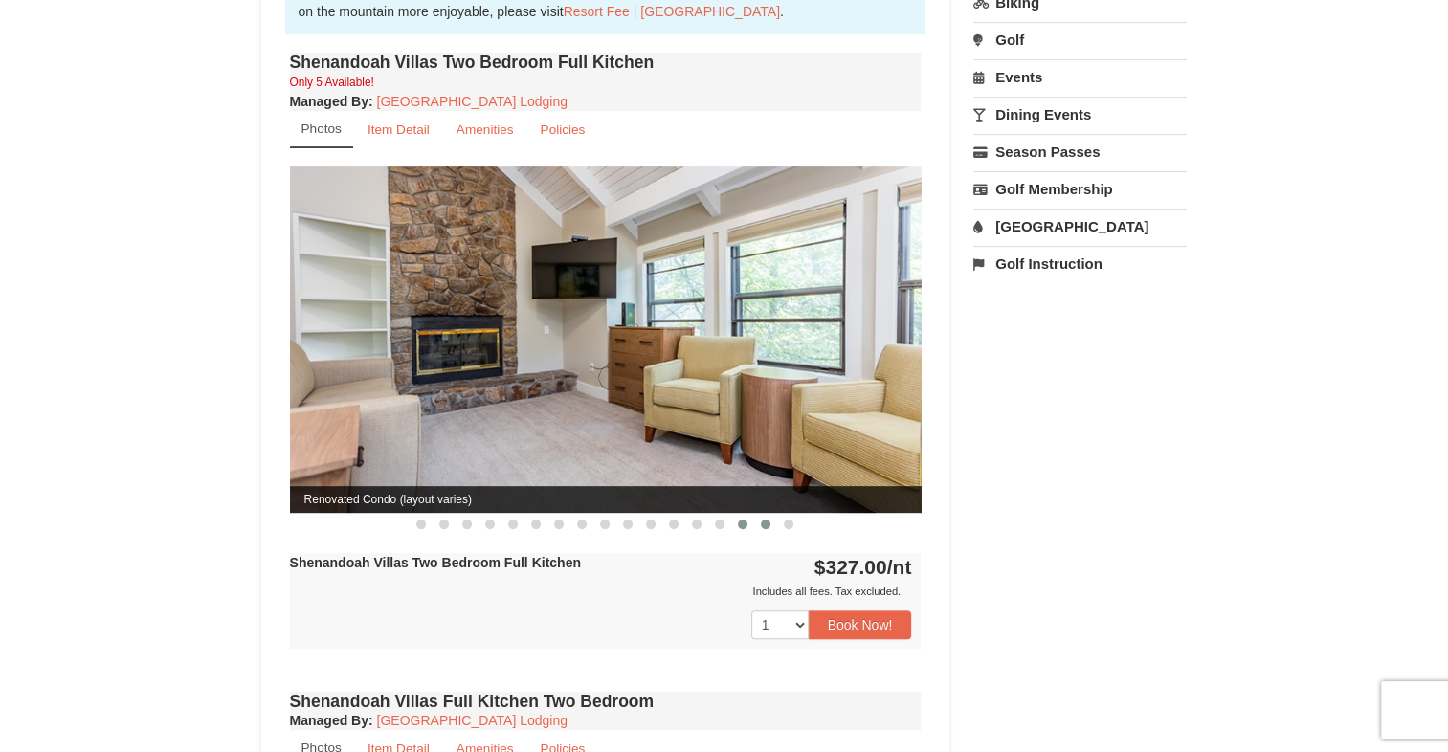
click at [767, 520] on span at bounding box center [766, 525] width 10 height 10
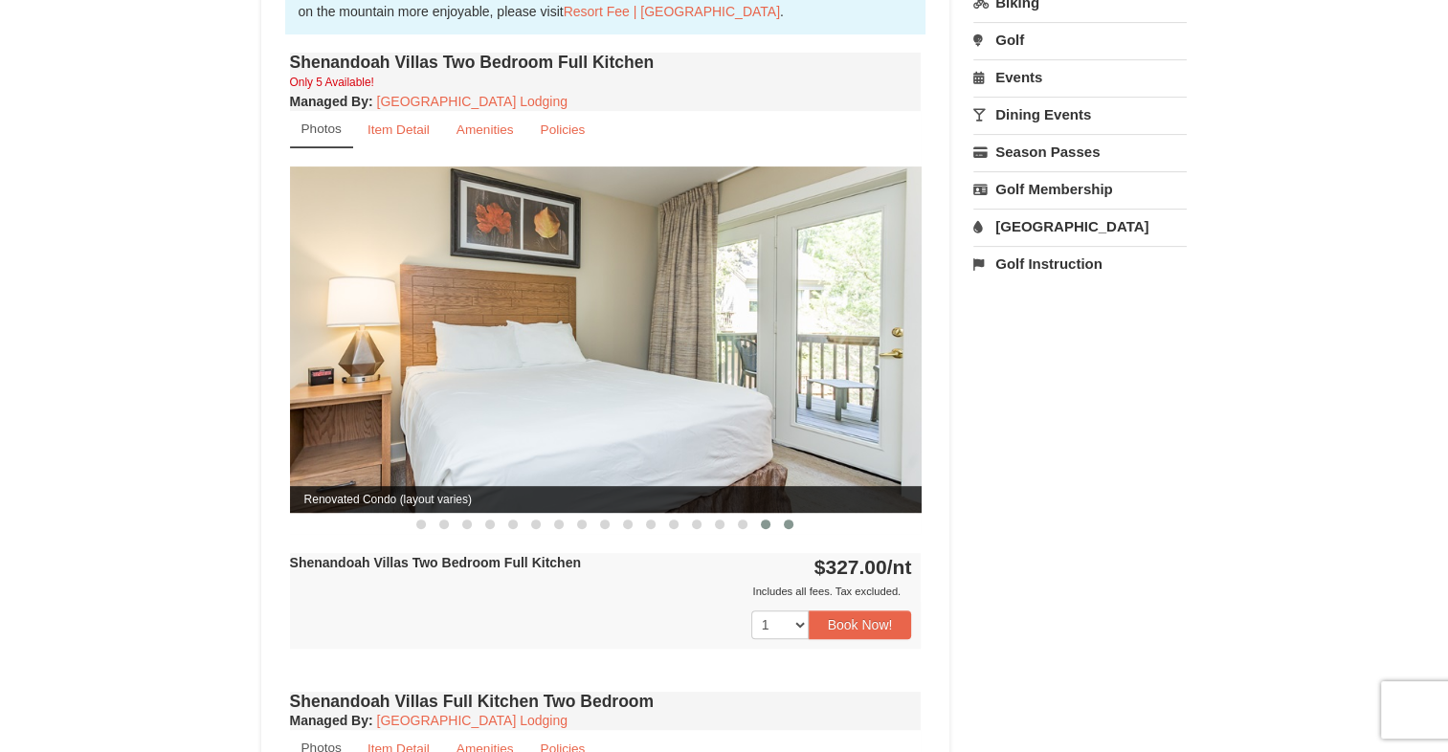
click at [782, 515] on button at bounding box center [788, 524] width 23 height 19
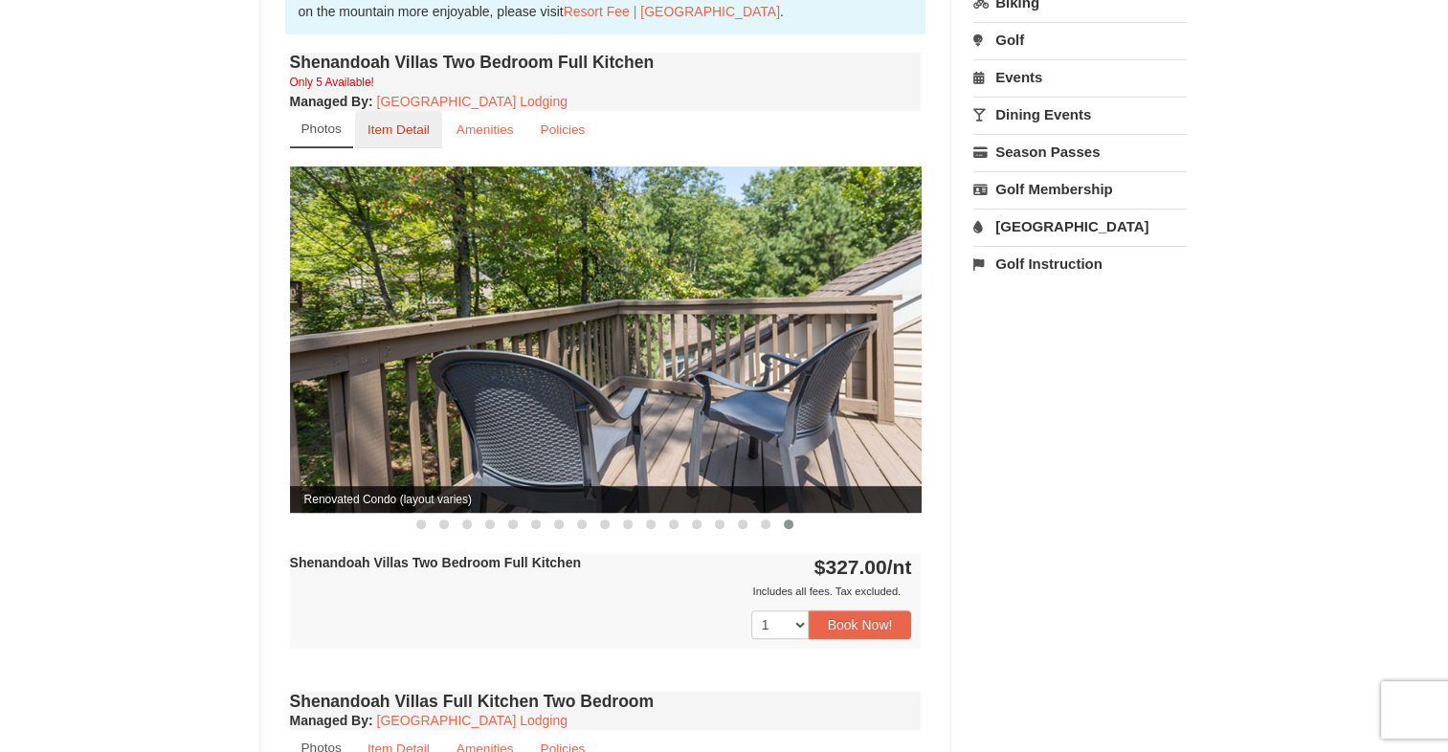
click at [398, 122] on small "Item Detail" at bounding box center [398, 129] width 62 height 14
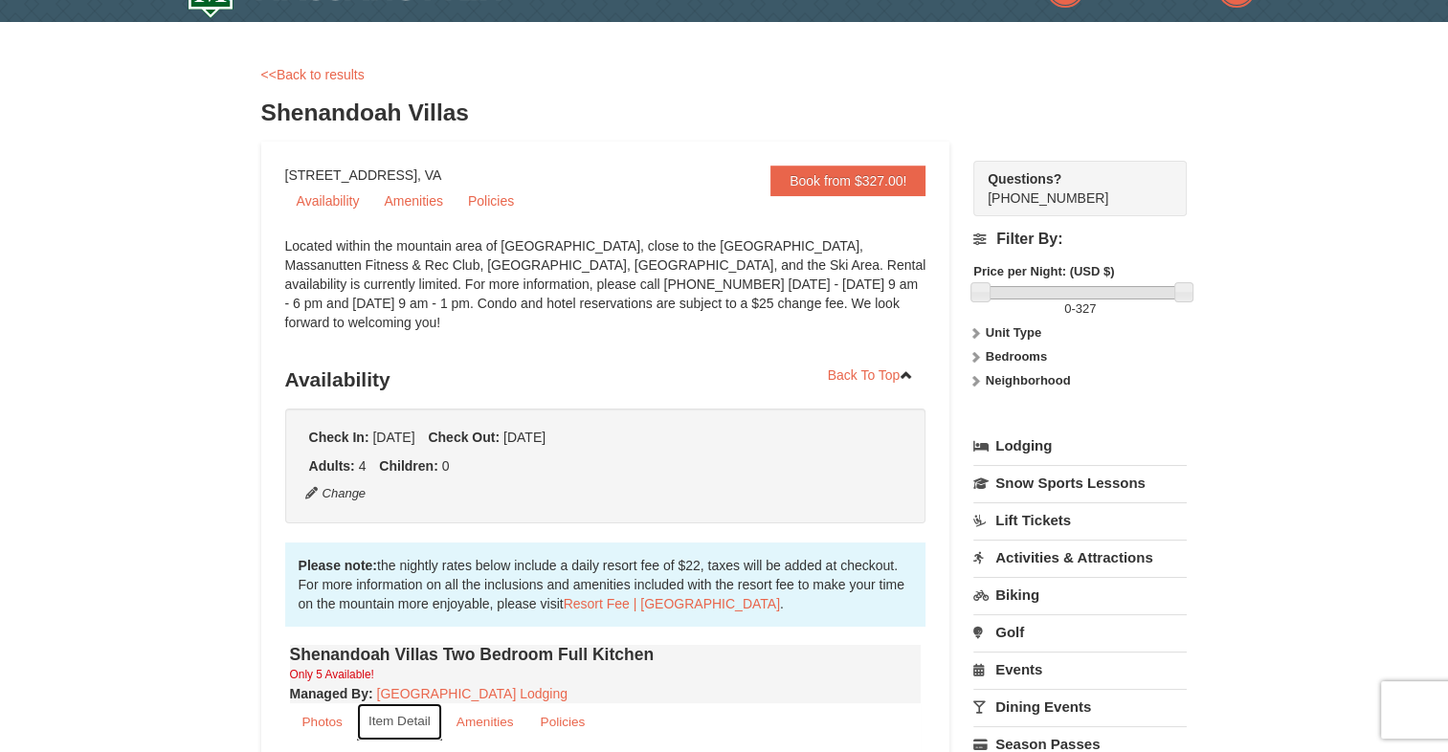
scroll to position [44, 0]
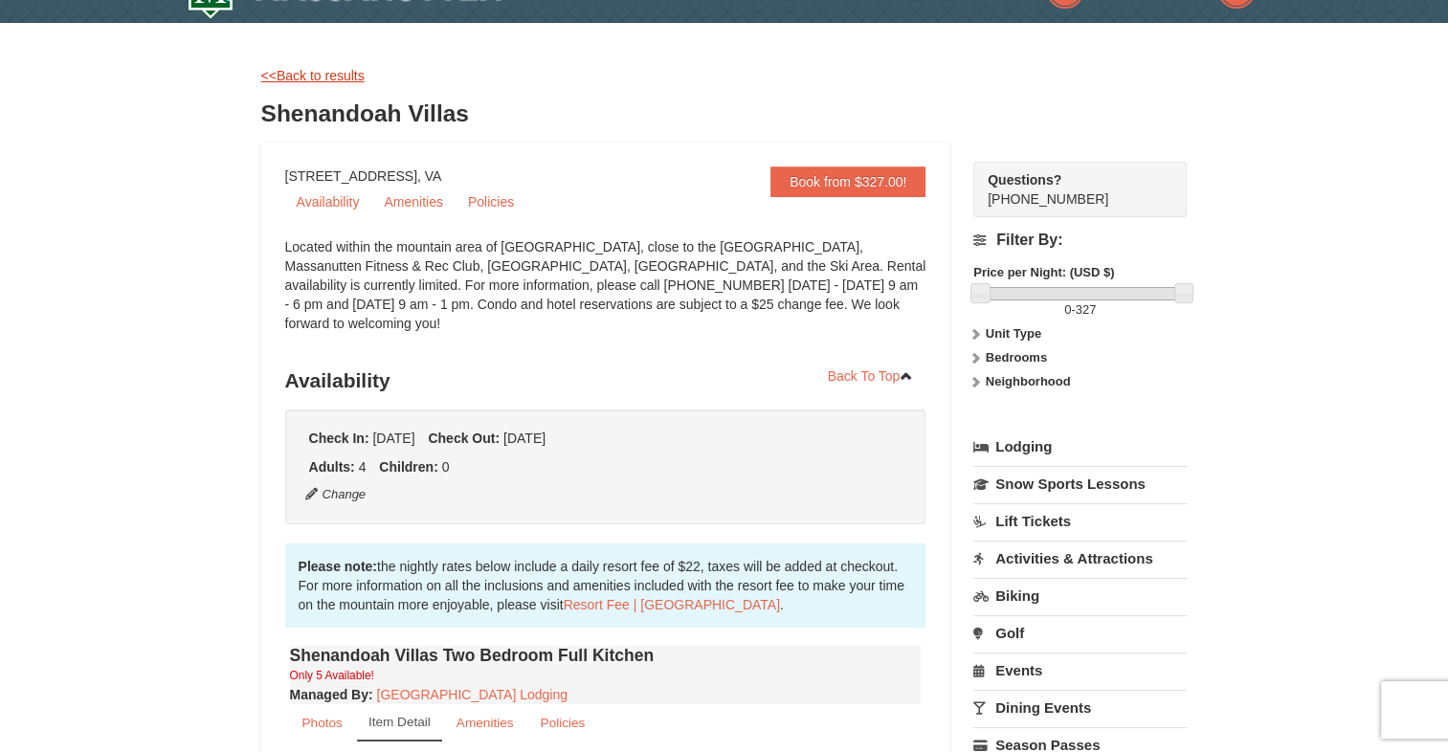
click at [318, 75] on link "<<Back to results" at bounding box center [312, 75] width 103 height 15
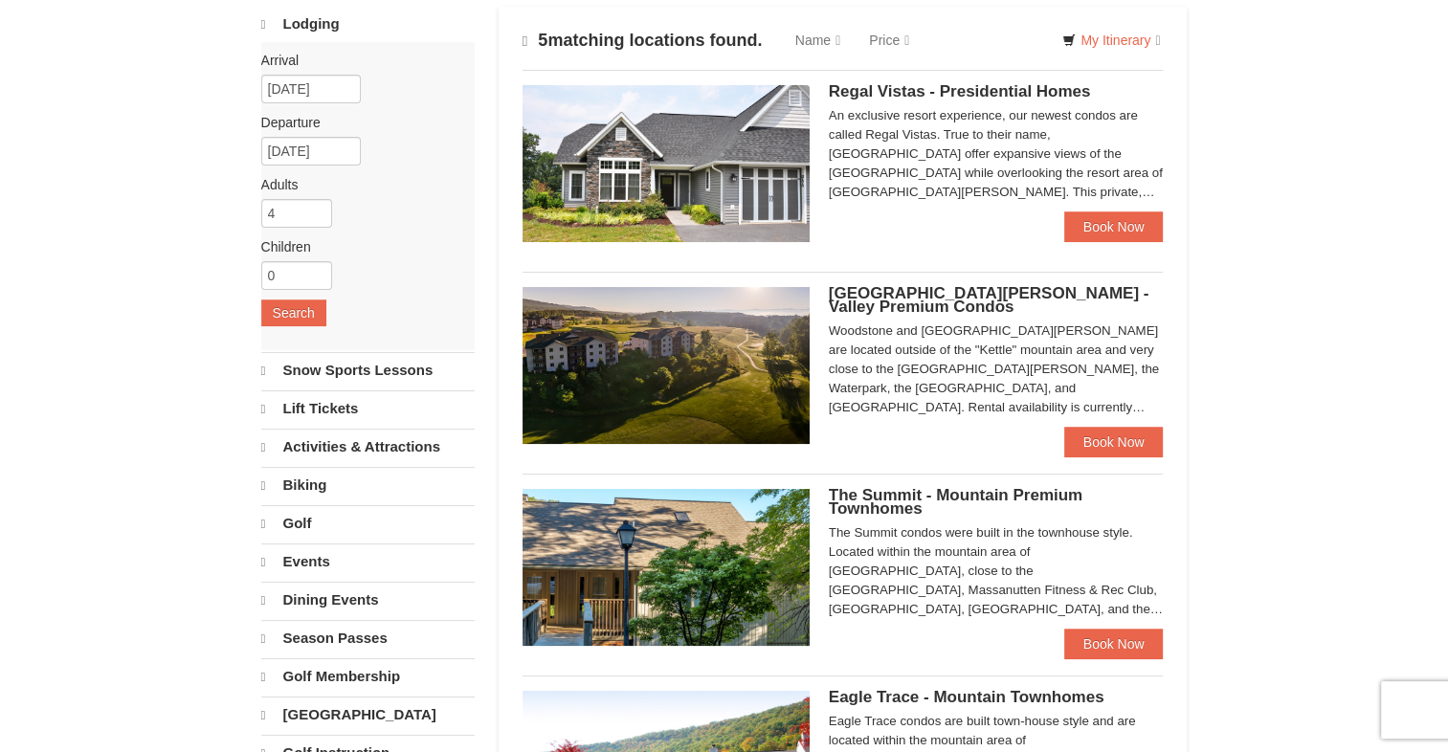
scroll to position [122, 0]
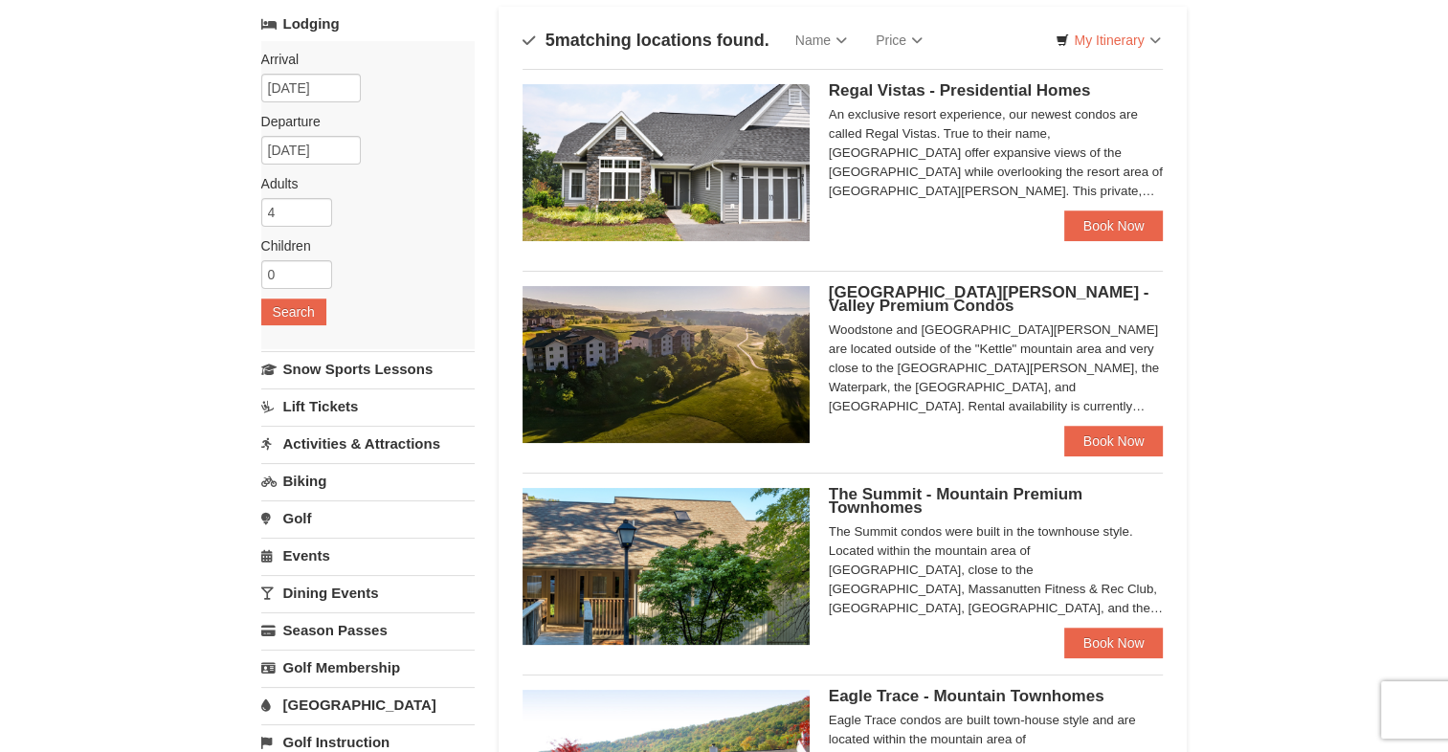
click at [920, 297] on span "[GEOGRAPHIC_DATA][PERSON_NAME] - Valley Premium Condos" at bounding box center [989, 299] width 321 height 32
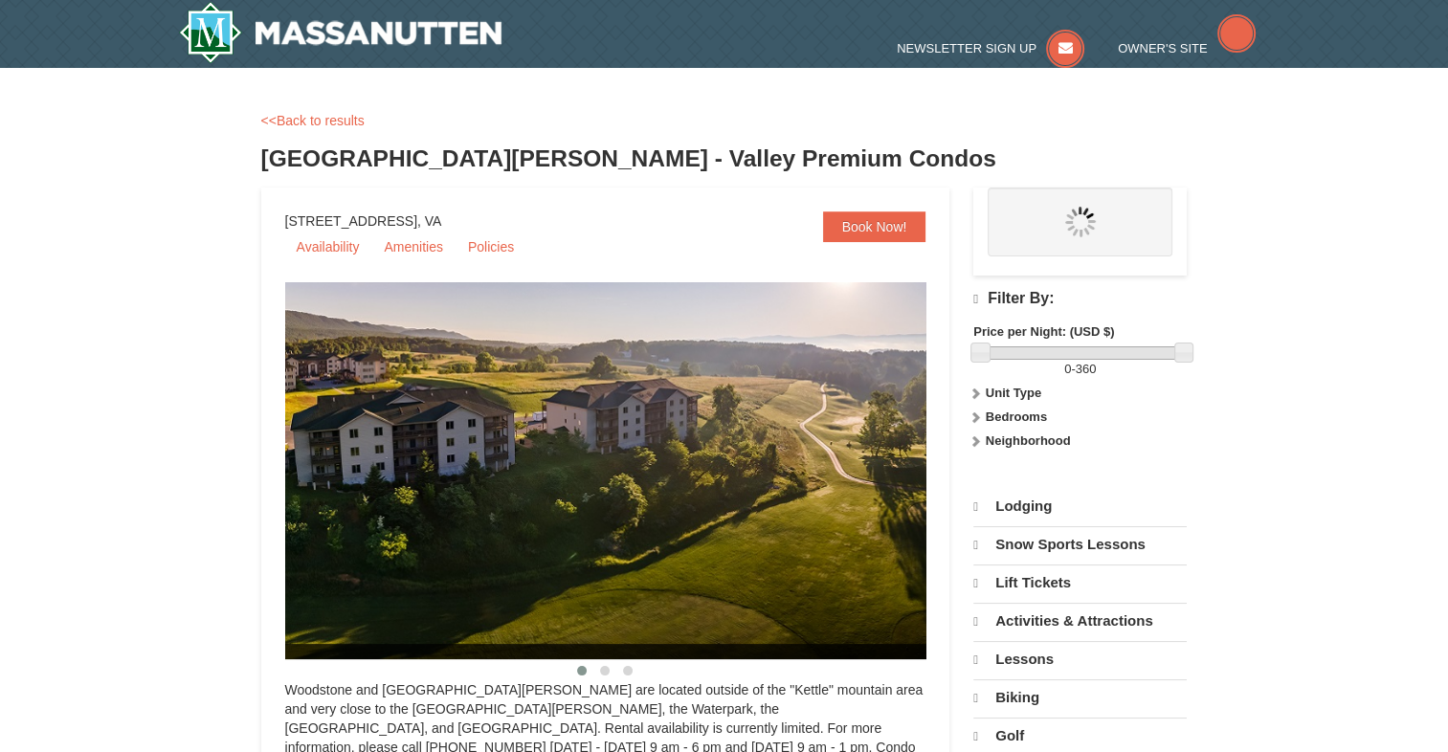
select select "9"
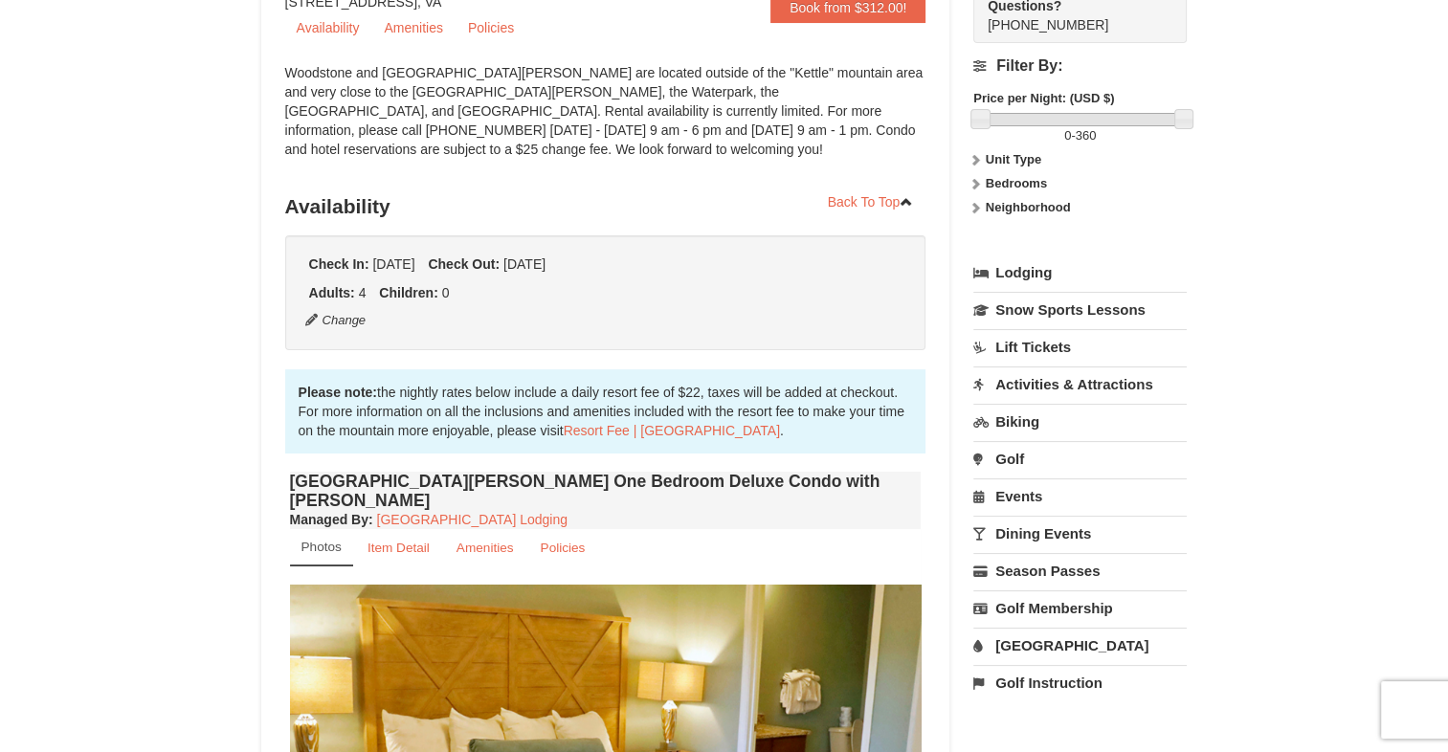
scroll to position [214, 0]
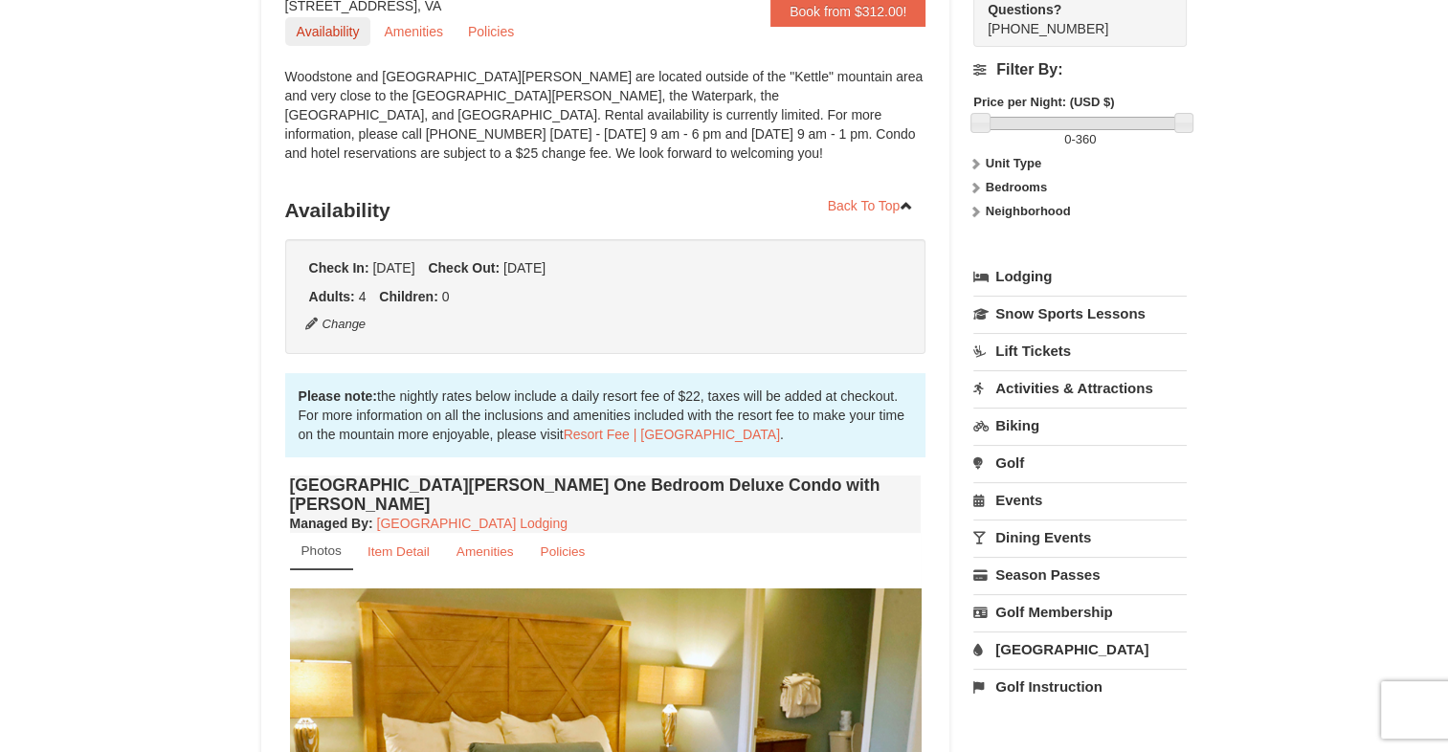
click at [337, 36] on link "Availability" at bounding box center [328, 31] width 86 height 29
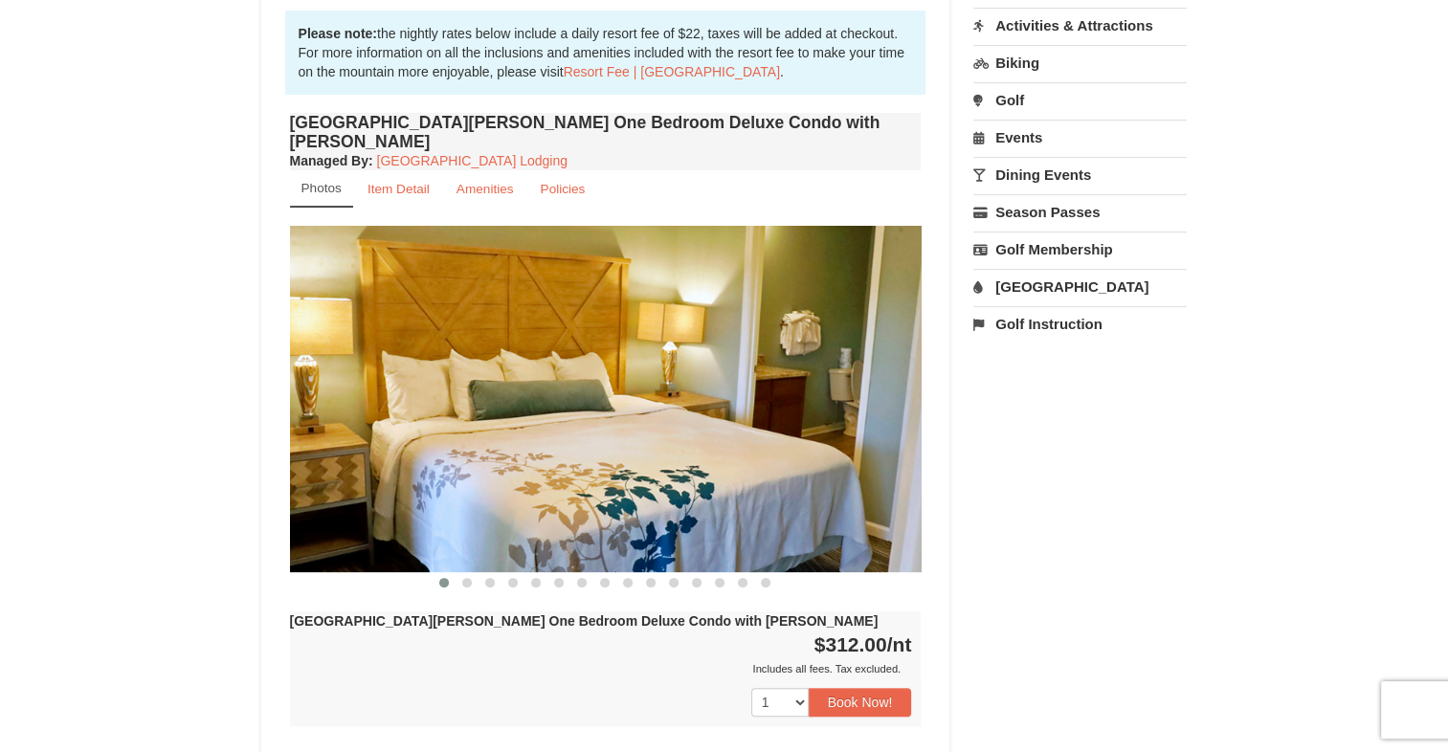
scroll to position [576, 0]
click at [1031, 137] on link "Events" at bounding box center [1079, 138] width 213 height 35
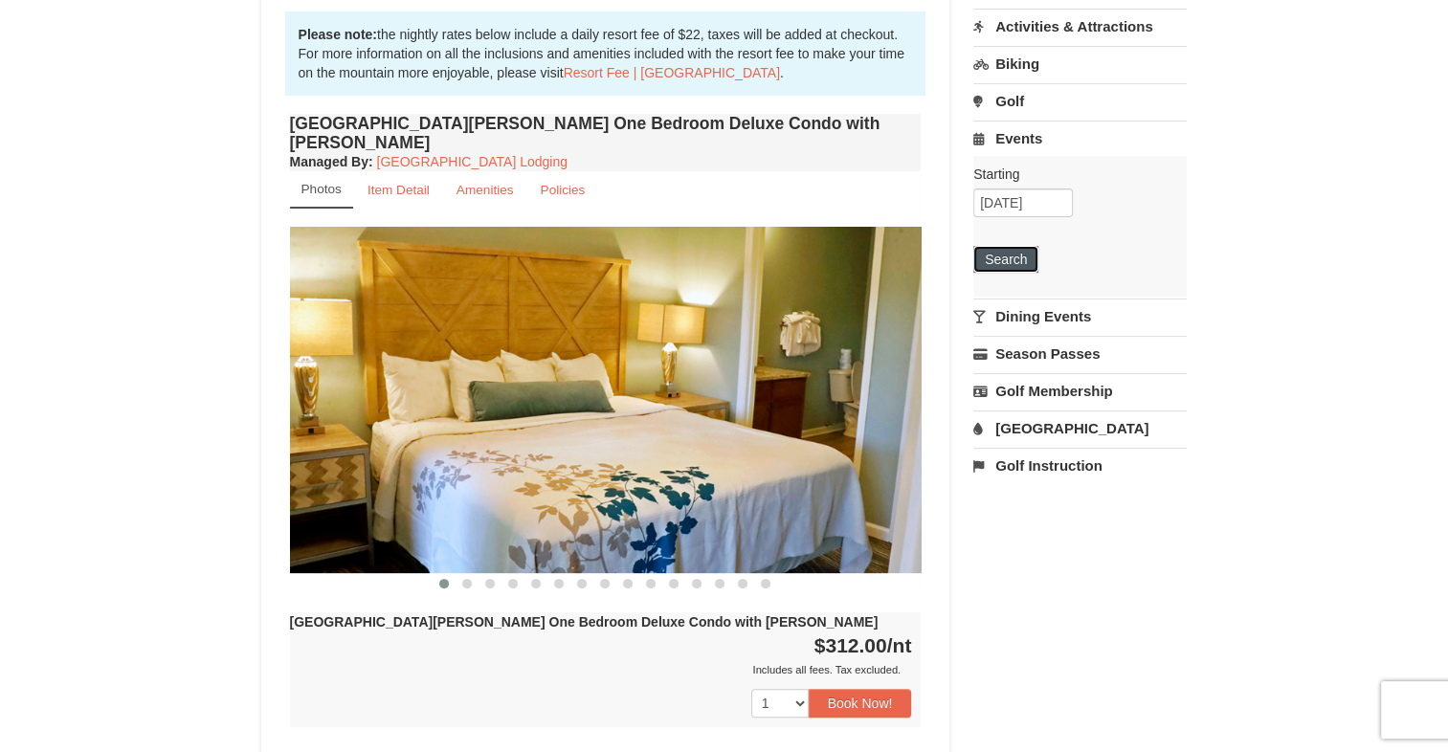
click at [1004, 255] on button "Search" at bounding box center [1005, 259] width 65 height 27
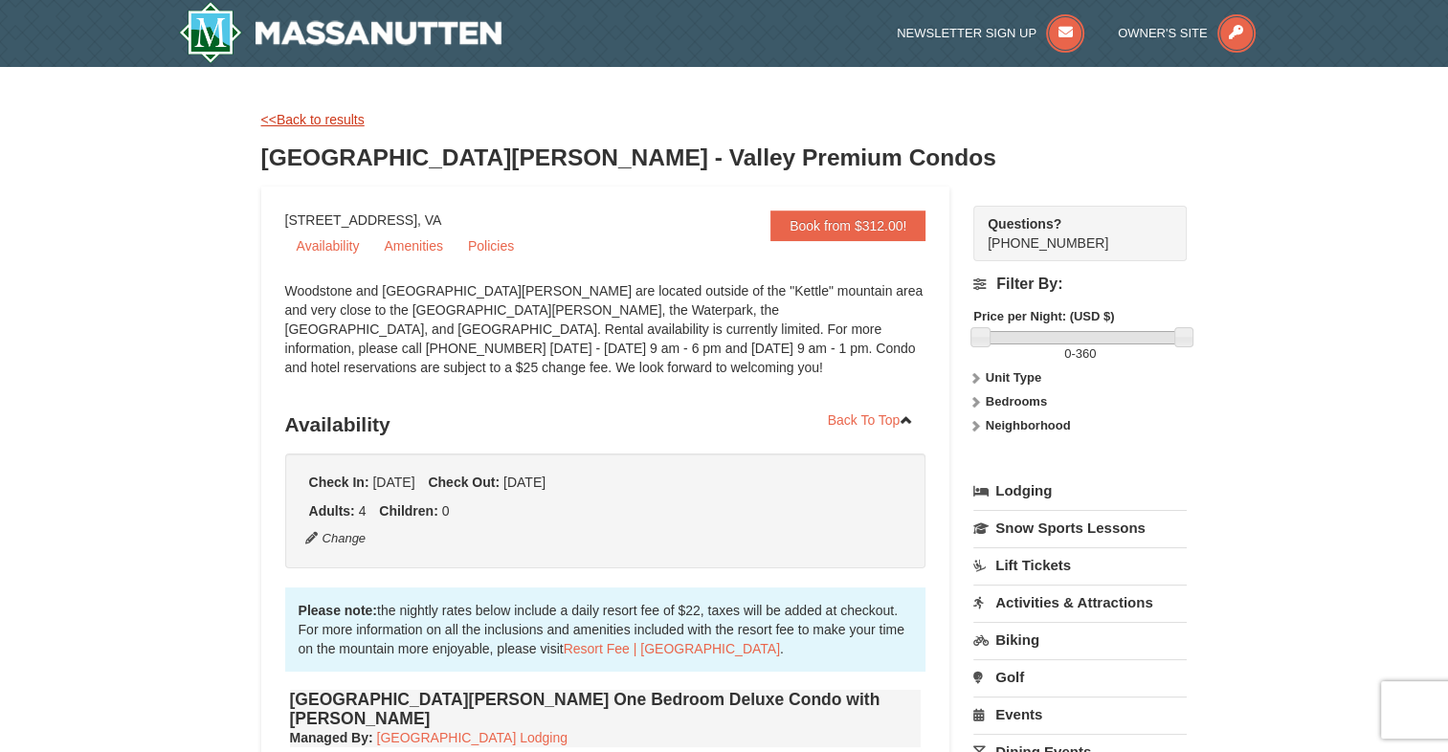
click at [333, 117] on link "<<Back to results" at bounding box center [312, 119] width 103 height 15
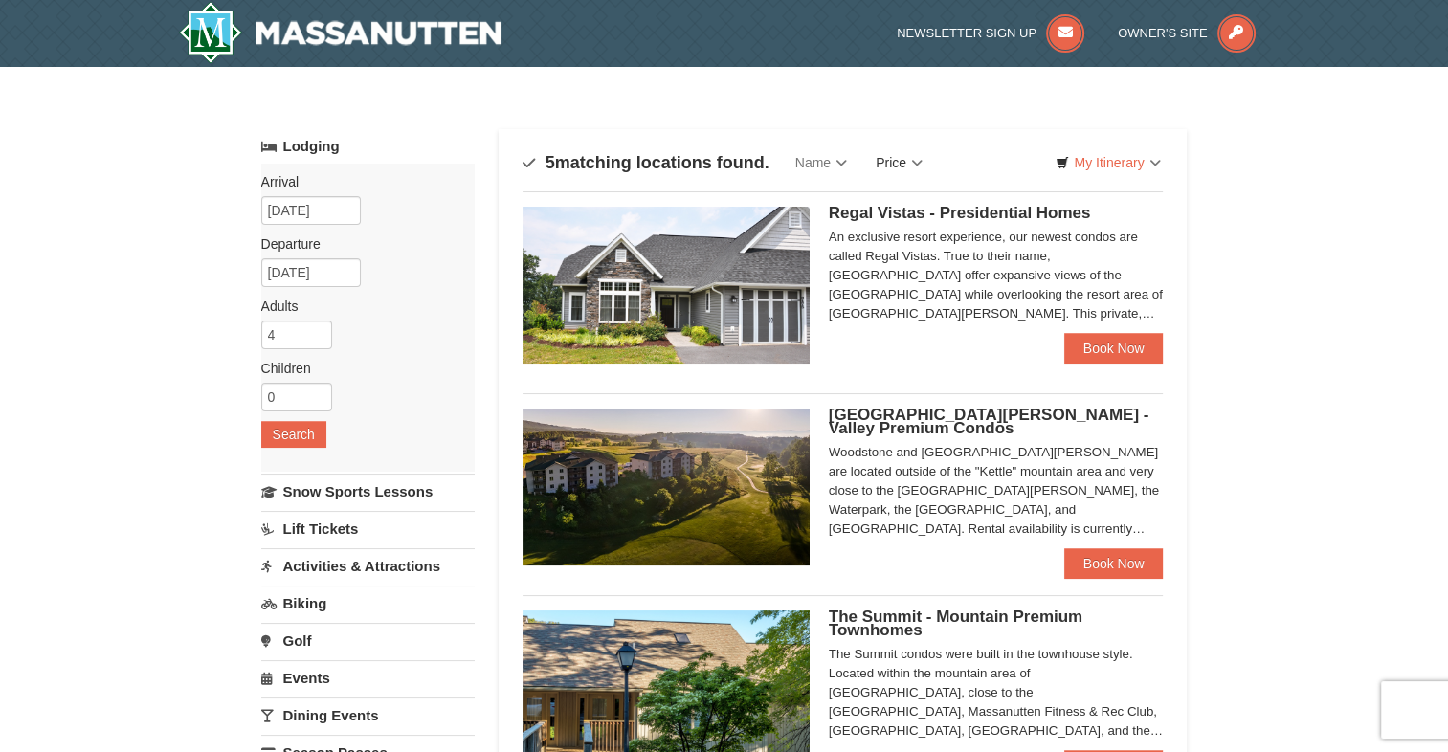
click at [901, 161] on link "Price" at bounding box center [899, 163] width 76 height 38
click at [915, 193] on link "Price (Low to High)" at bounding box center [938, 201] width 153 height 25
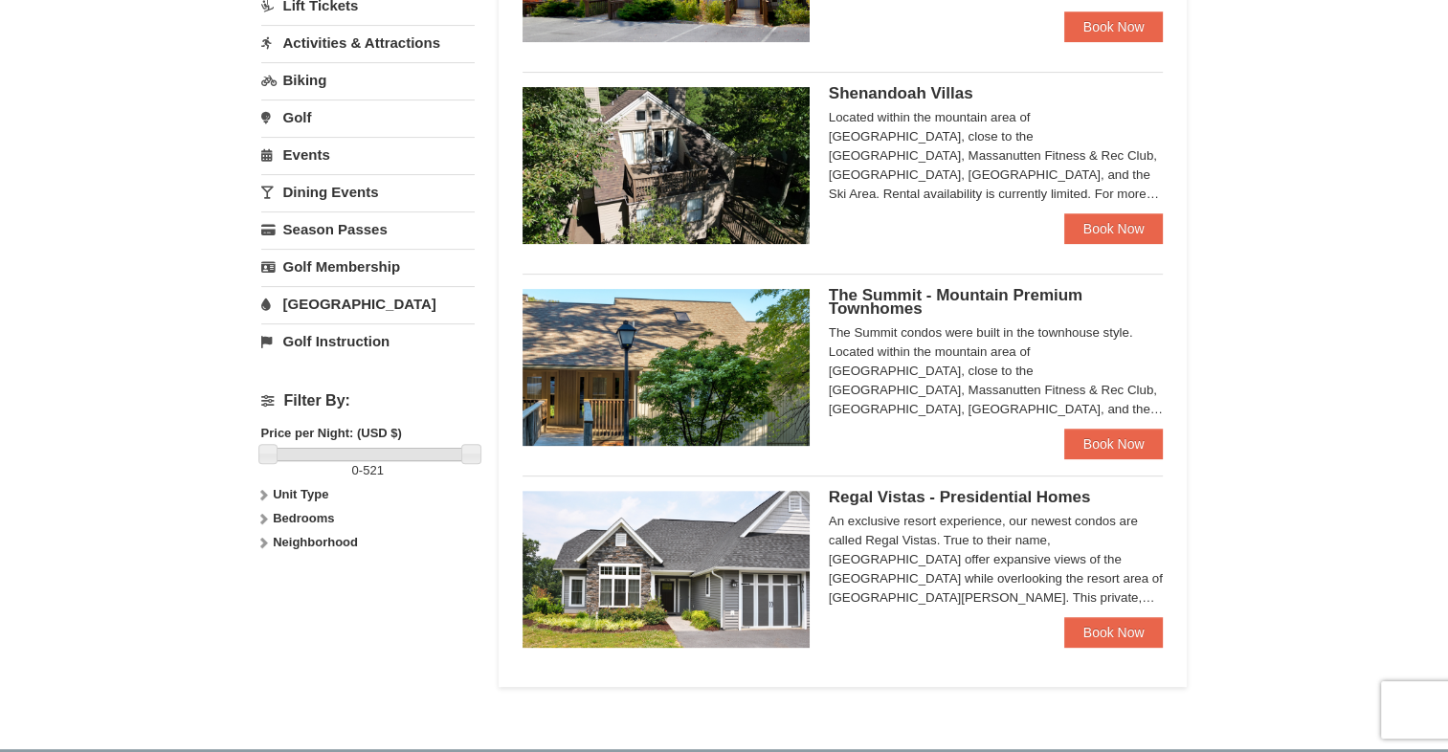
scroll to position [524, 0]
click at [856, 312] on span "The Summit - Mountain Premium Townhomes" at bounding box center [956, 301] width 254 height 32
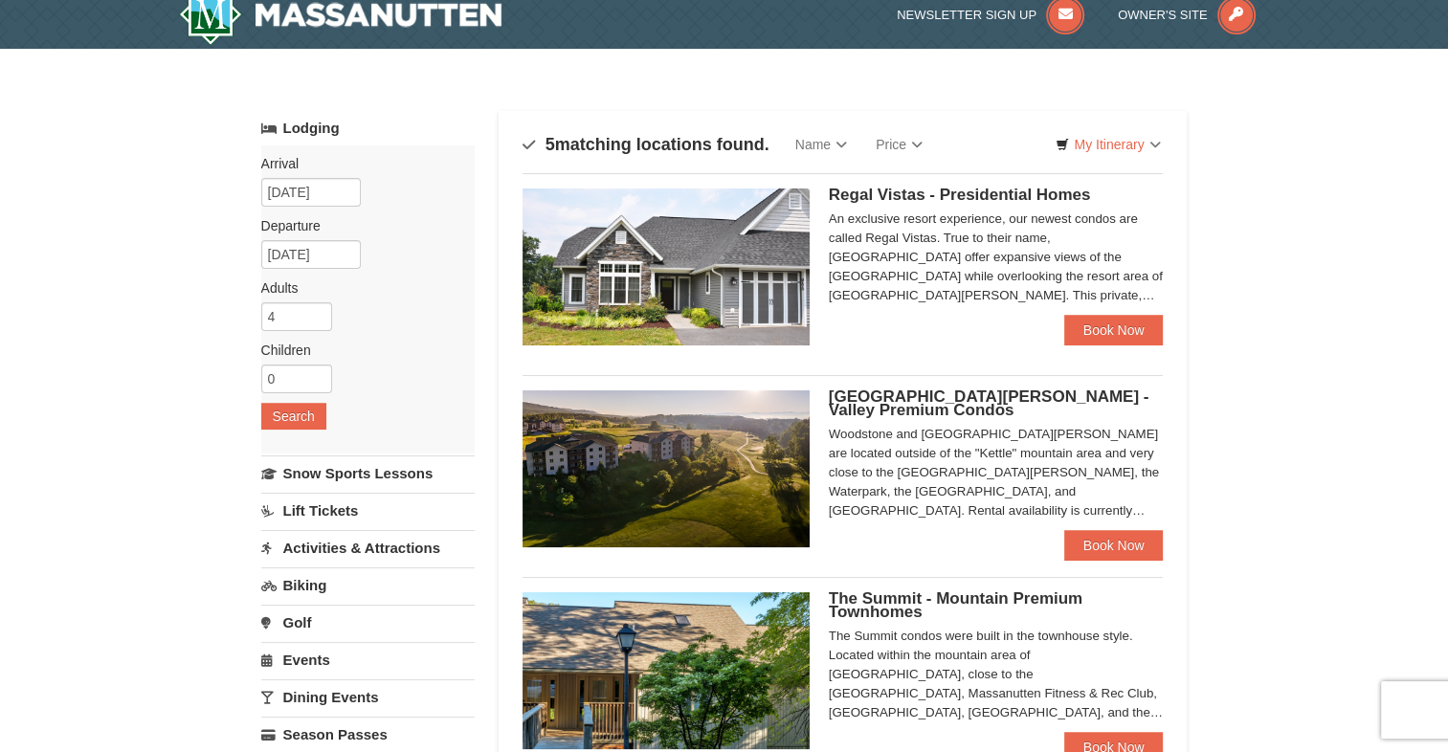
scroll to position [15, 0]
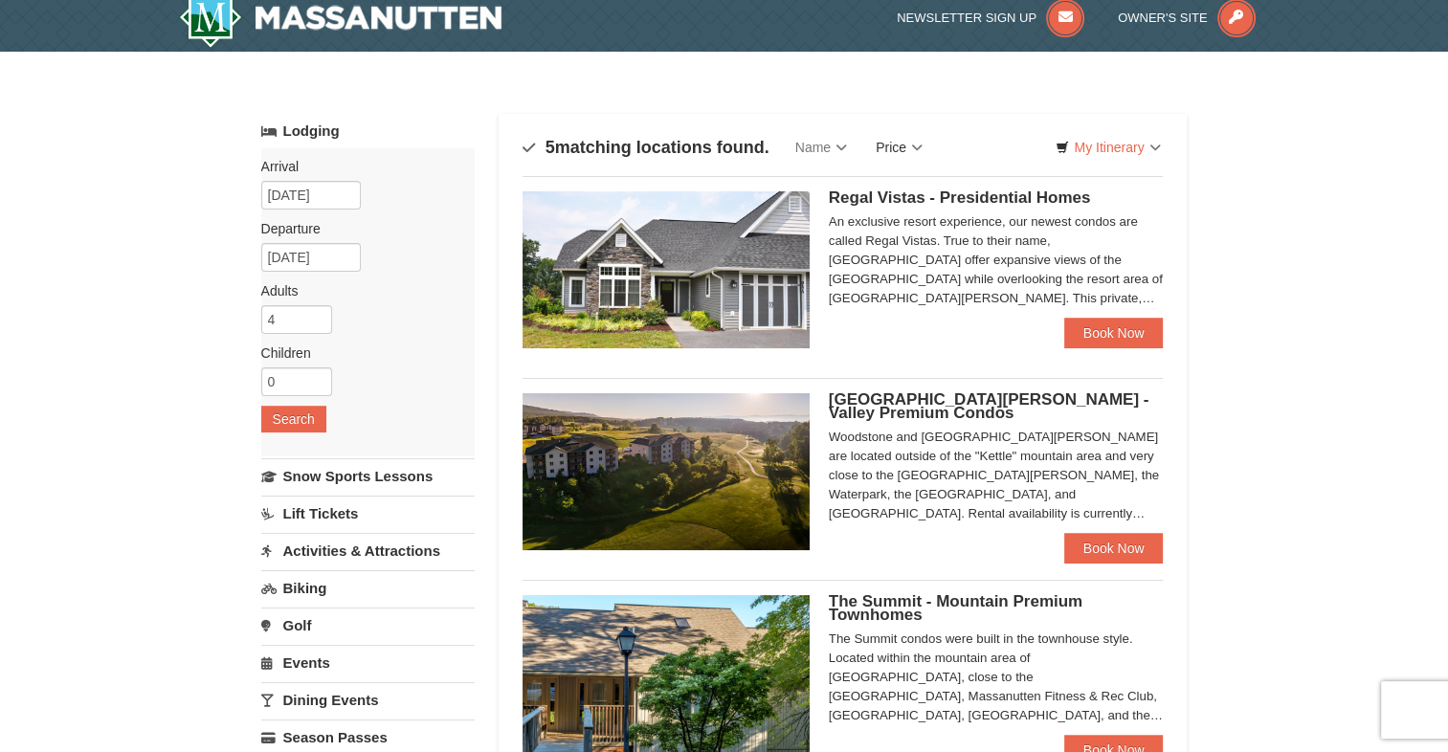
click at [892, 148] on link "Price" at bounding box center [899, 147] width 76 height 38
click at [905, 175] on link "Price (Low to High)" at bounding box center [938, 186] width 153 height 25
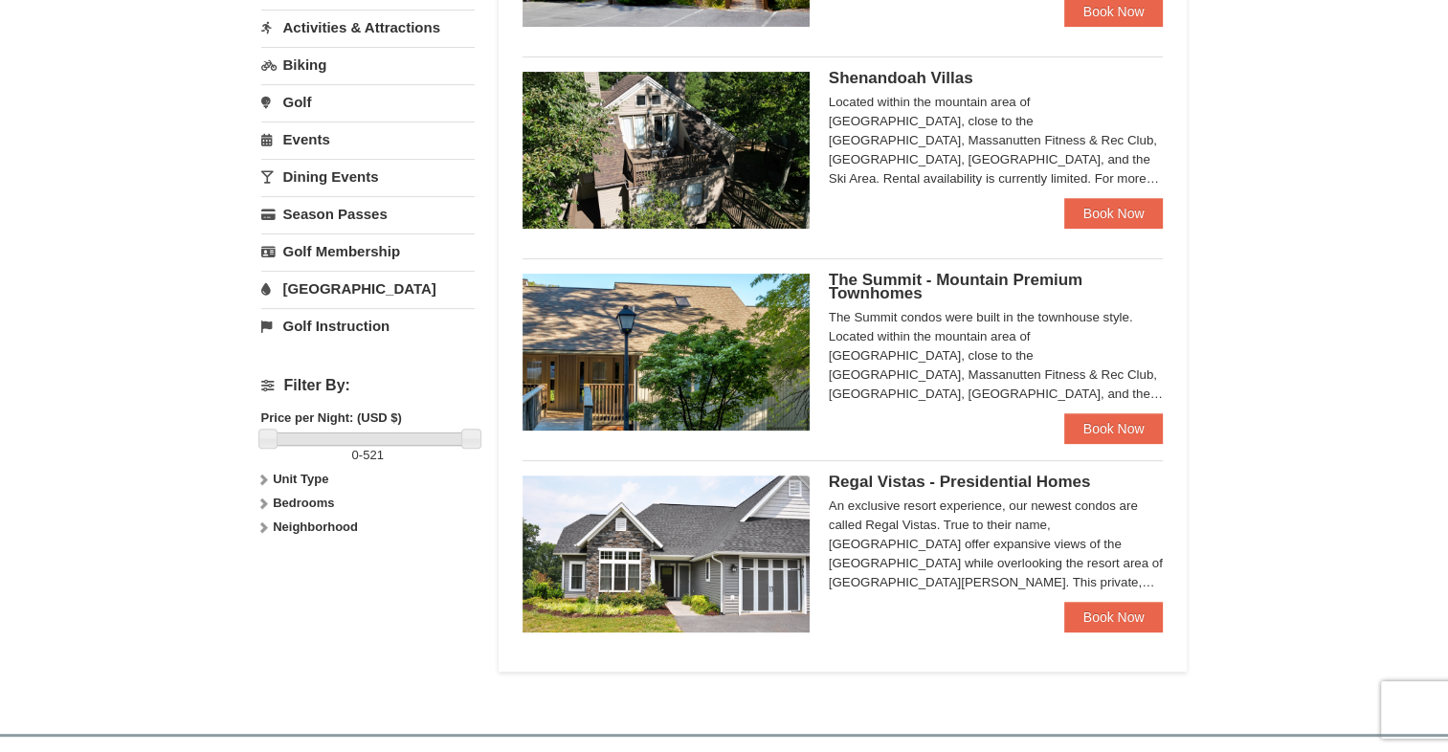
scroll to position [540, 0]
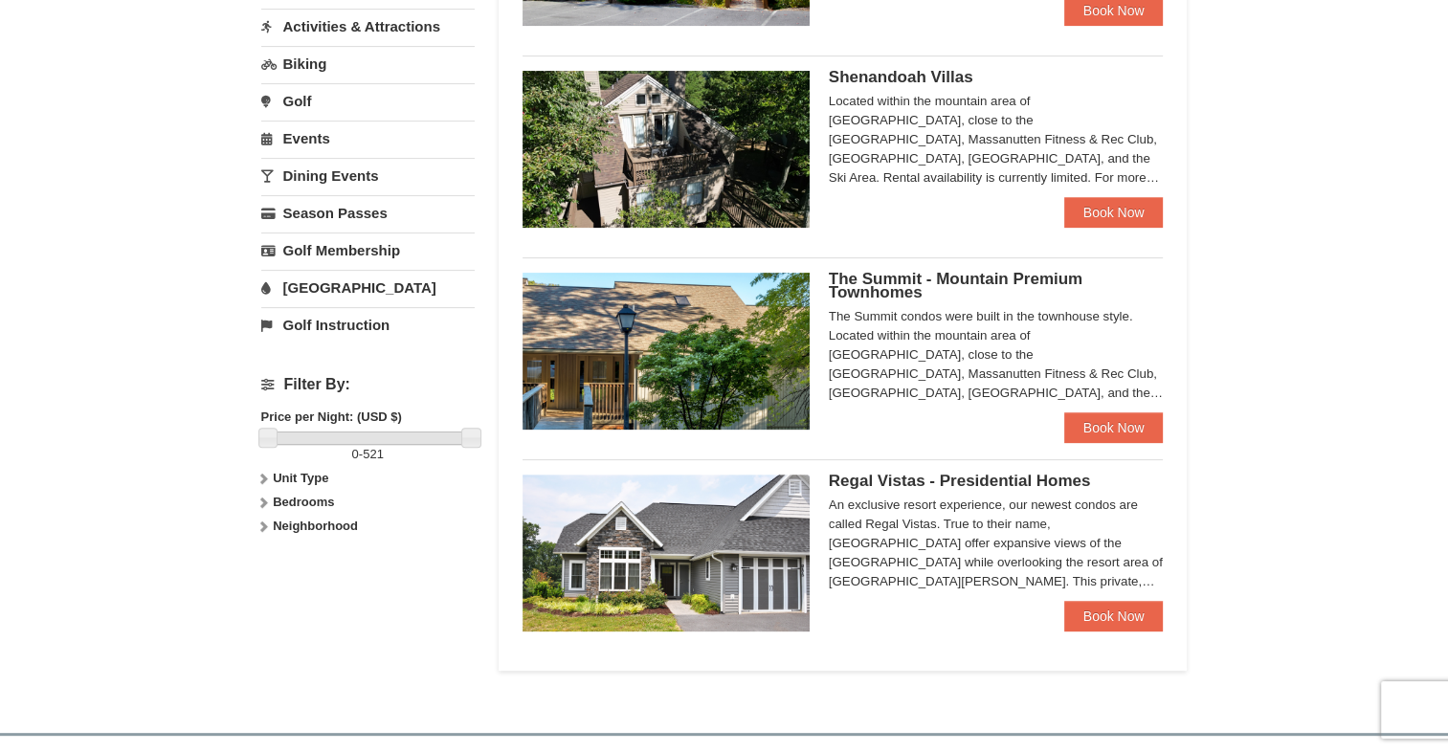
click at [765, 522] on img at bounding box center [666, 553] width 287 height 157
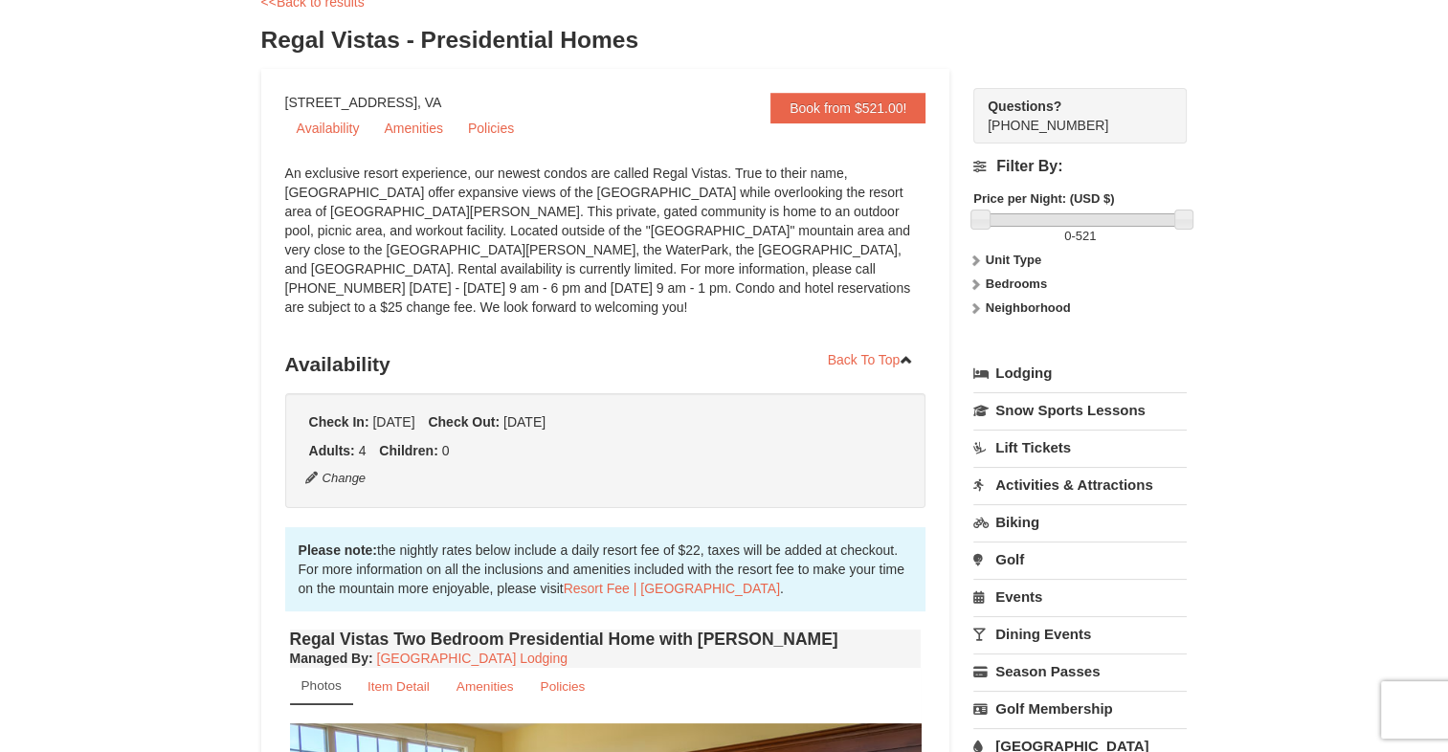
scroll to position [84, 0]
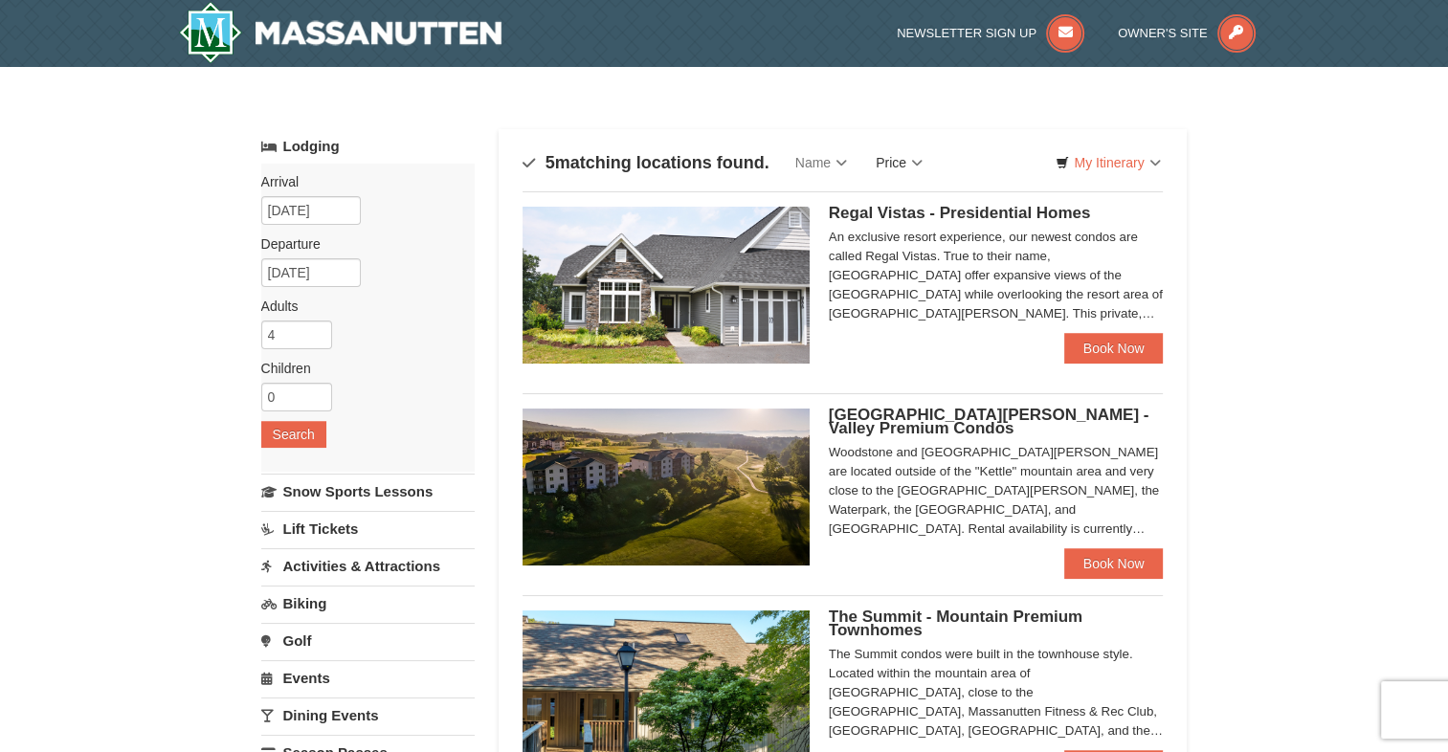
click at [917, 159] on link "Price" at bounding box center [899, 163] width 76 height 38
click at [919, 189] on link "Price (Low to High)" at bounding box center [938, 201] width 153 height 25
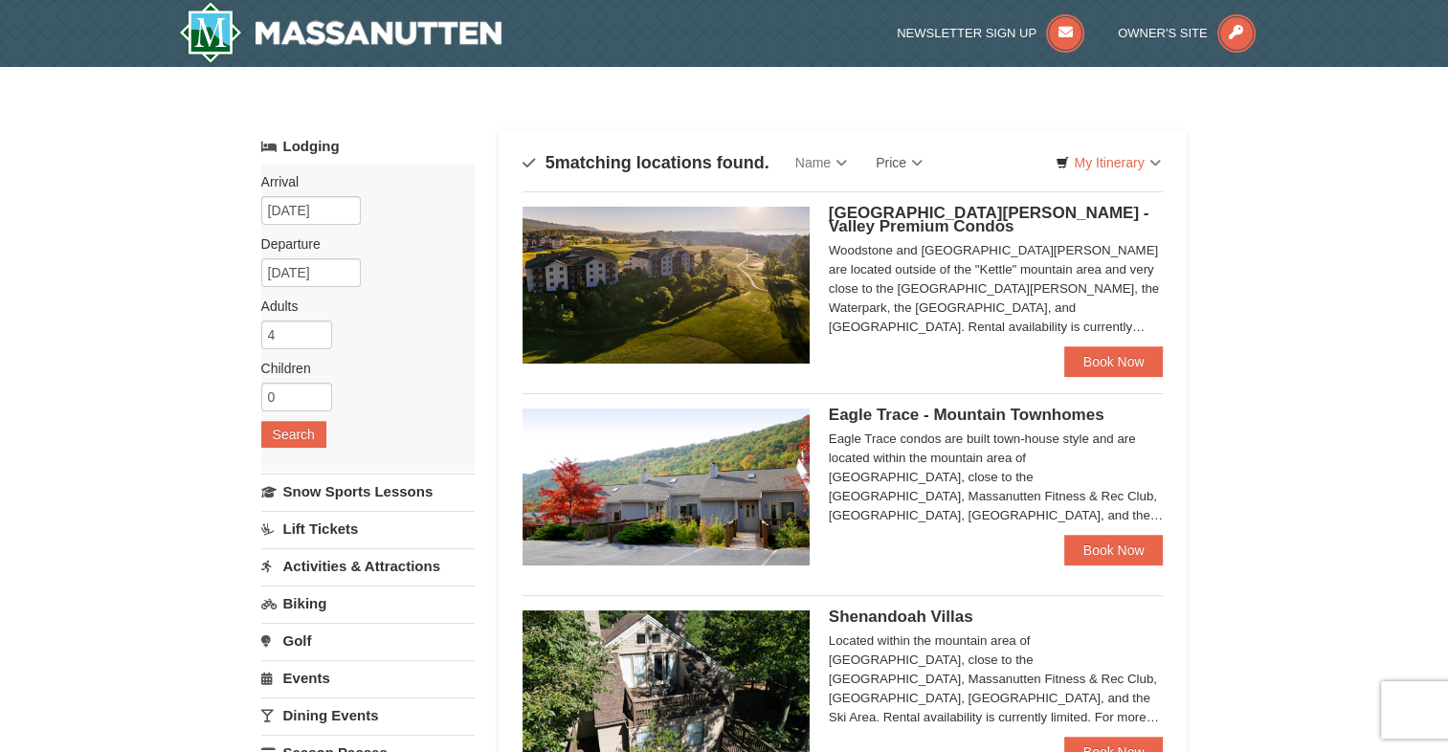
click at [775, 321] on img at bounding box center [666, 285] width 287 height 157
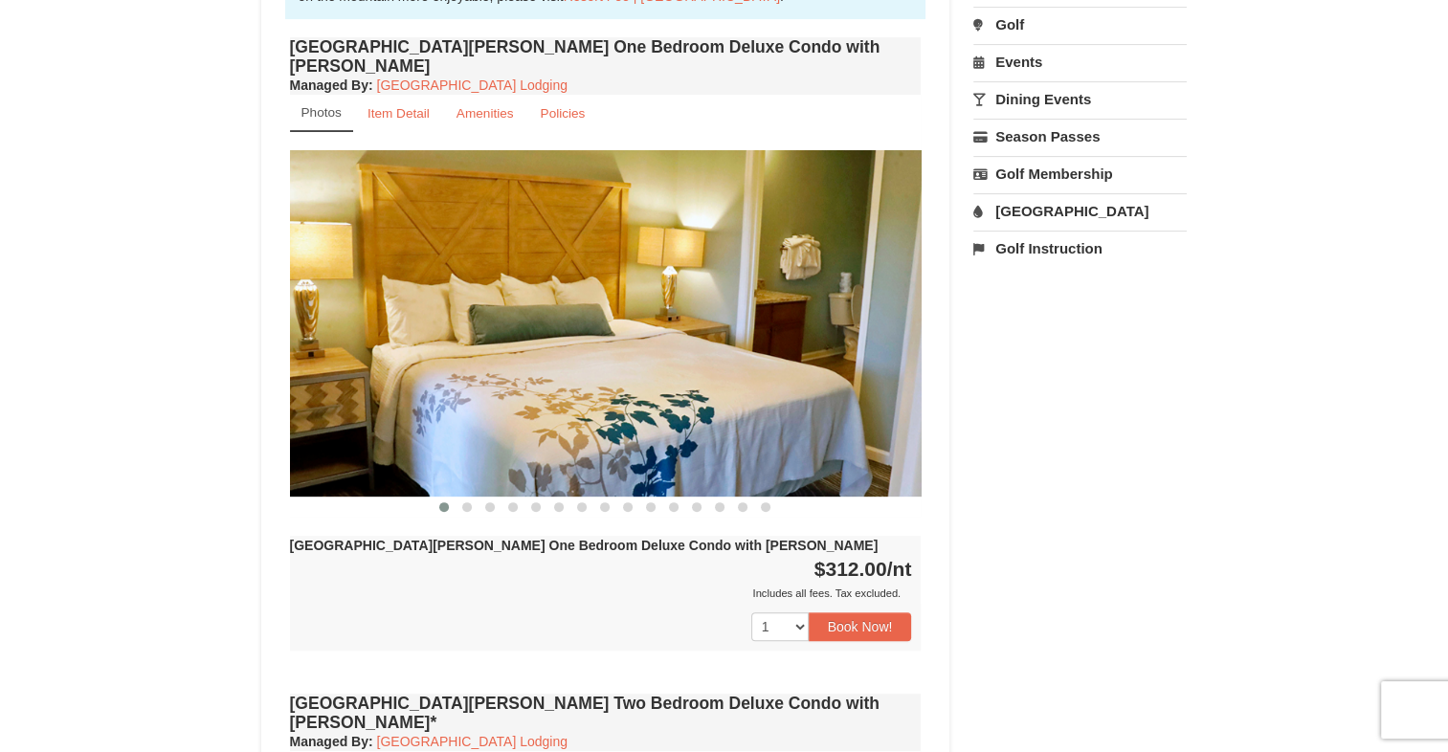
scroll to position [656, 0]
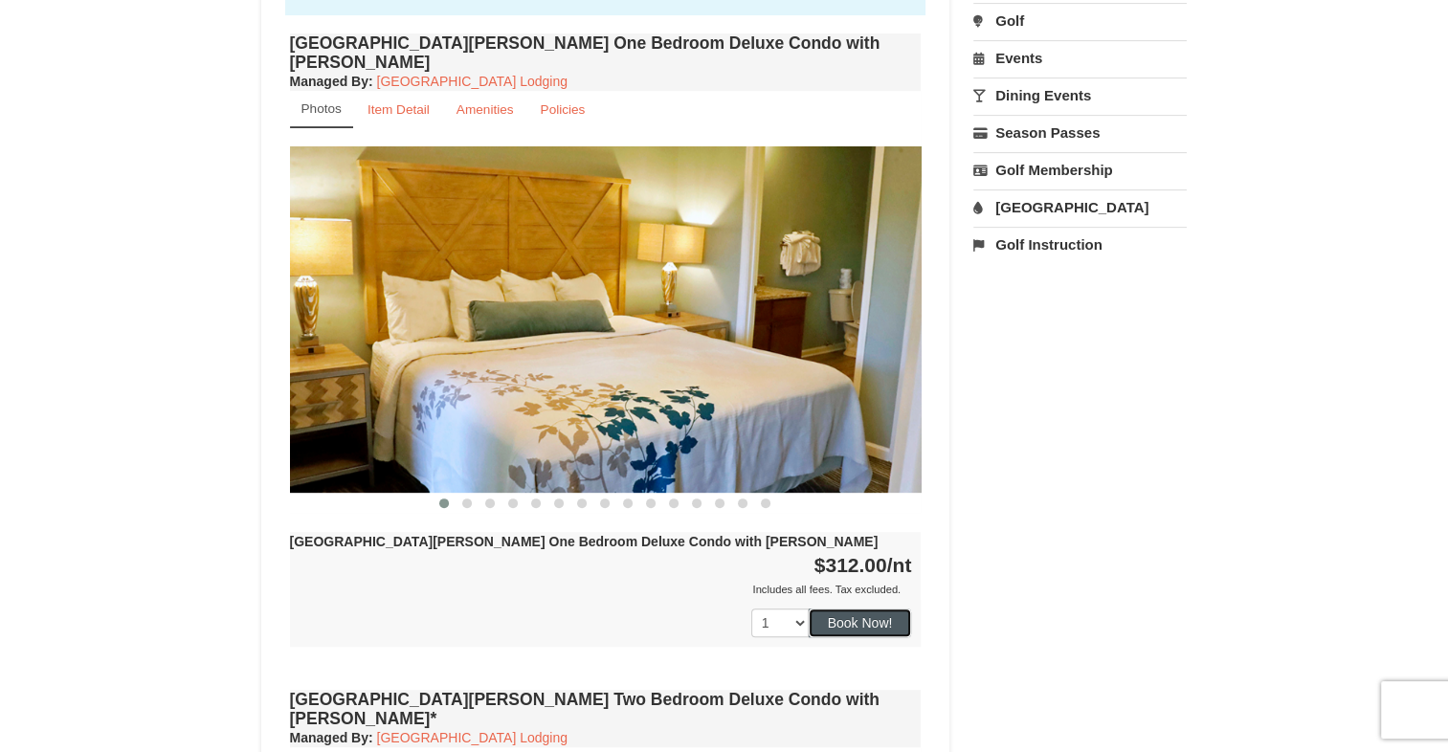
click at [868, 609] on button "Book Now!" at bounding box center [860, 623] width 103 height 29
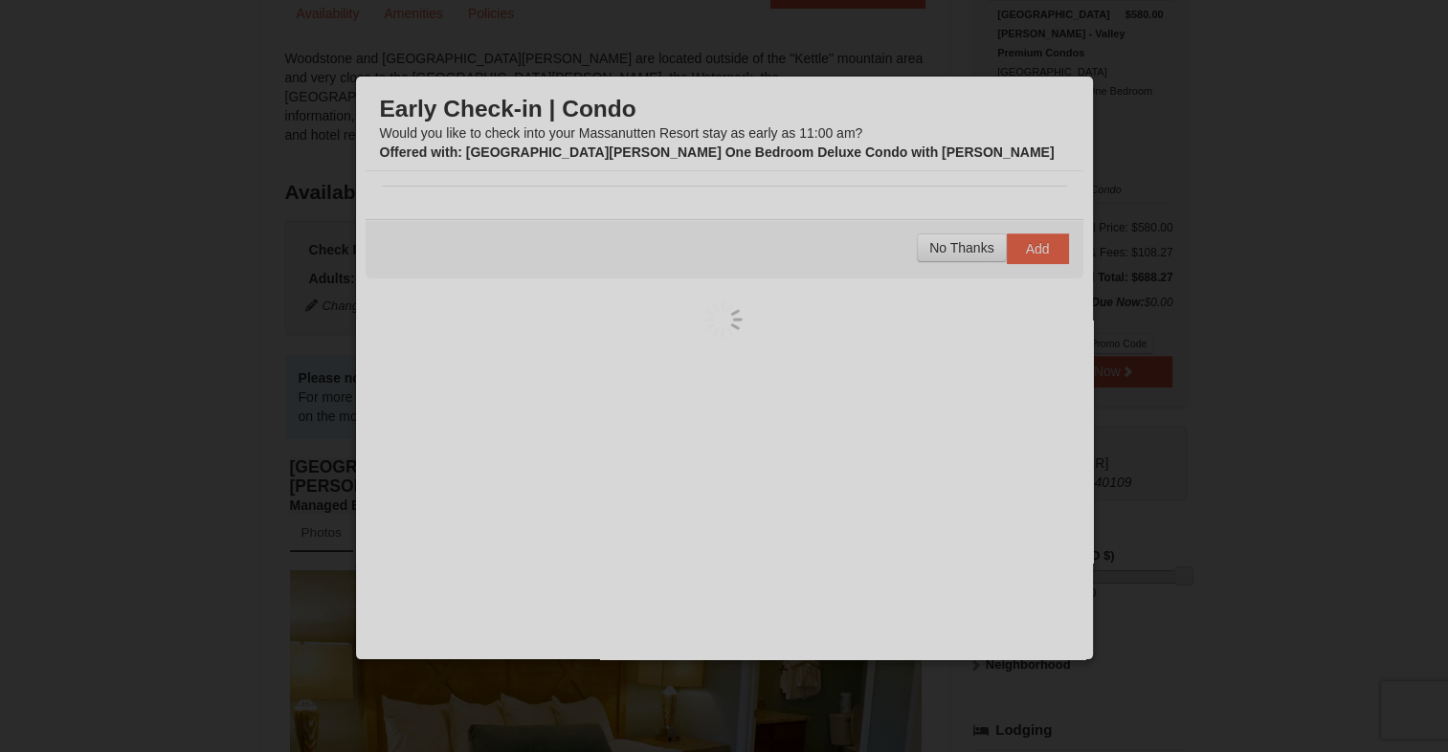
scroll to position [187, 0]
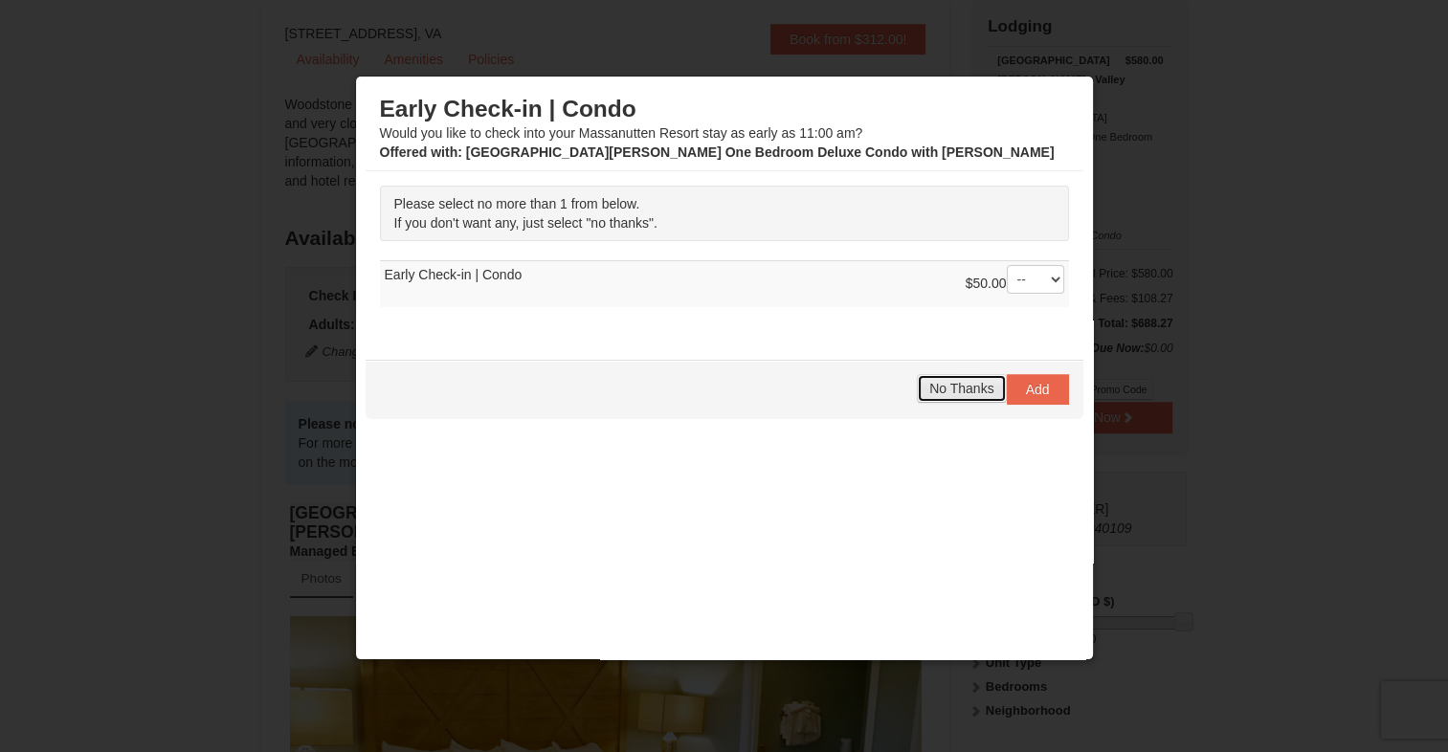
click at [948, 396] on button "No Thanks" at bounding box center [961, 388] width 89 height 29
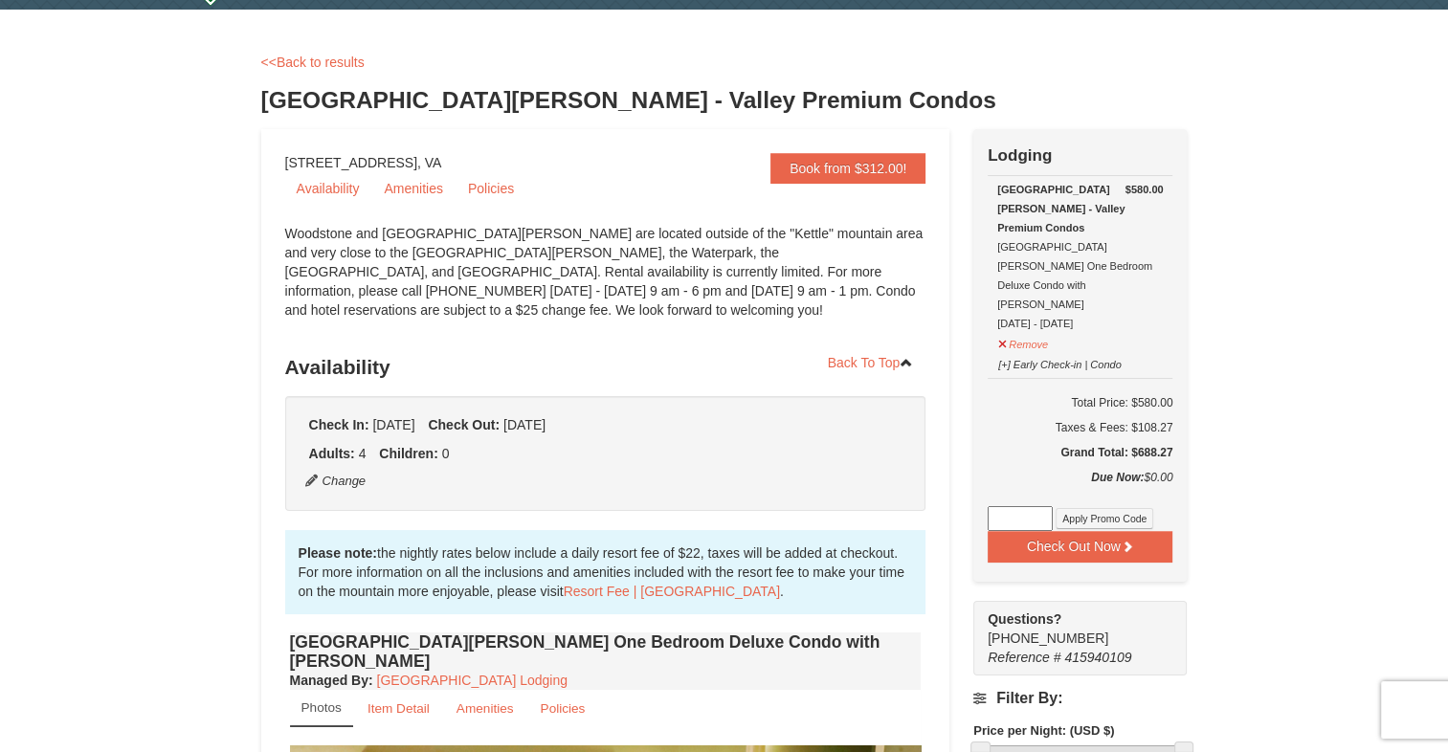
scroll to position [57, 0]
